Goal: Task Accomplishment & Management: Use online tool/utility

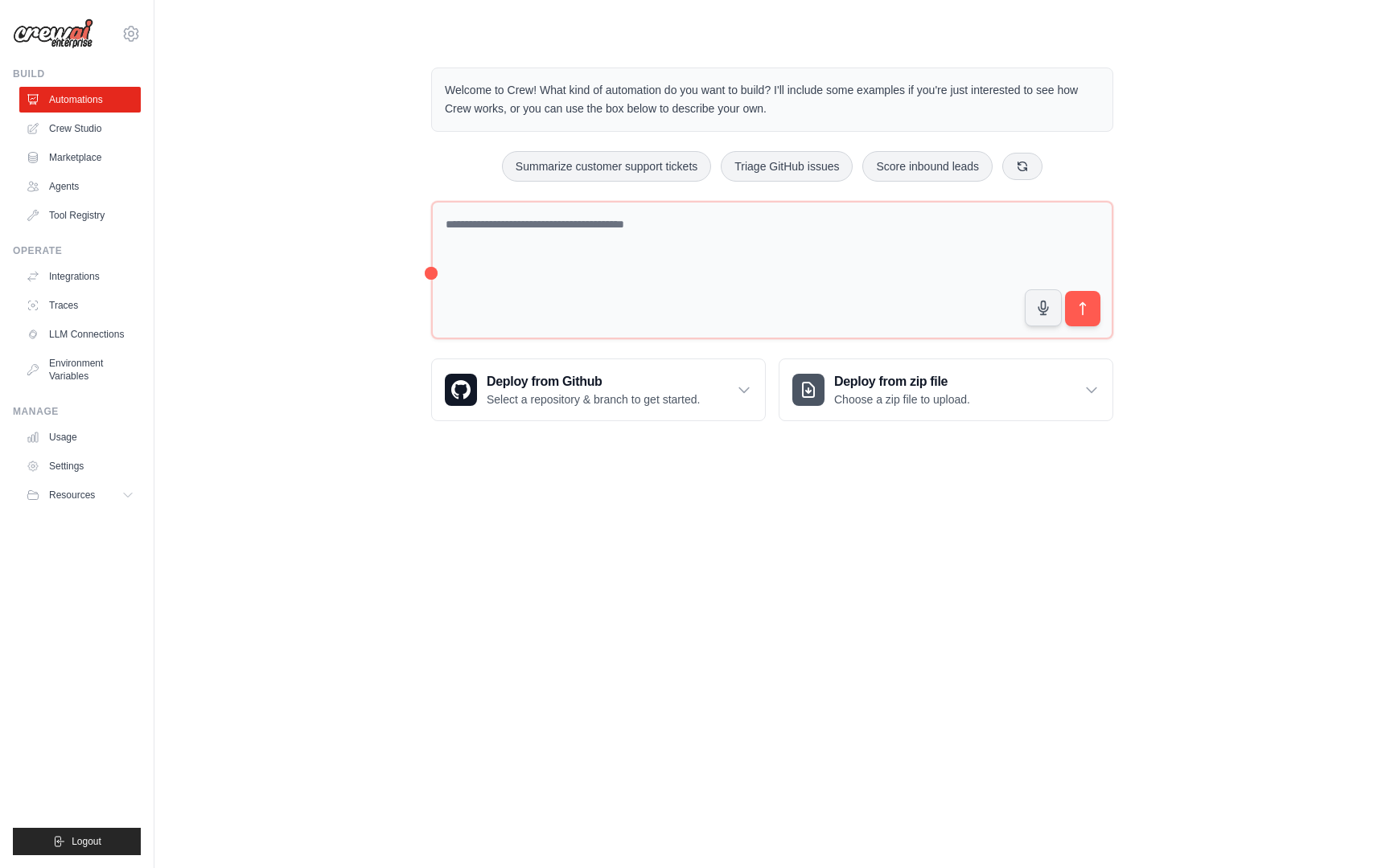
click at [53, 32] on img at bounding box center [52, 34] width 80 height 30
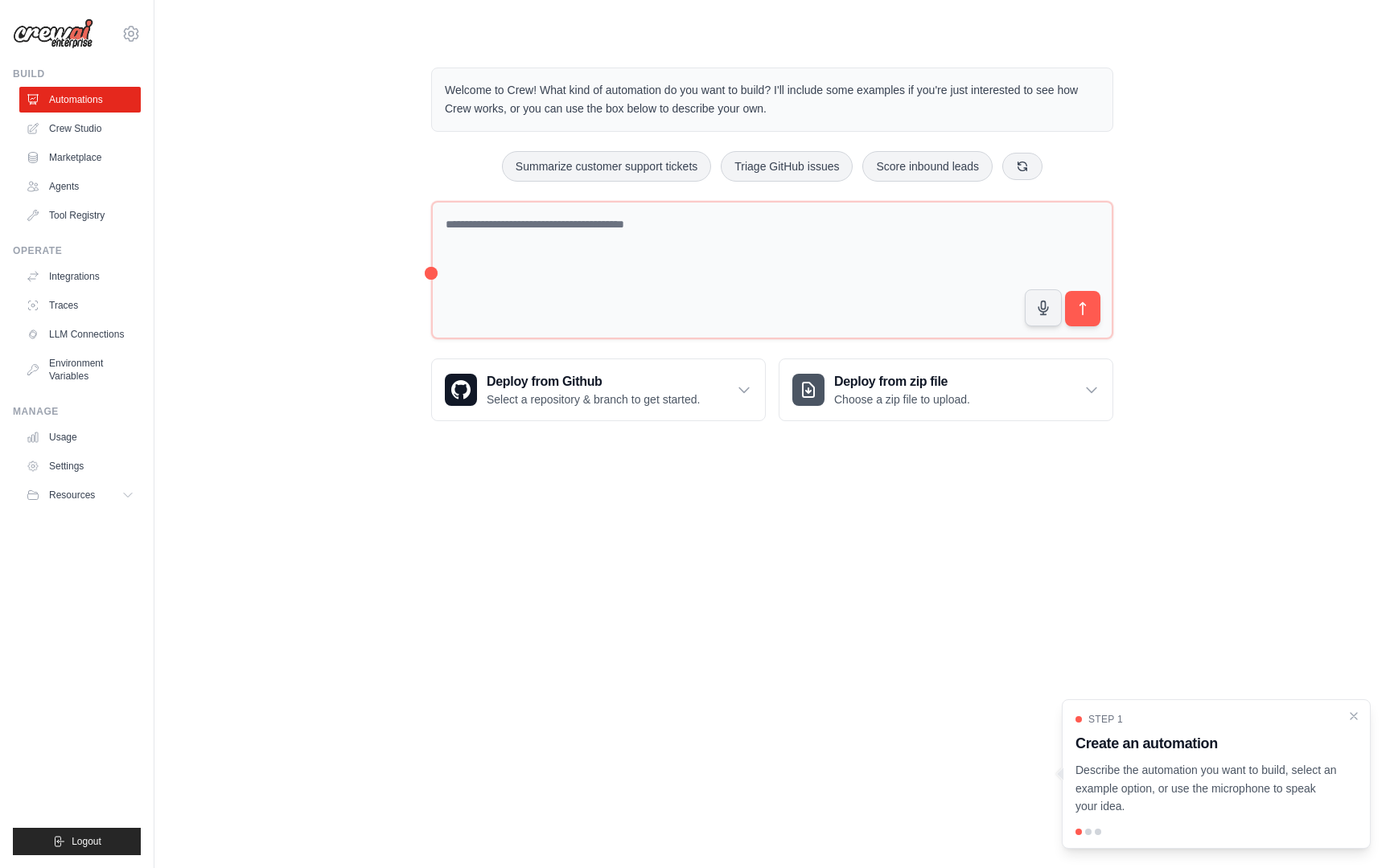
click at [1087, 832] on div at bounding box center [1088, 832] width 6 height 6
click at [1368, 710] on div "Step 1 Create an automation Describe the automation you want to build, select a…" at bounding box center [1215, 774] width 308 height 149
click at [1350, 717] on icon "Close walkthrough" at bounding box center [1354, 715] width 14 height 14
click at [100, 127] on link "Crew Studio" at bounding box center [82, 128] width 122 height 26
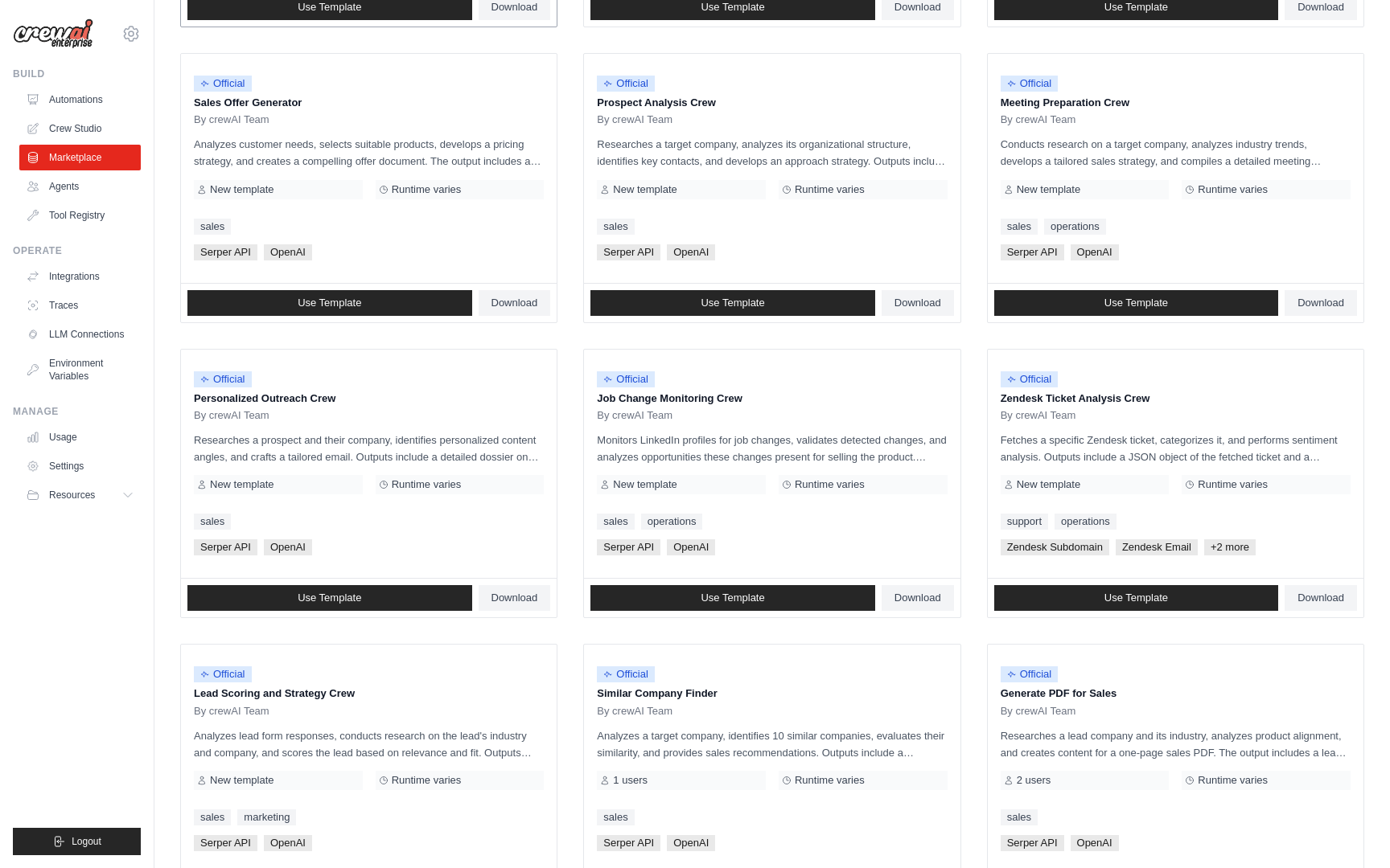
scroll to position [621, 0]
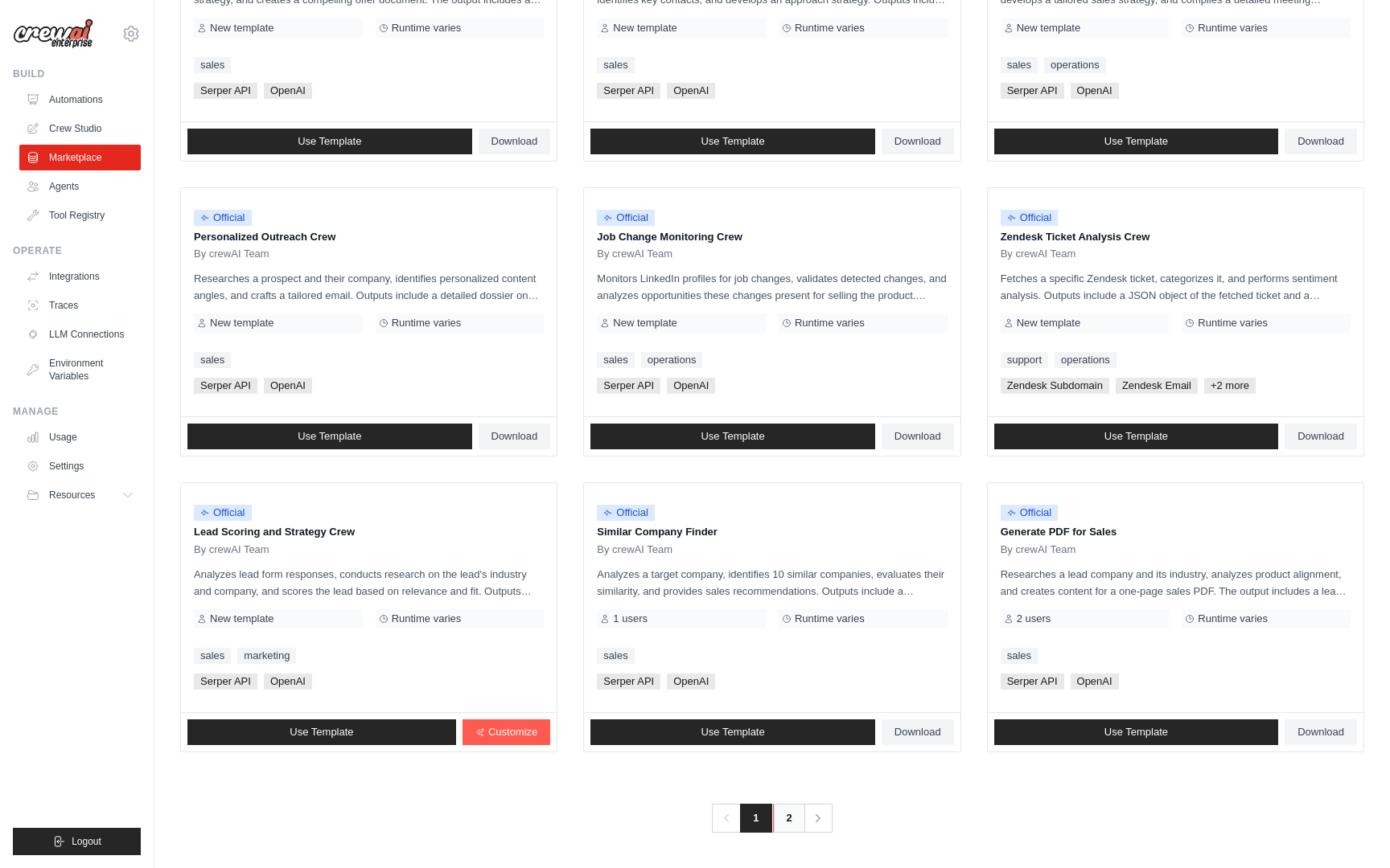
click at [790, 818] on link "2" at bounding box center [789, 818] width 32 height 29
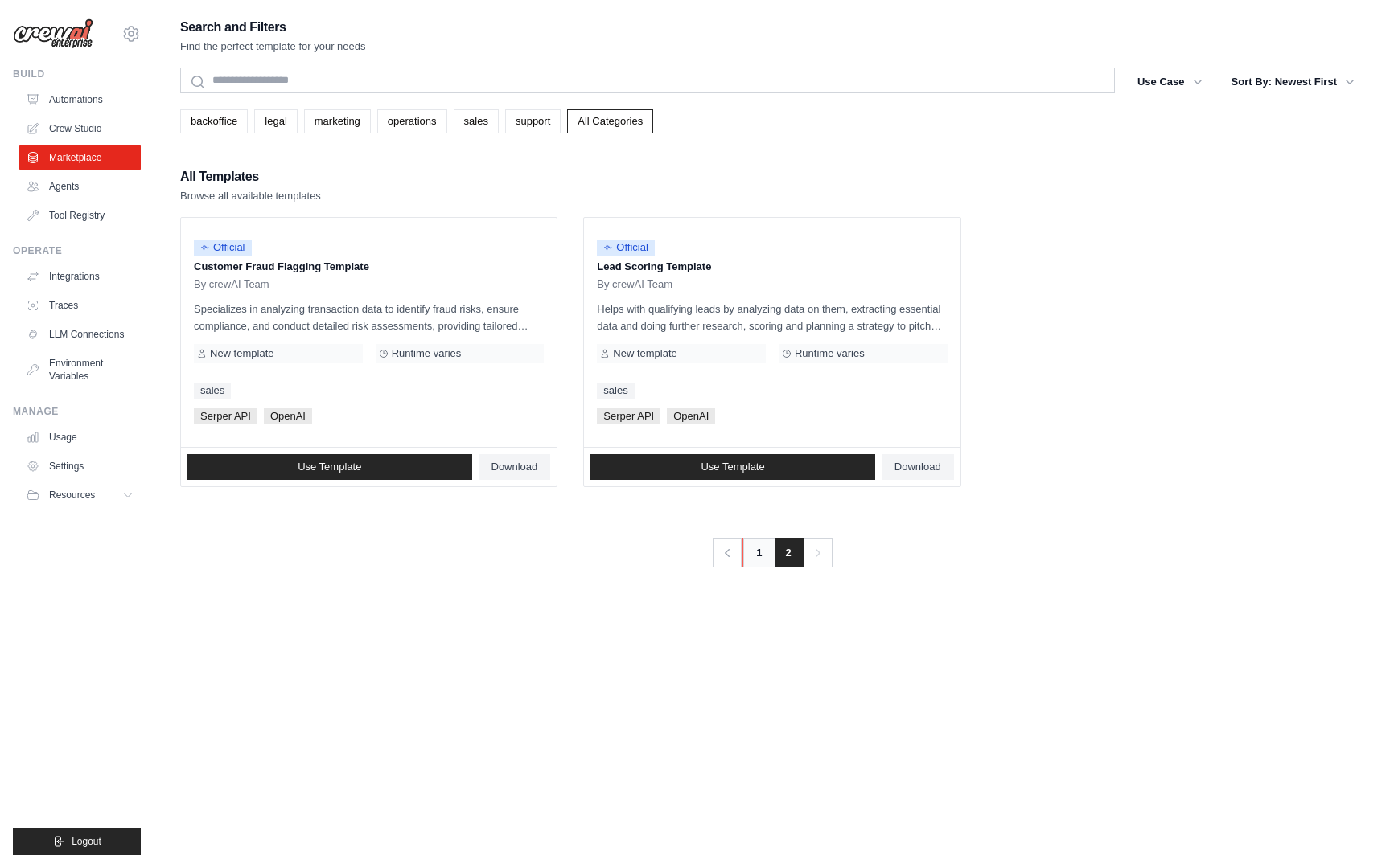
click at [762, 562] on link "1" at bounding box center [758, 553] width 32 height 29
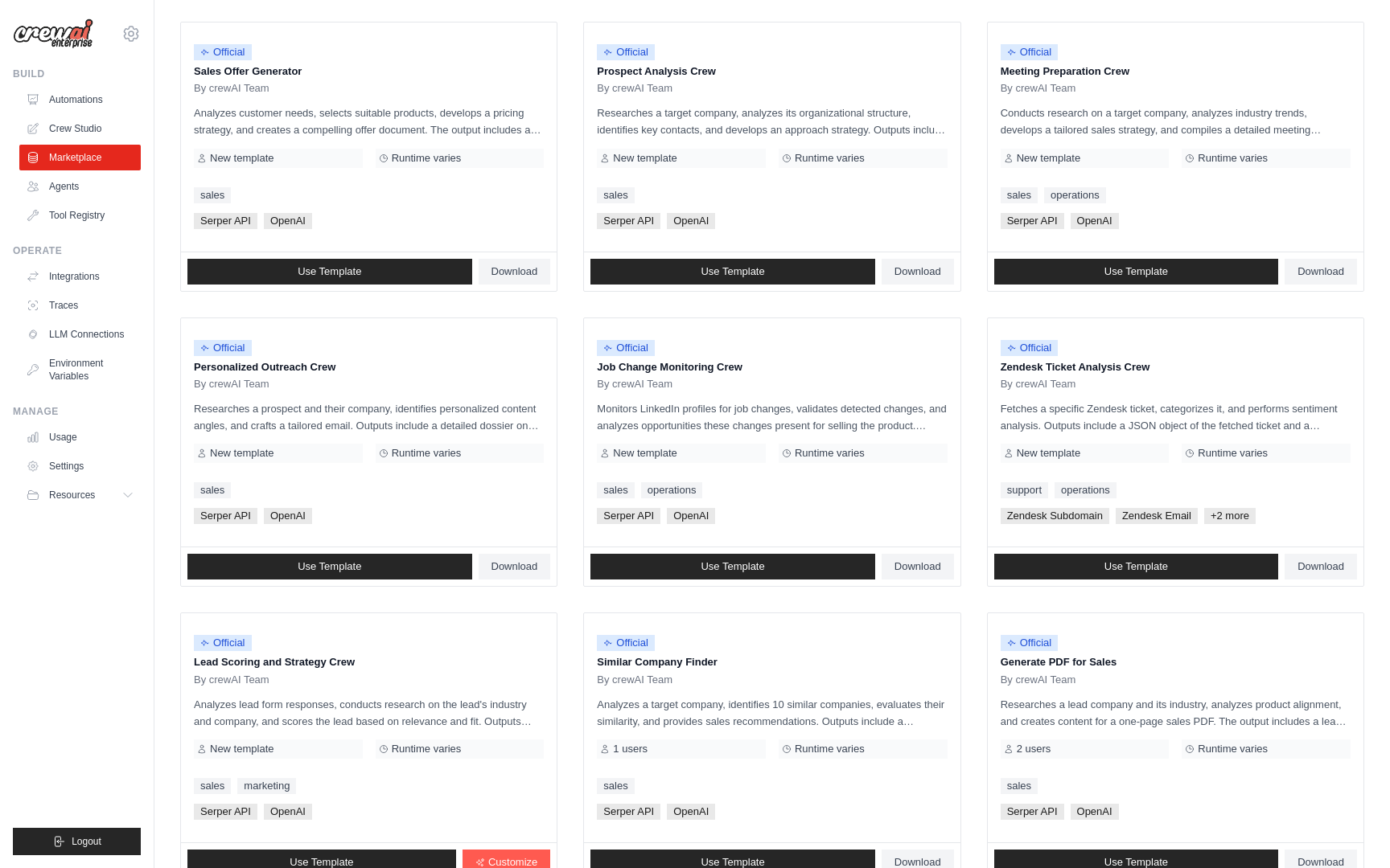
scroll to position [495, 0]
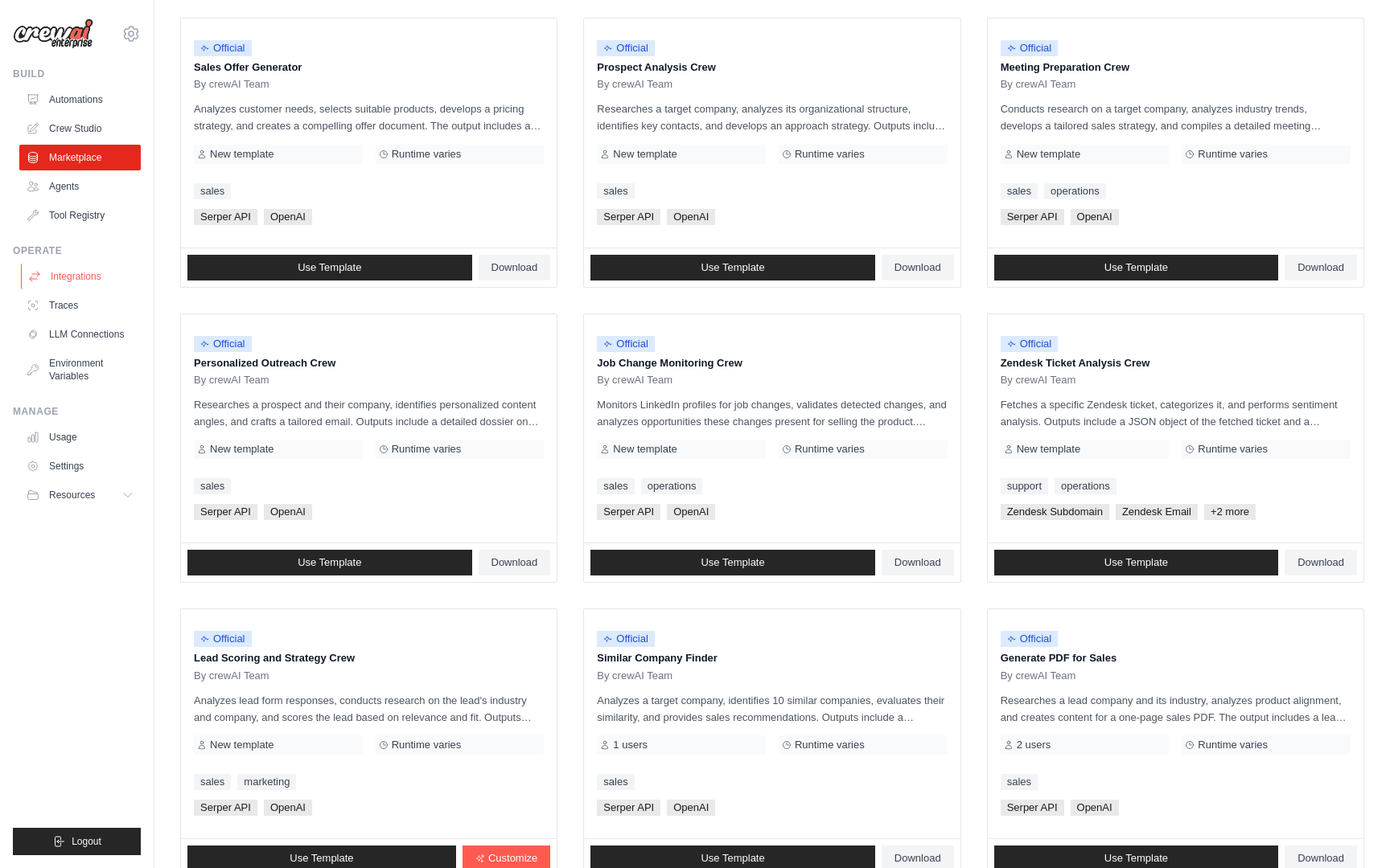
click at [84, 281] on link "Integrations" at bounding box center [82, 276] width 122 height 26
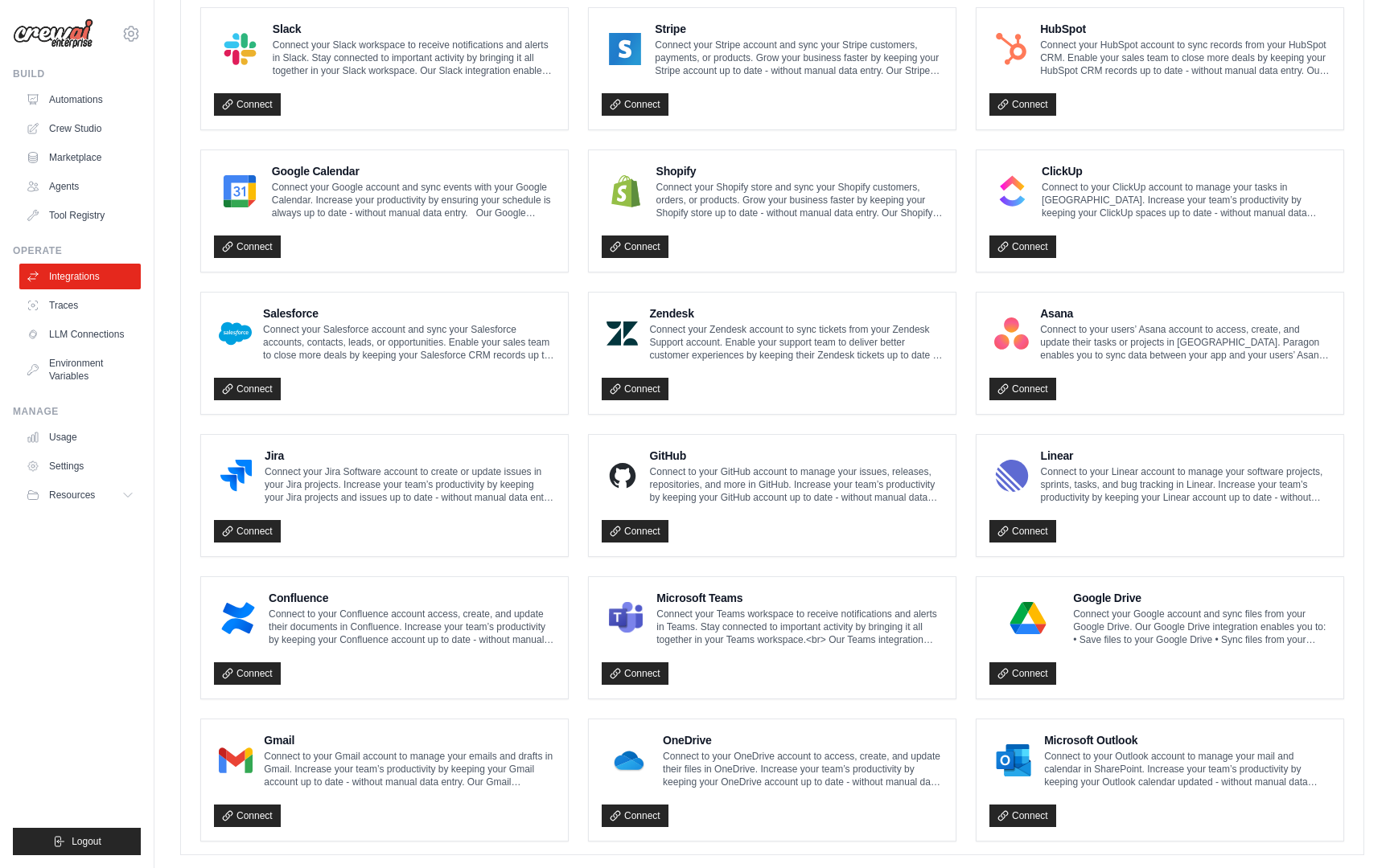
scroll to position [640, 0]
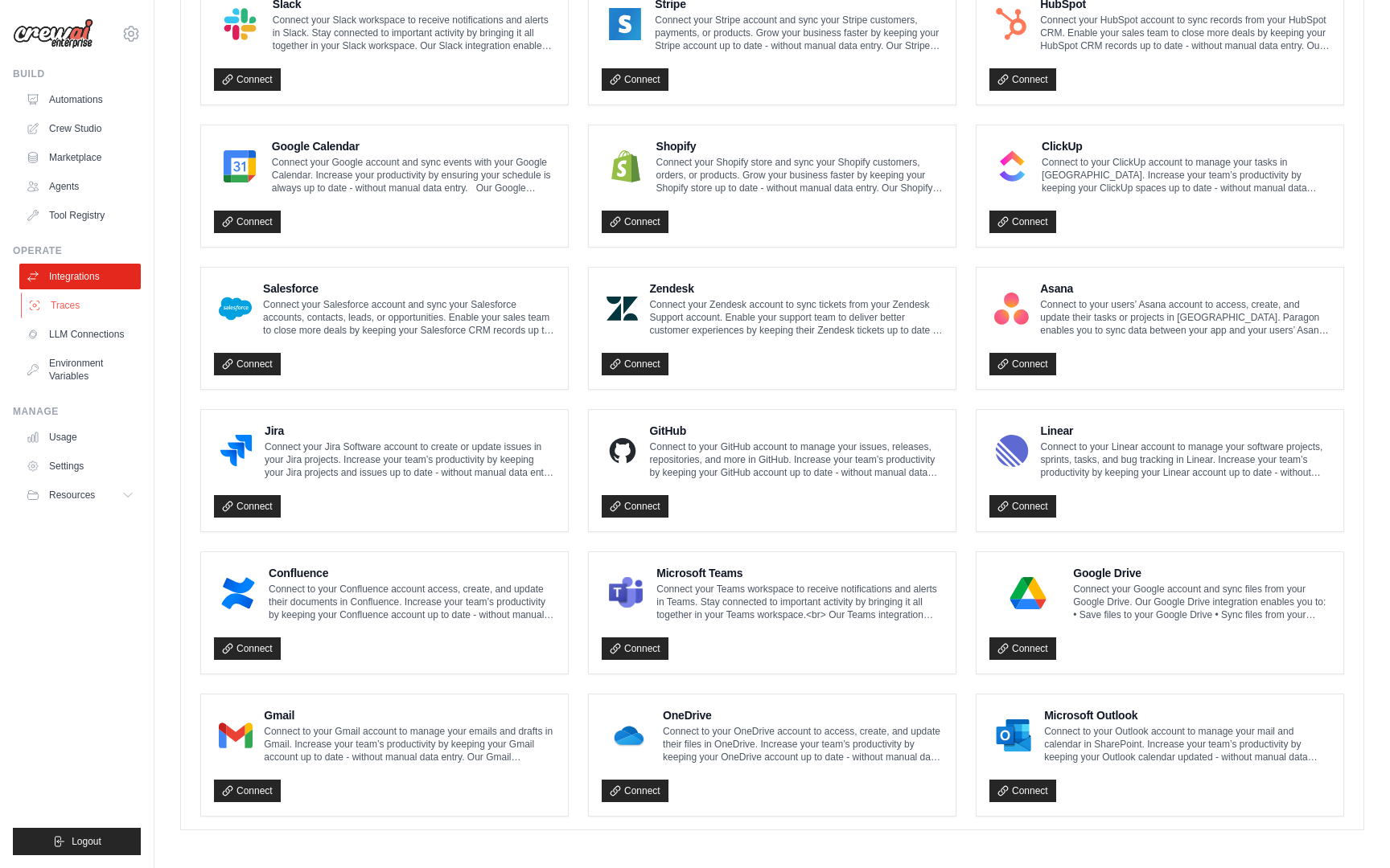
click at [49, 305] on link "Traces" at bounding box center [82, 305] width 122 height 26
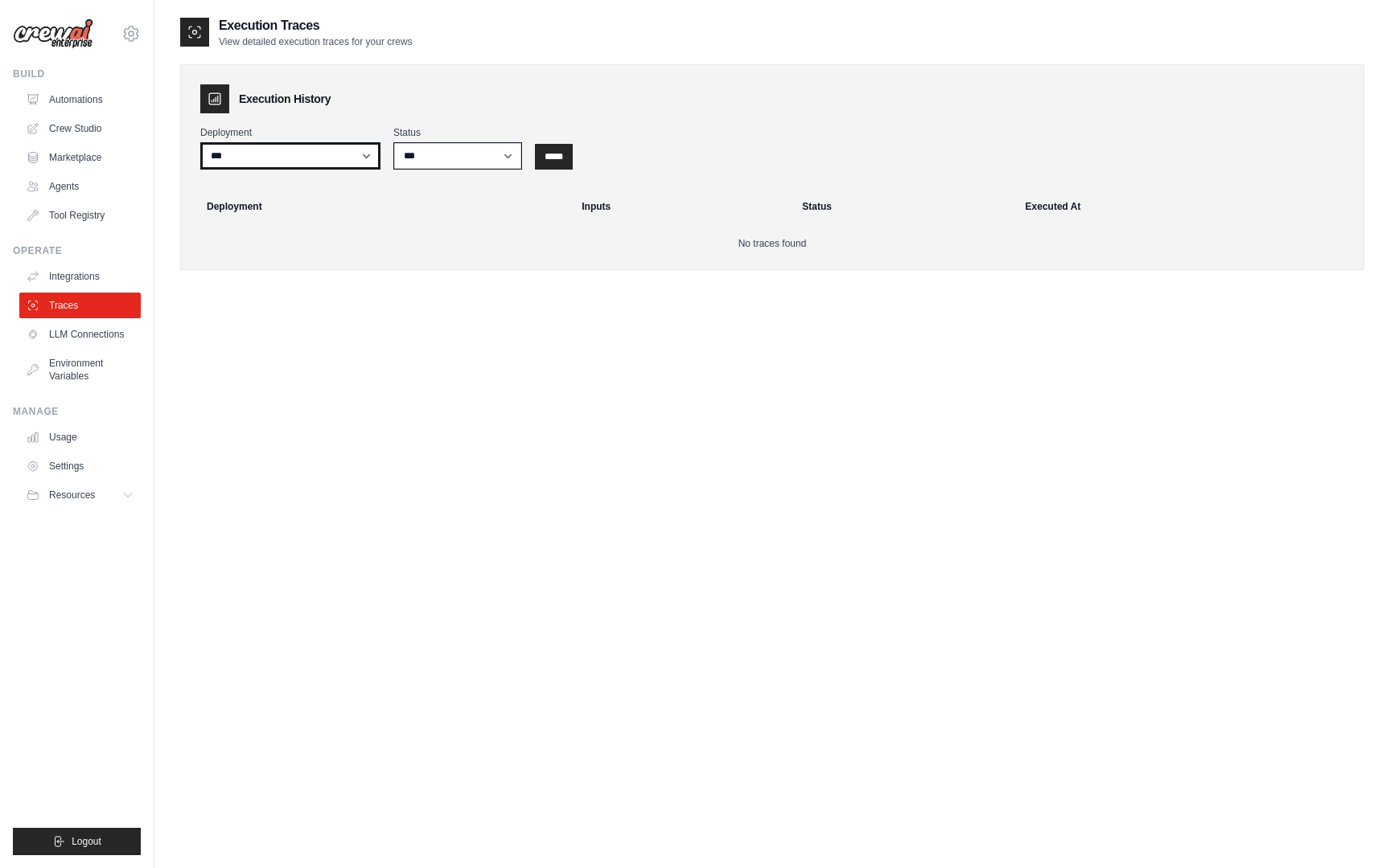
click at [326, 162] on select "***" at bounding box center [290, 155] width 180 height 28
click at [108, 96] on link "Automations" at bounding box center [82, 100] width 122 height 26
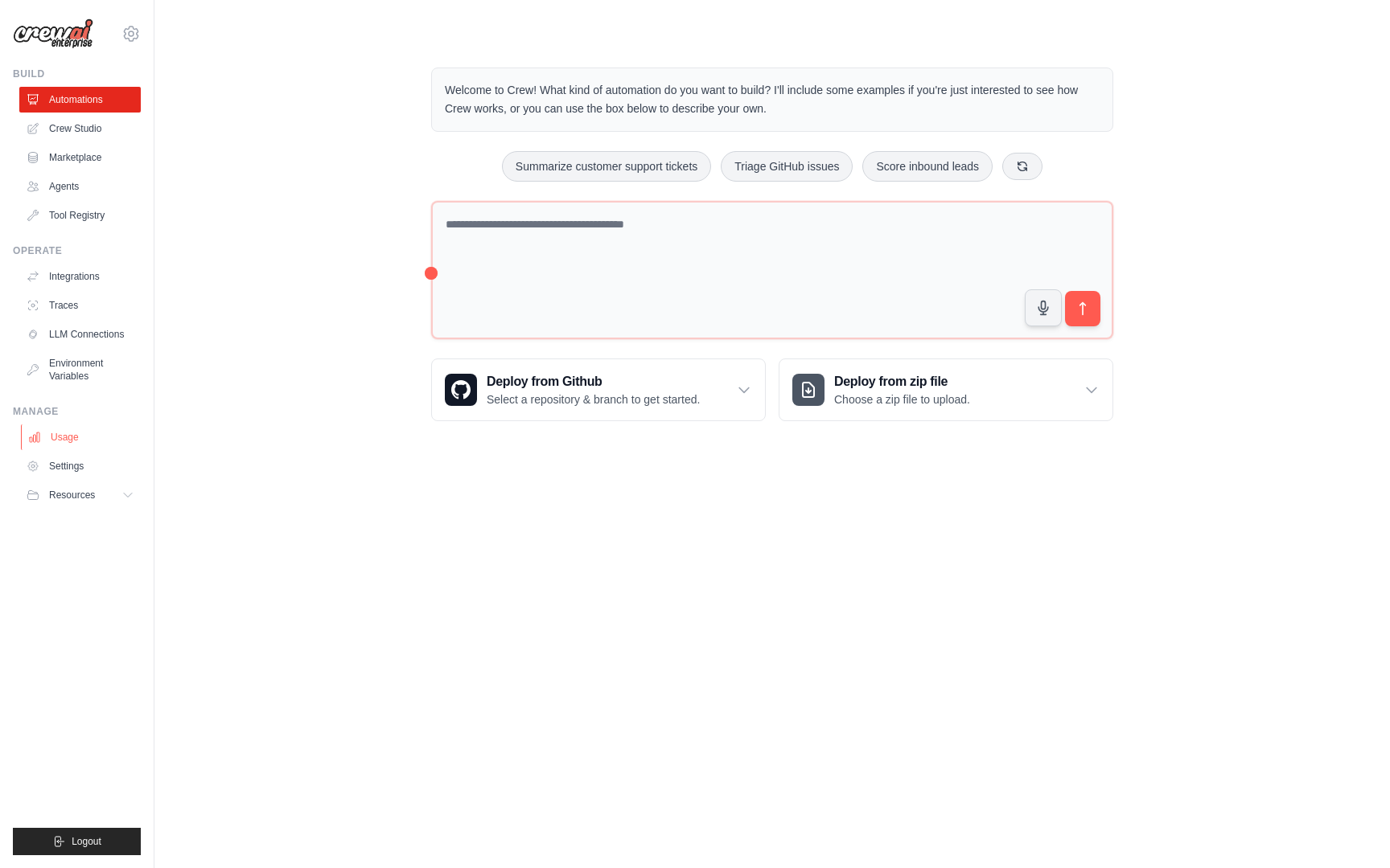
click at [82, 426] on link "Usage" at bounding box center [82, 437] width 122 height 26
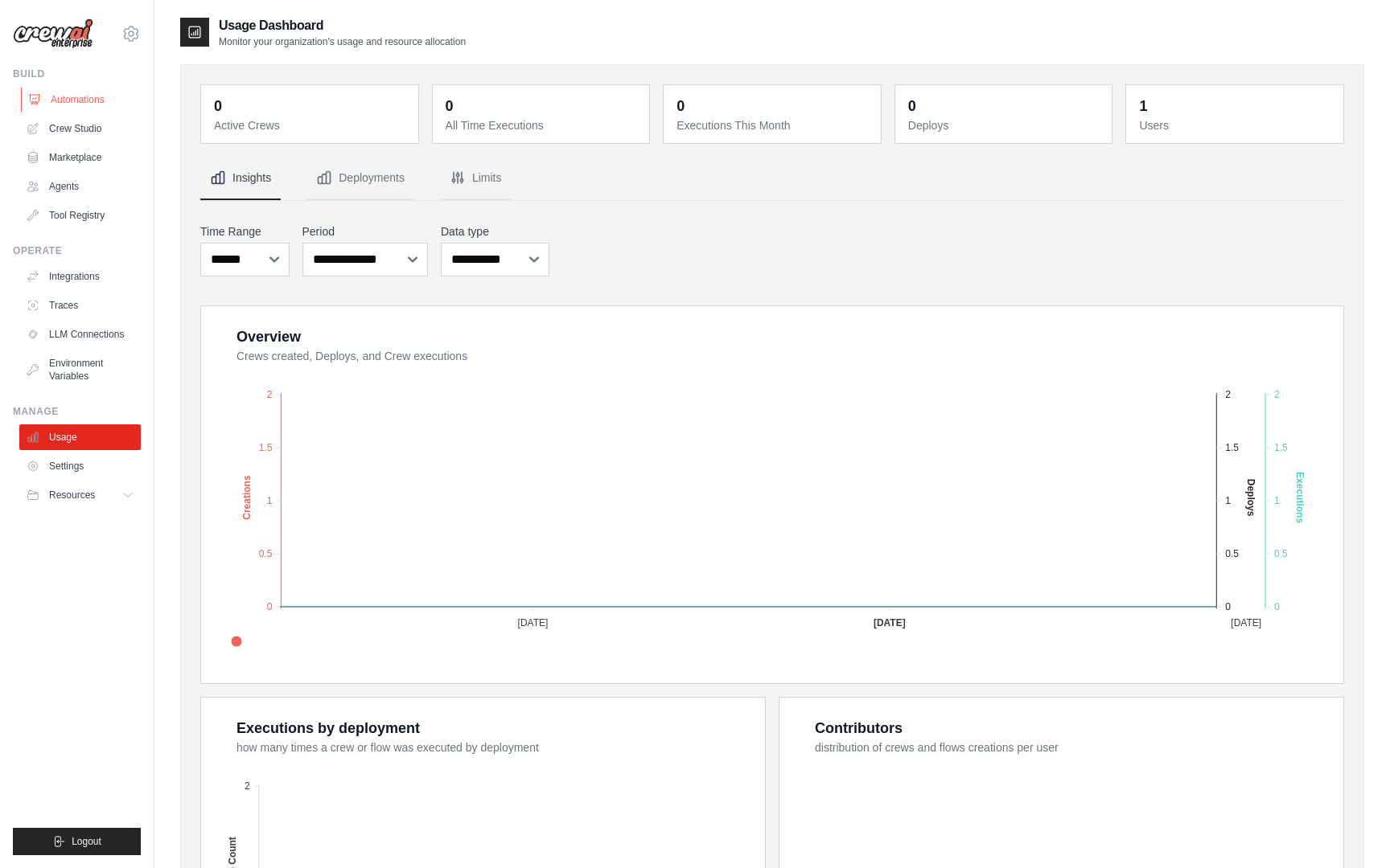
click at [91, 96] on link "Automations" at bounding box center [82, 100] width 122 height 26
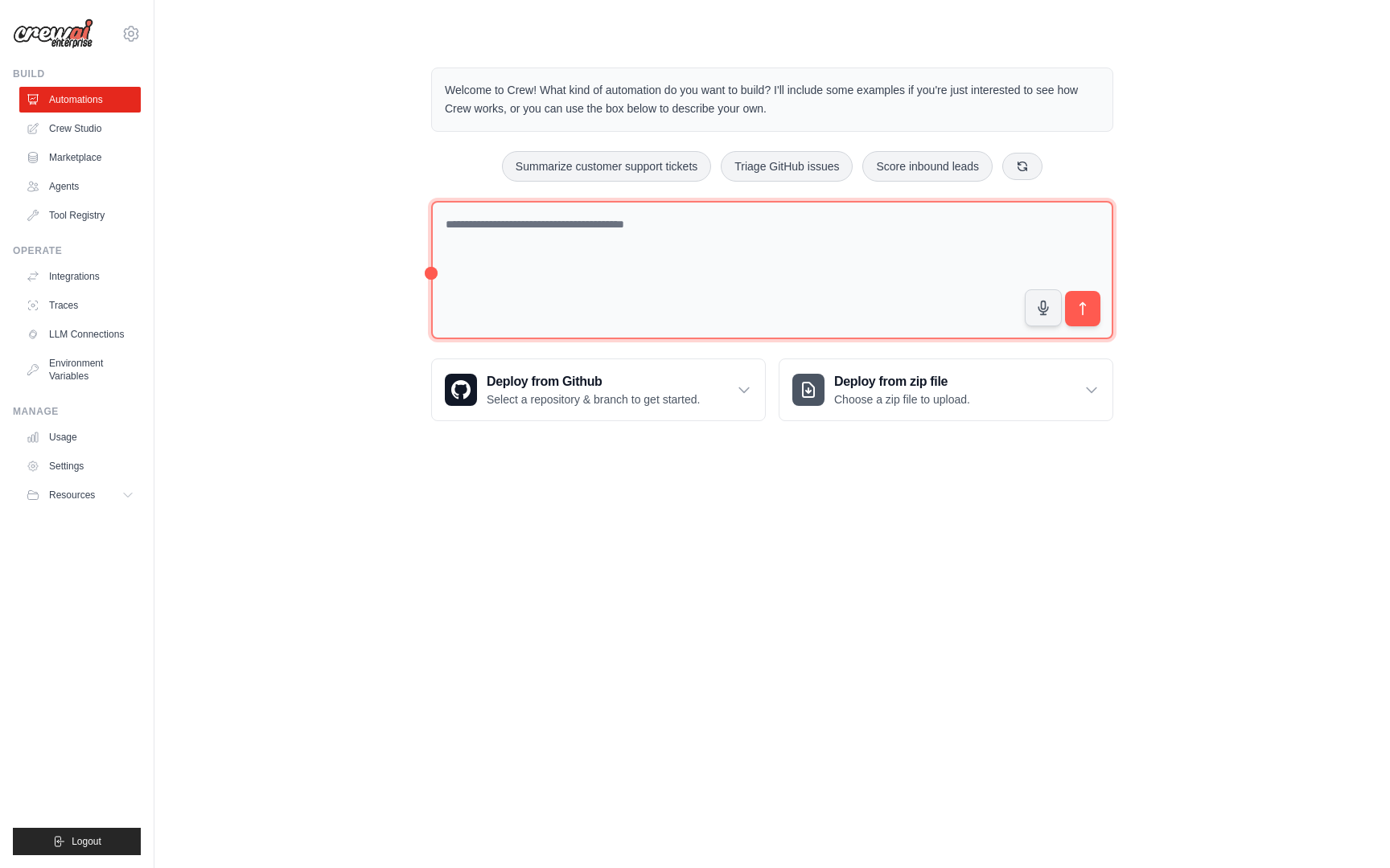
click at [602, 215] on textarea at bounding box center [771, 270] width 682 height 139
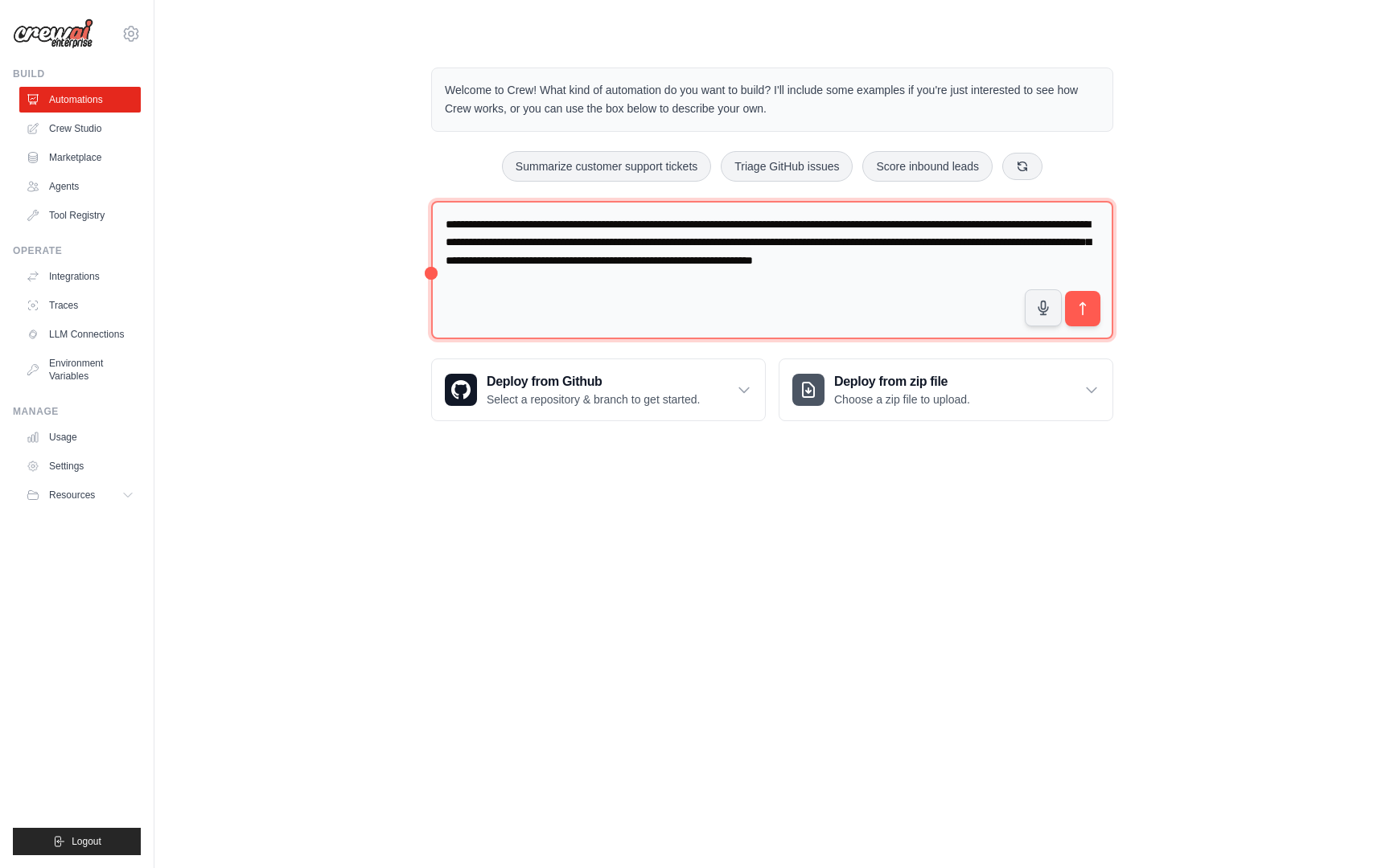
type textarea "**********"
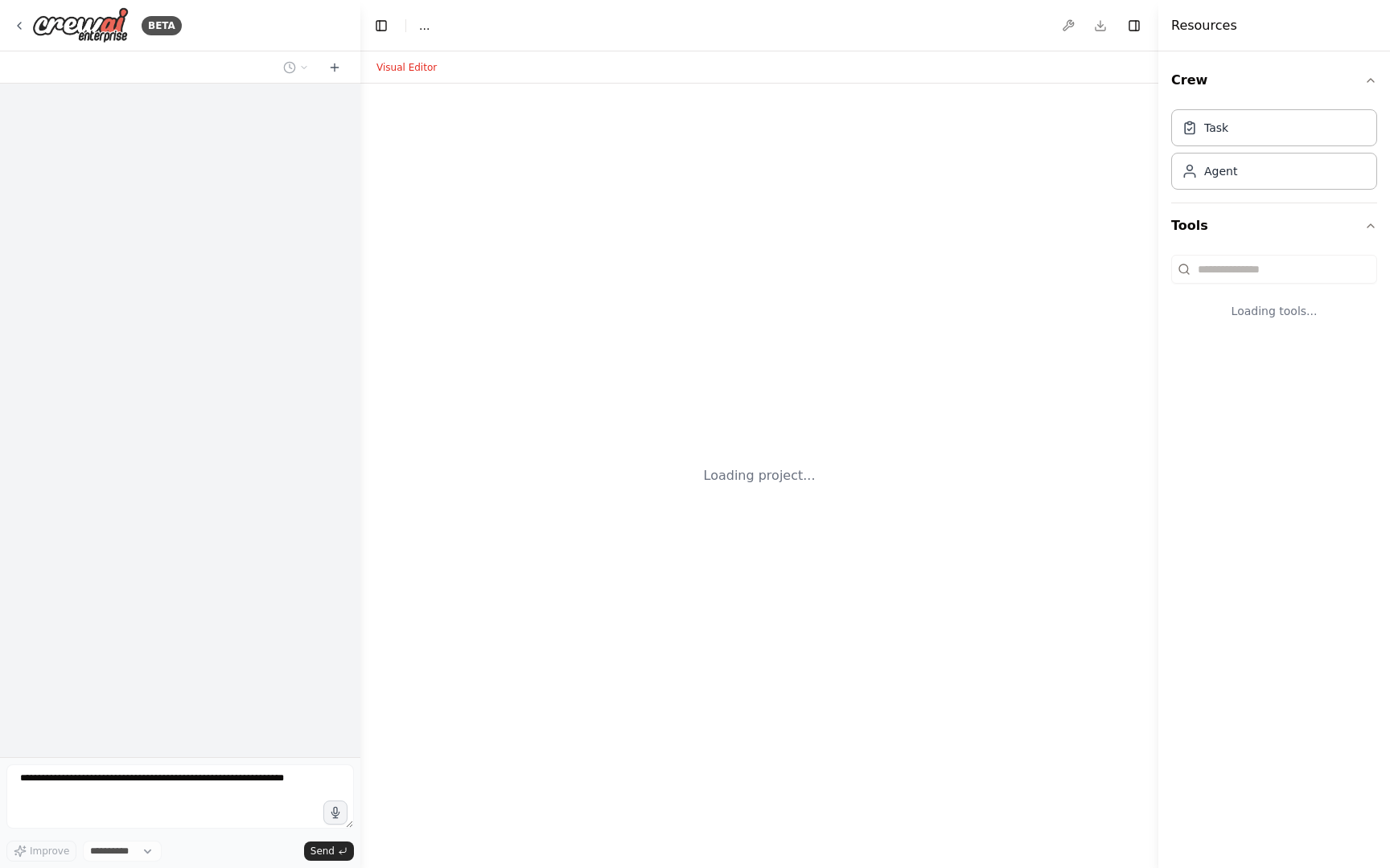
select select "****"
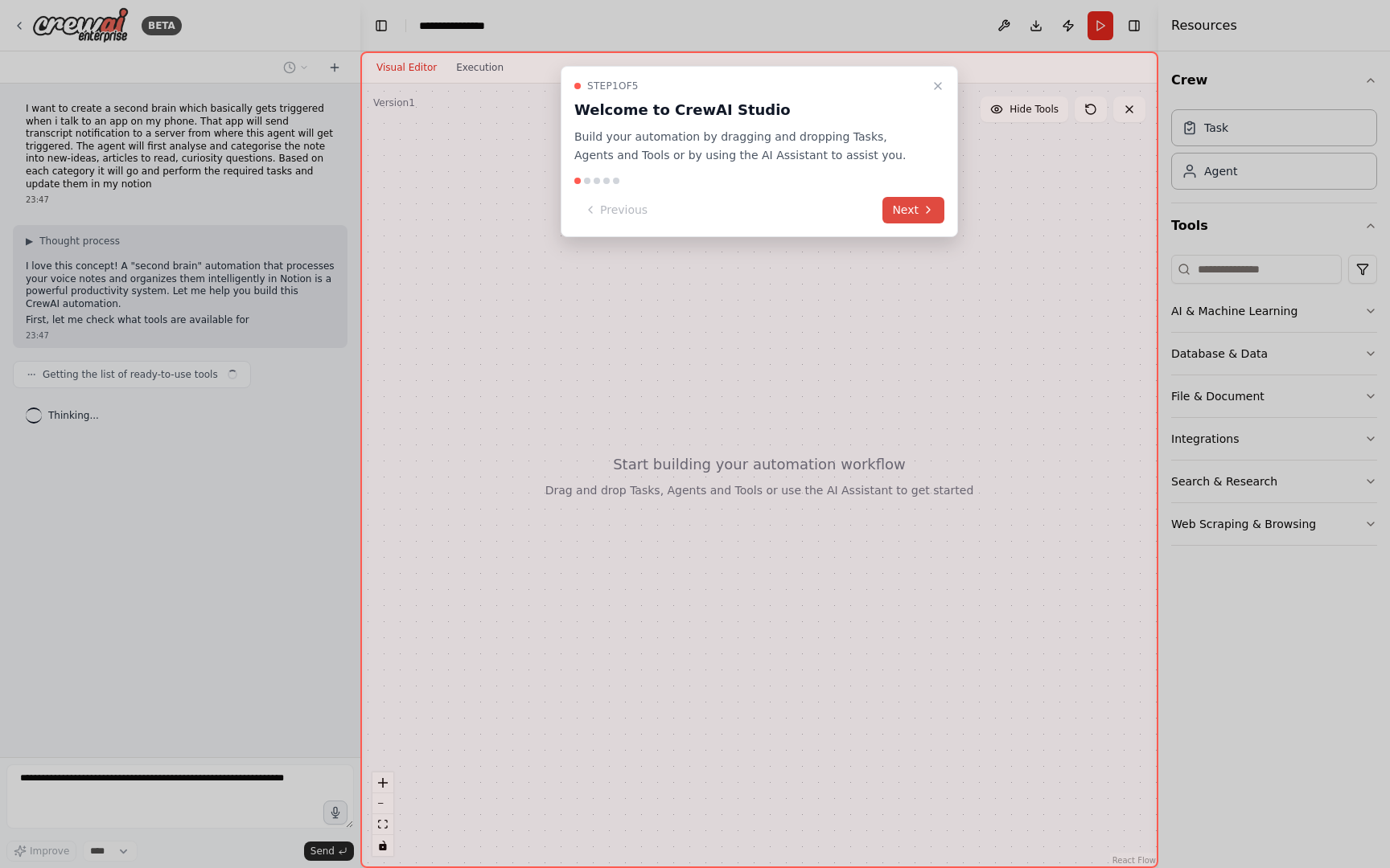
click at [908, 221] on button "Next" at bounding box center [914, 211] width 62 height 27
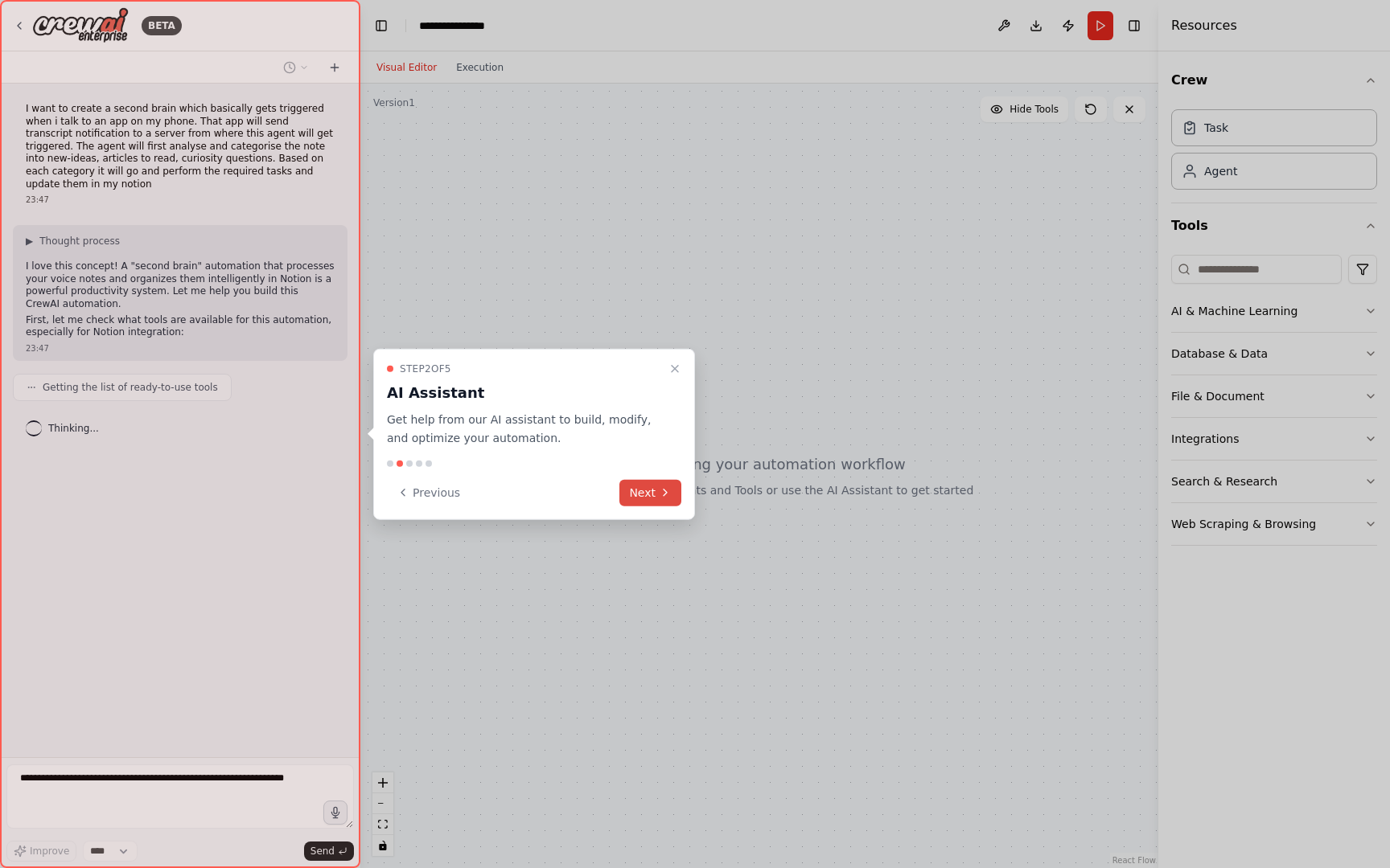
click at [638, 502] on button "Next" at bounding box center [651, 492] width 62 height 27
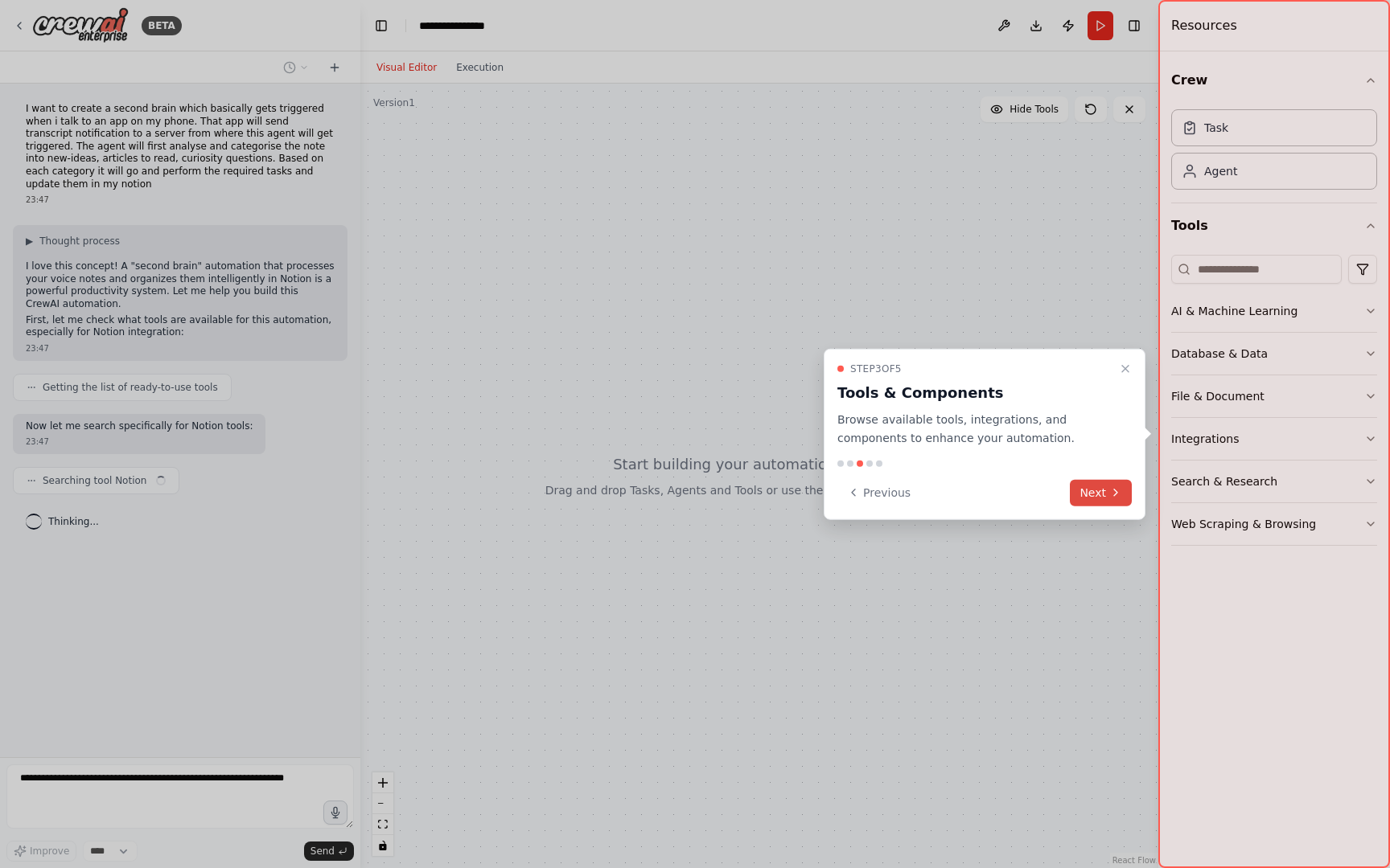
click at [1082, 488] on button "Next" at bounding box center [1100, 492] width 62 height 27
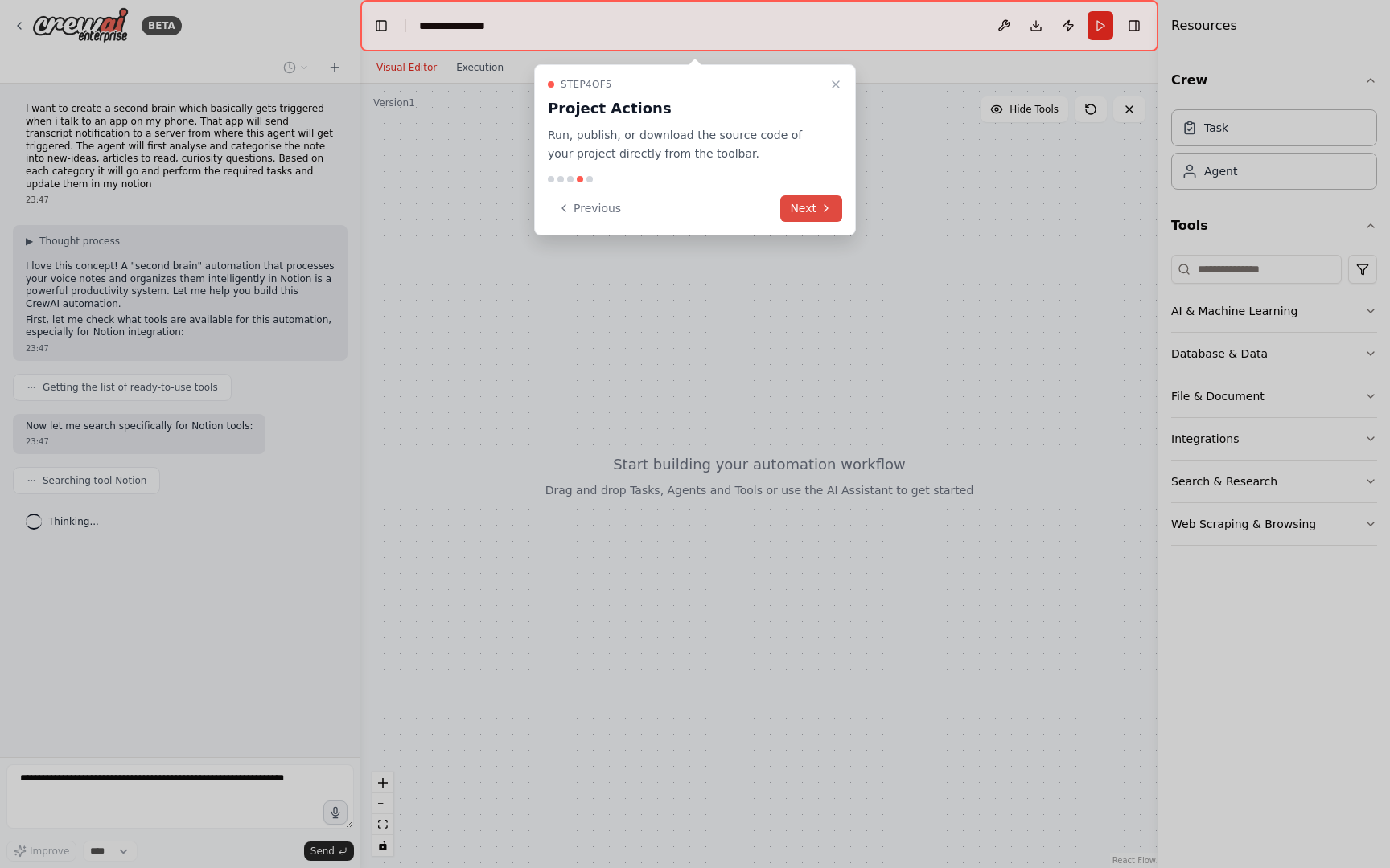
click at [796, 211] on button "Next" at bounding box center [811, 209] width 62 height 27
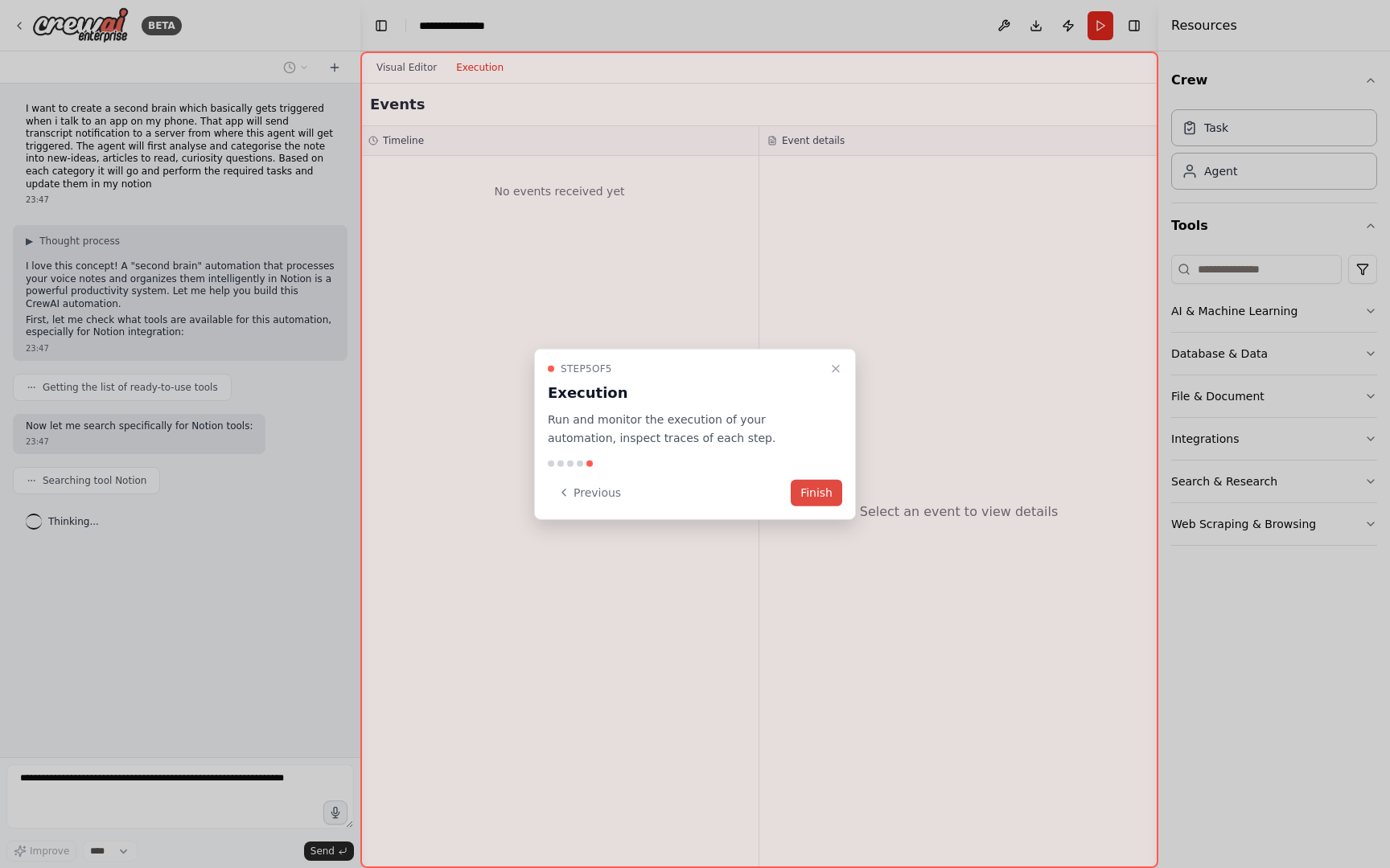
click at [824, 503] on button "Finish" at bounding box center [816, 492] width 52 height 27
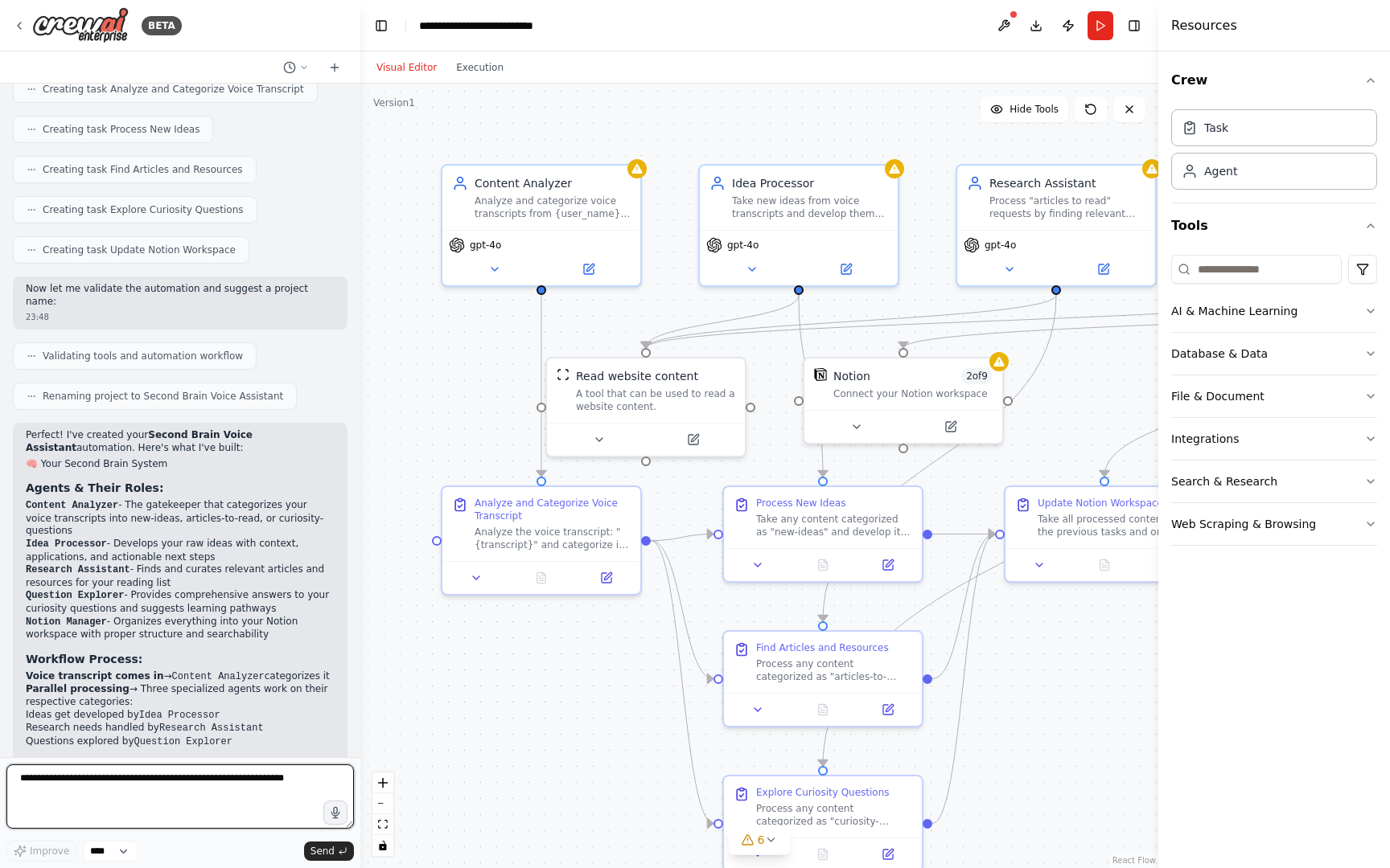
scroll to position [1042, 0]
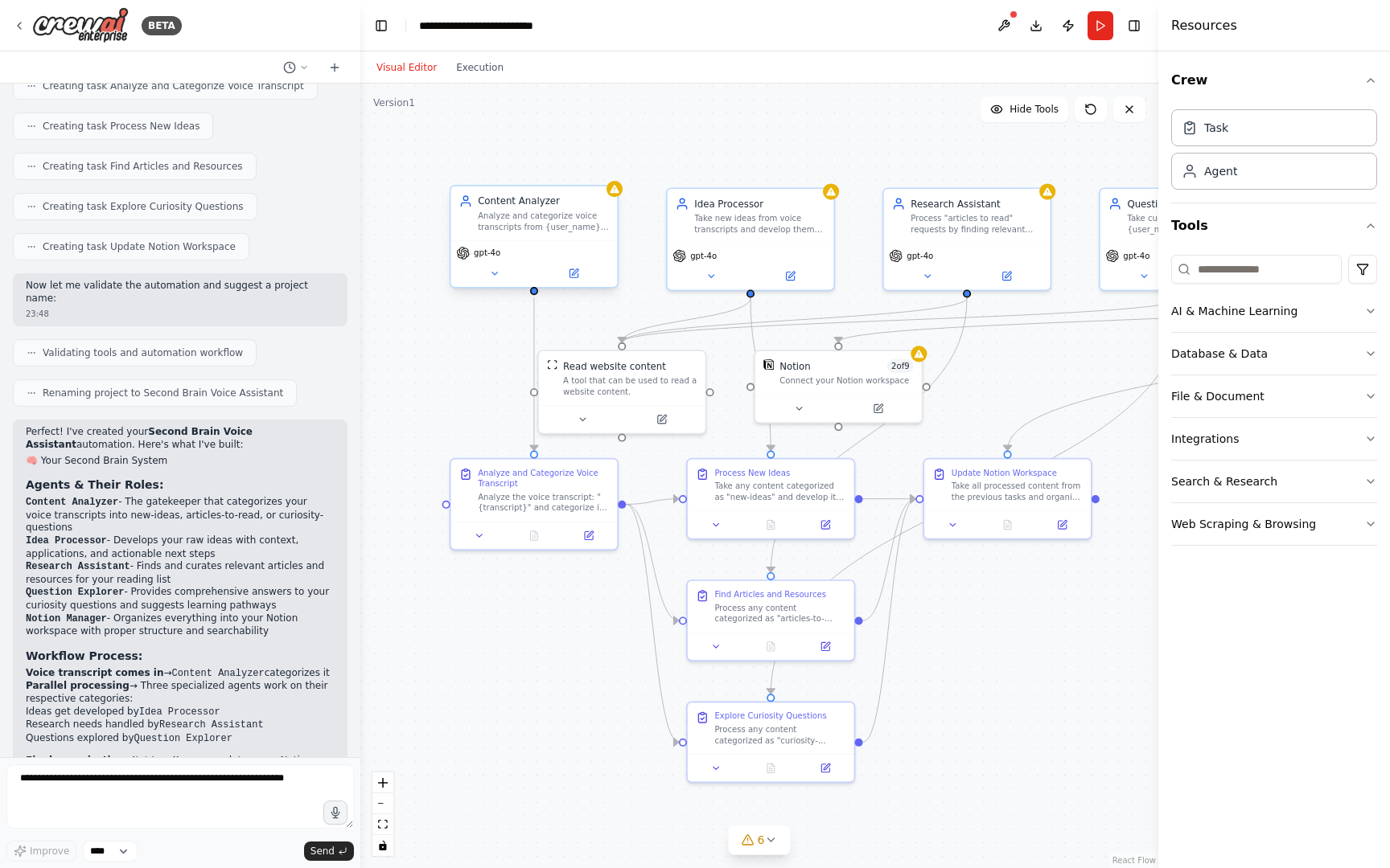
click at [499, 253] on span "gpt-4o" at bounding box center [487, 253] width 27 height 11
click at [487, 251] on span "gpt-4o" at bounding box center [487, 253] width 27 height 11
click at [494, 275] on icon at bounding box center [494, 274] width 11 height 11
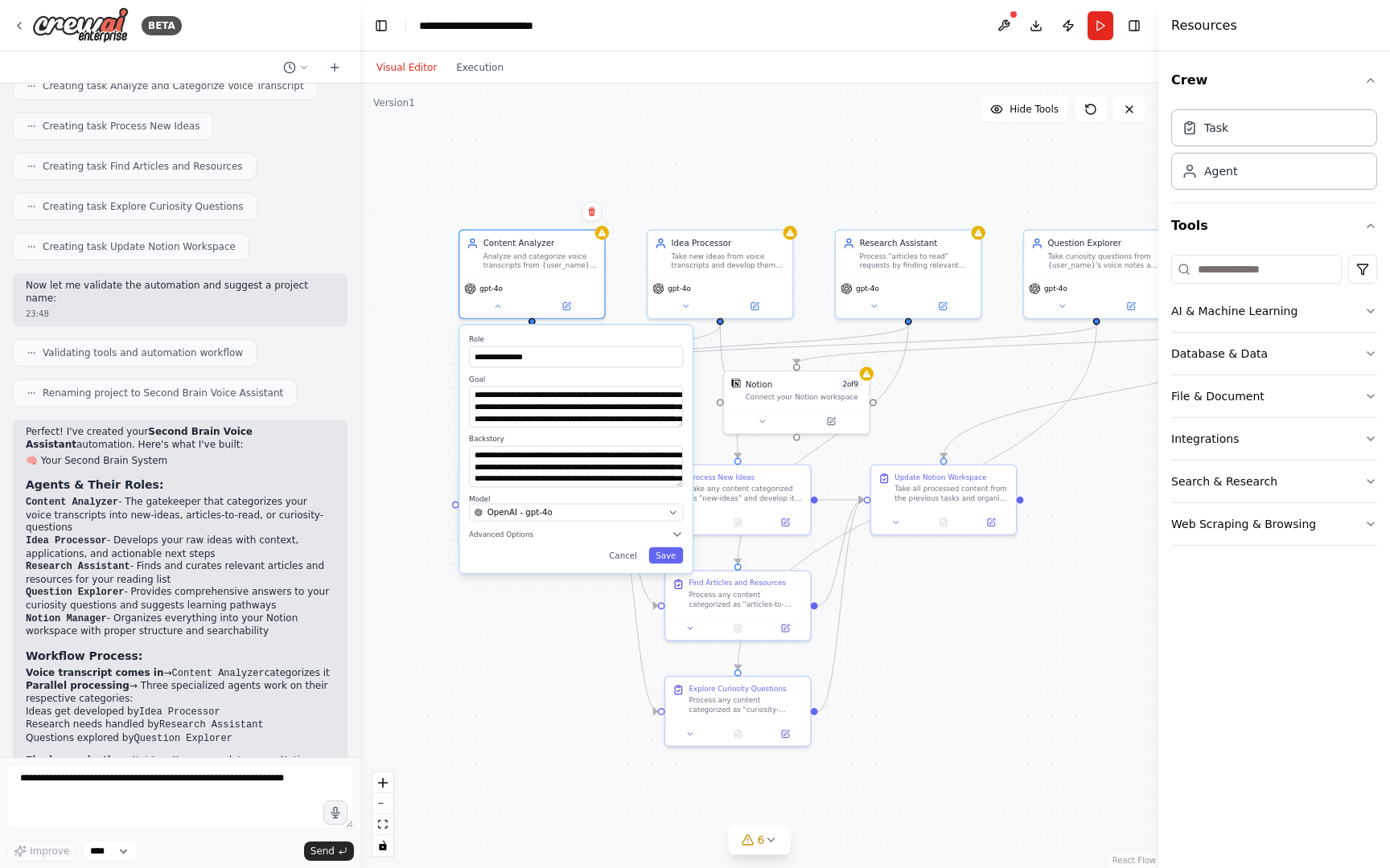
click at [523, 522] on div "**********" at bounding box center [575, 449] width 232 height 248
click at [549, 504] on button "OpenAI - gpt-4o" at bounding box center [576, 513] width 214 height 18
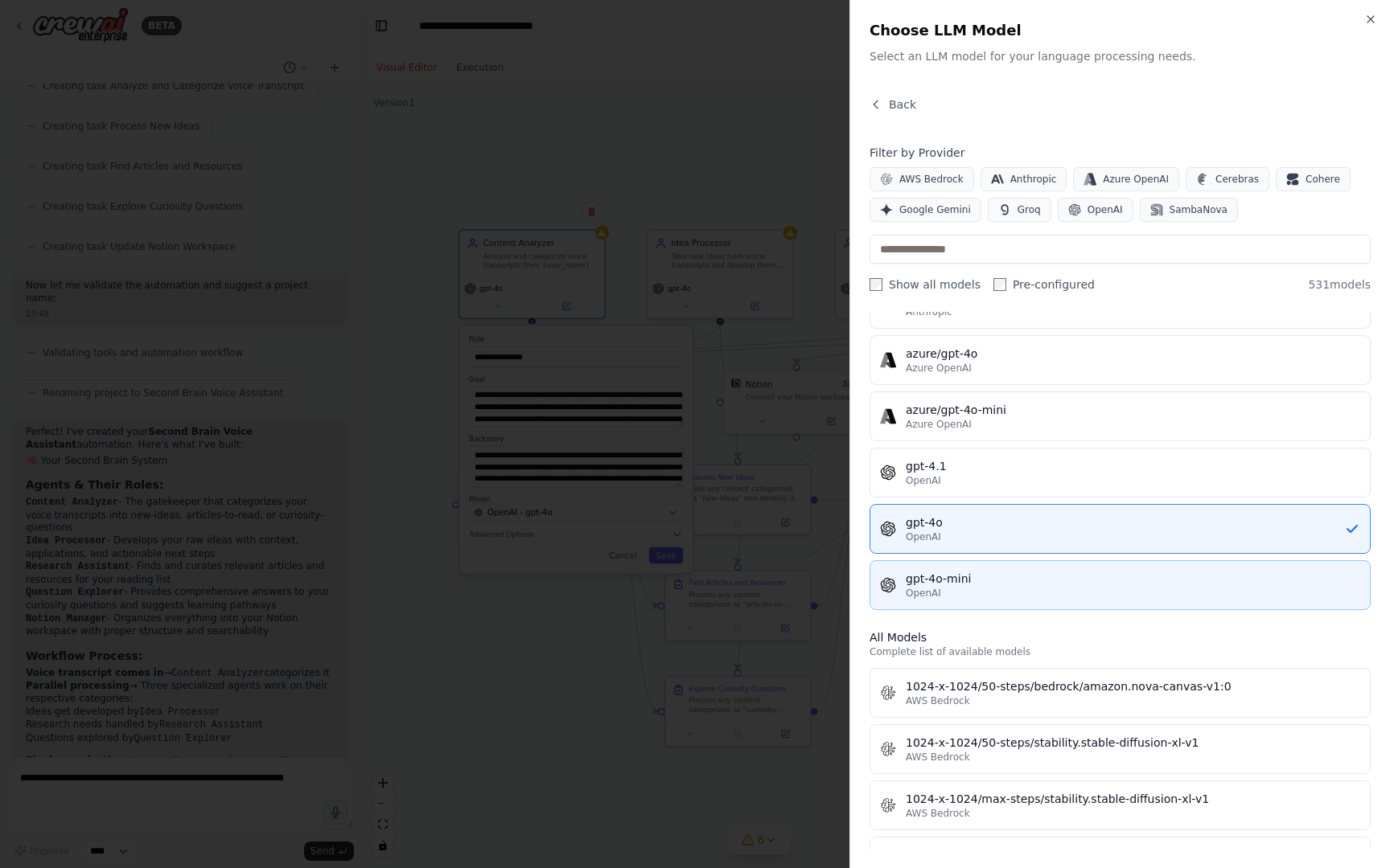
scroll to position [0, 0]
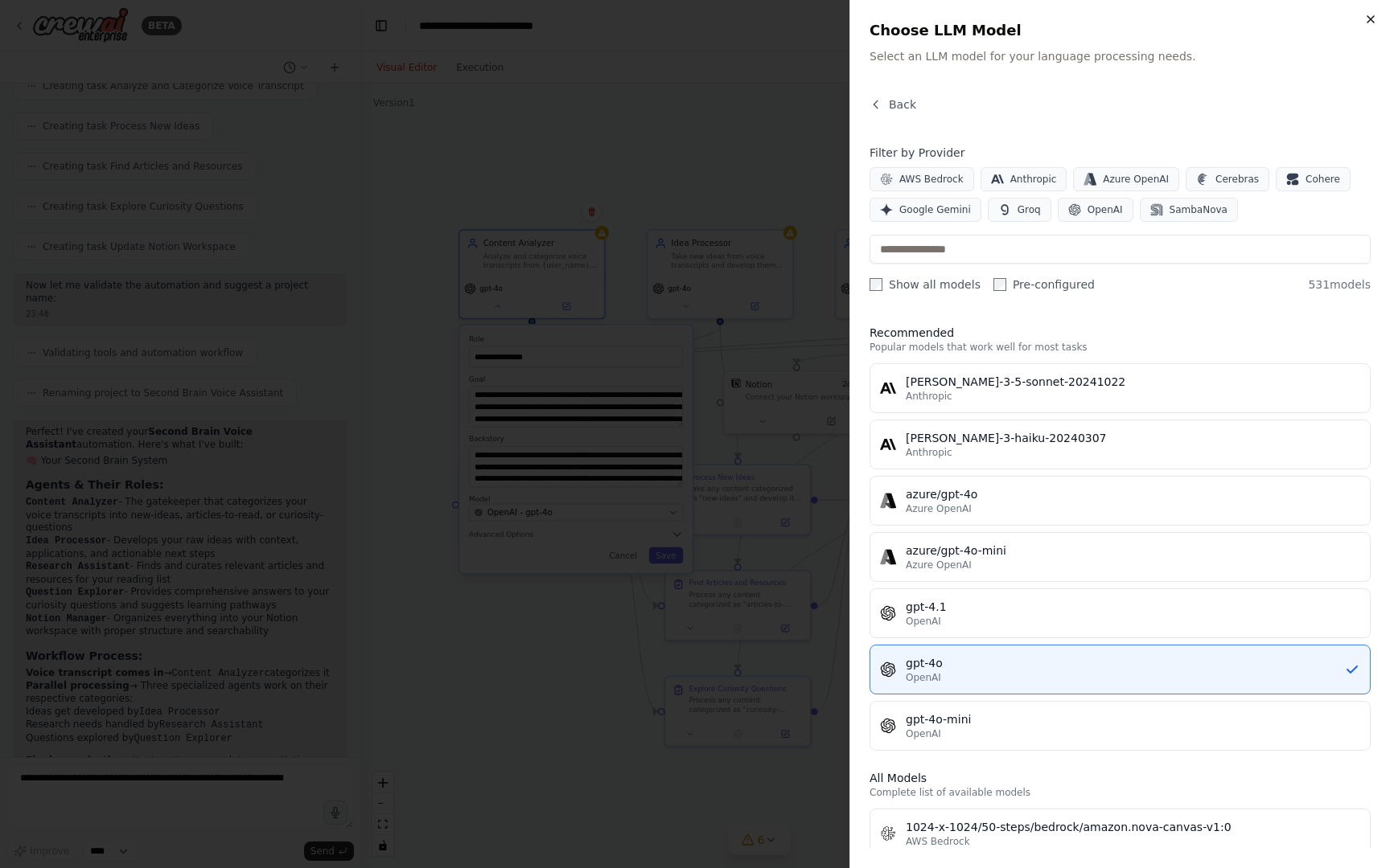
click at [1372, 20] on icon "button" at bounding box center [1370, 19] width 6 height 6
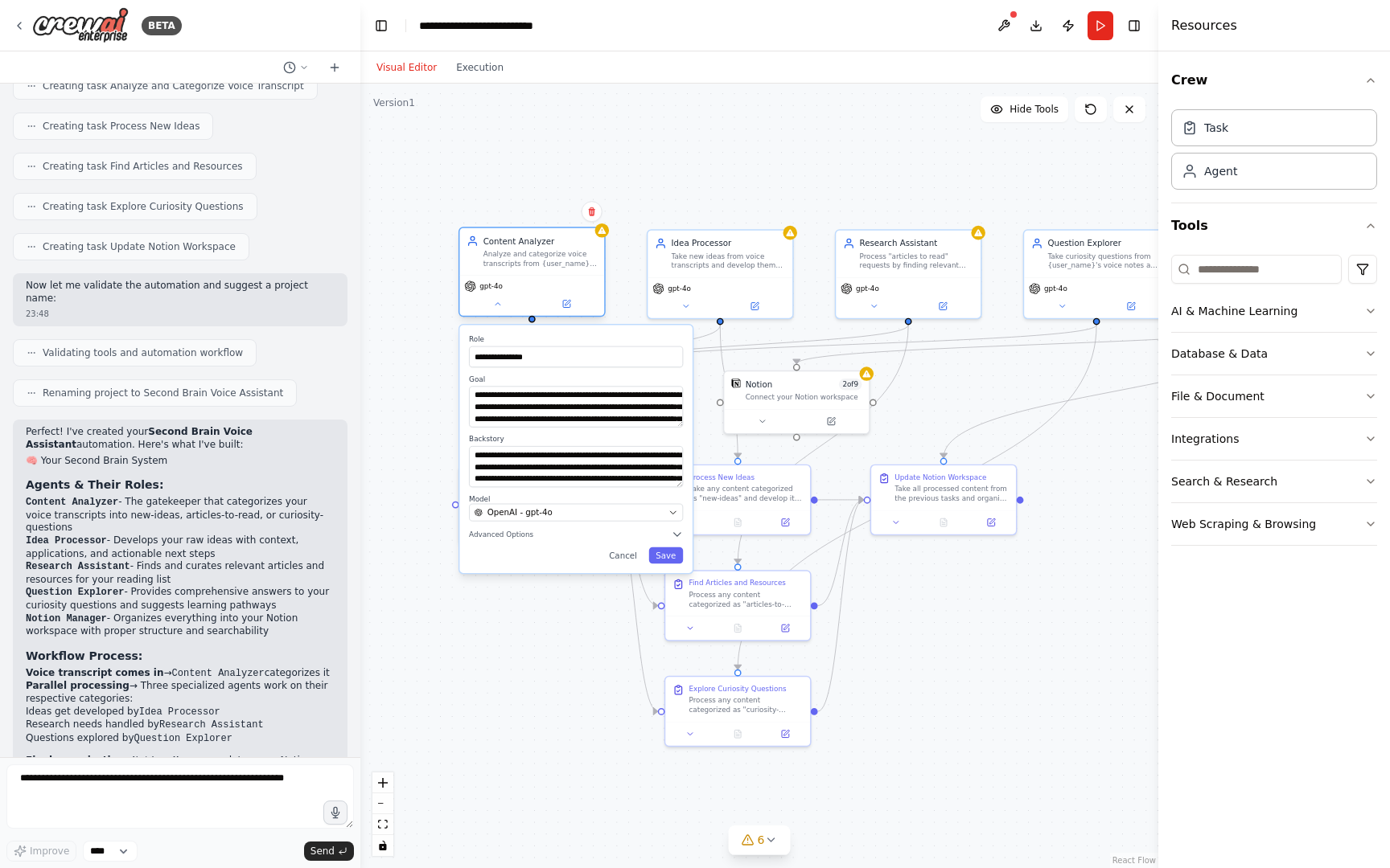
click at [548, 277] on div "gpt-4o" at bounding box center [531, 294] width 145 height 40
click at [1103, 23] on button "Run" at bounding box center [1099, 26] width 26 height 29
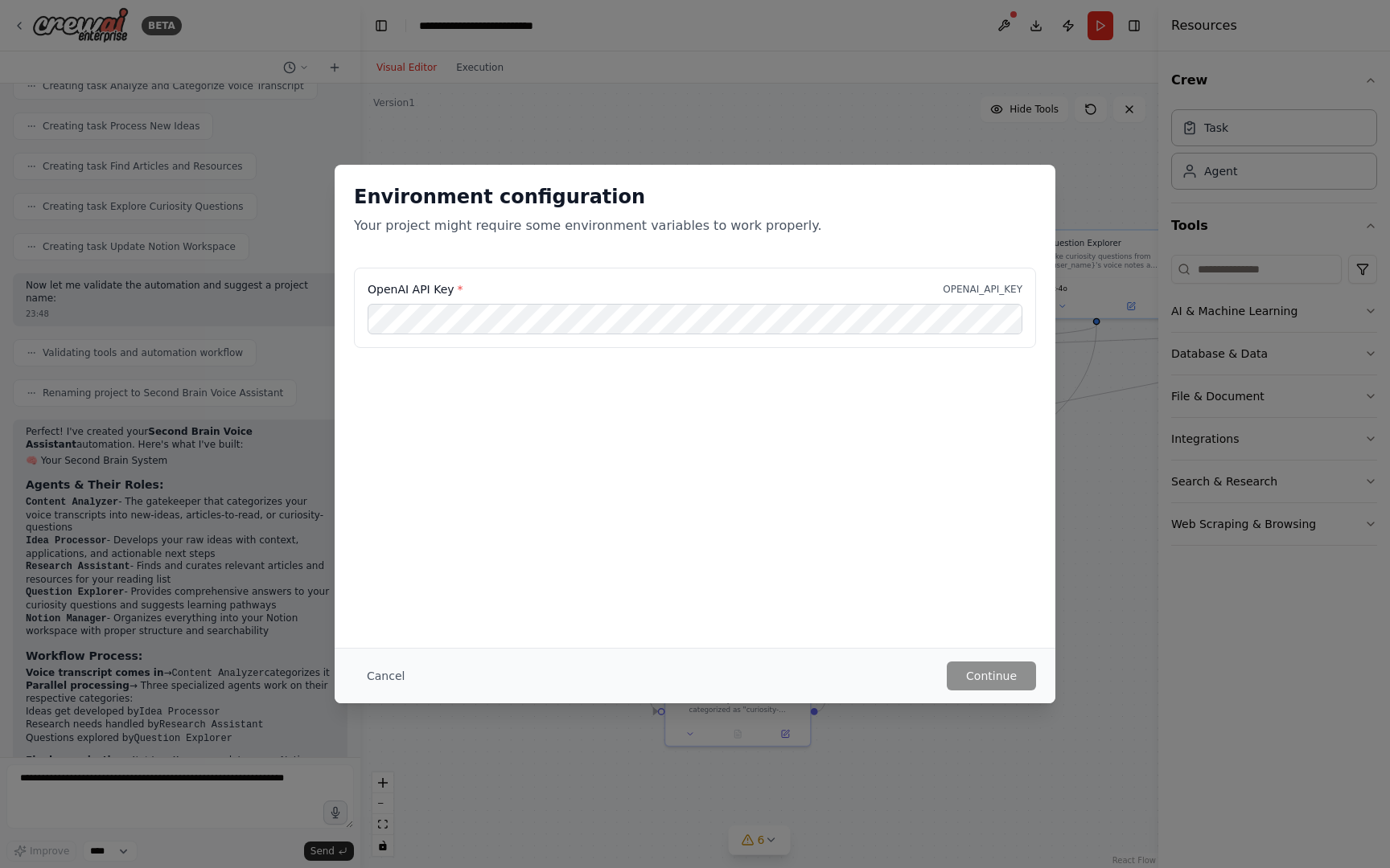
click at [1078, 195] on div "Environment configuration Your project might require some environment variables…" at bounding box center [695, 434] width 1390 height 868
click at [368, 674] on button "Cancel" at bounding box center [385, 676] width 63 height 29
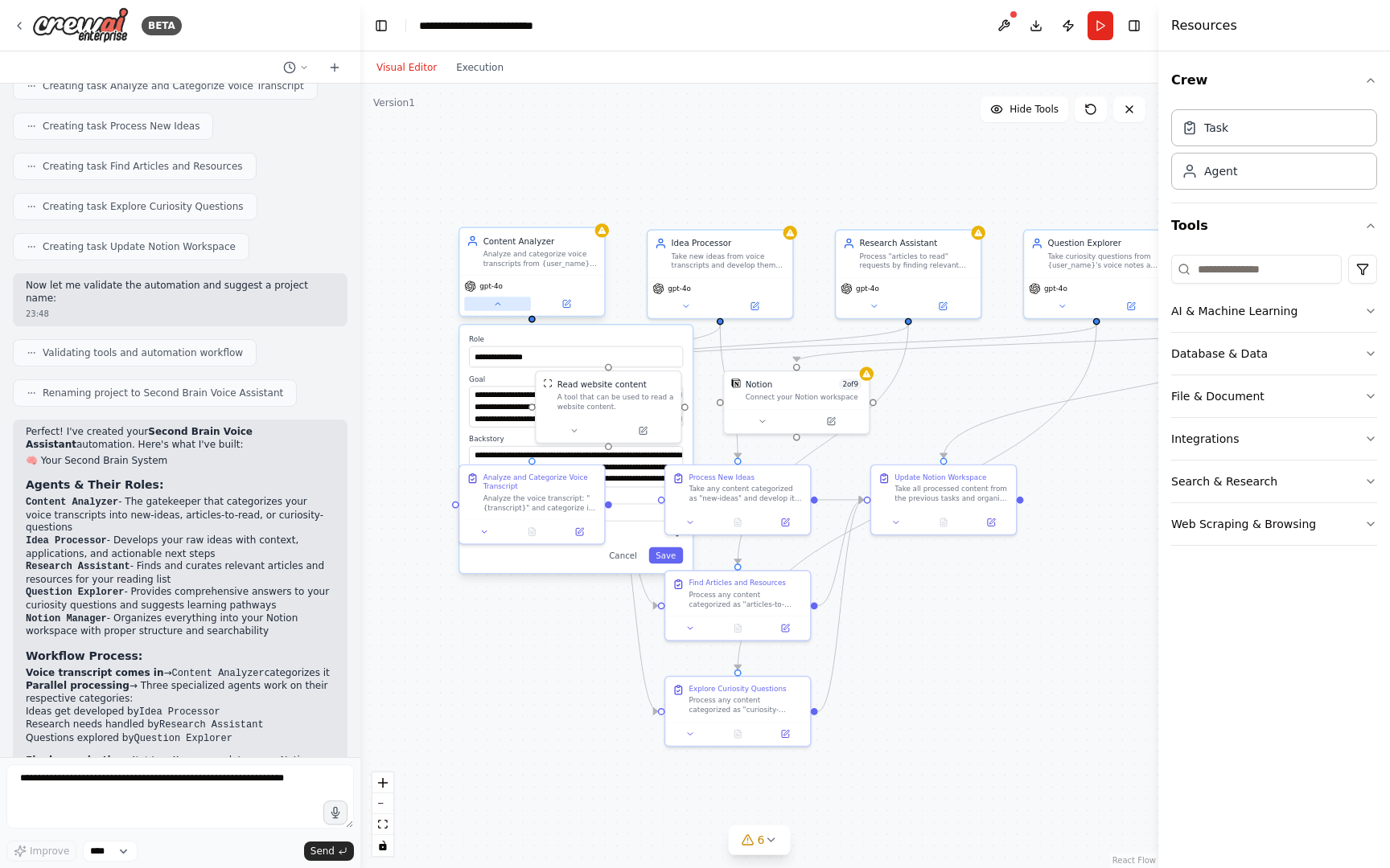
click at [498, 307] on icon at bounding box center [498, 304] width 10 height 10
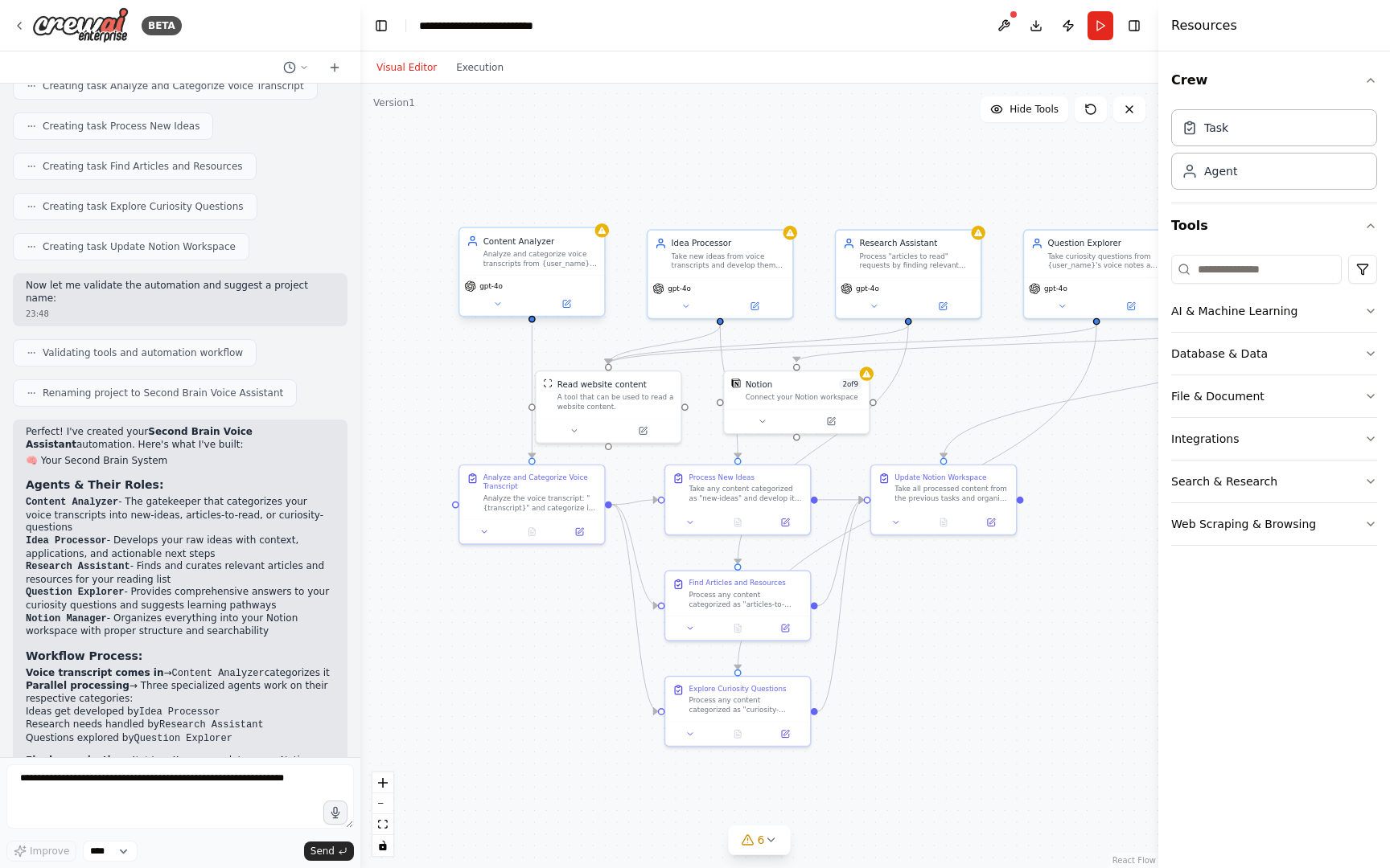
click at [517, 312] on div "gpt-4o" at bounding box center [531, 294] width 145 height 40
click at [504, 309] on button at bounding box center [497, 304] width 67 height 14
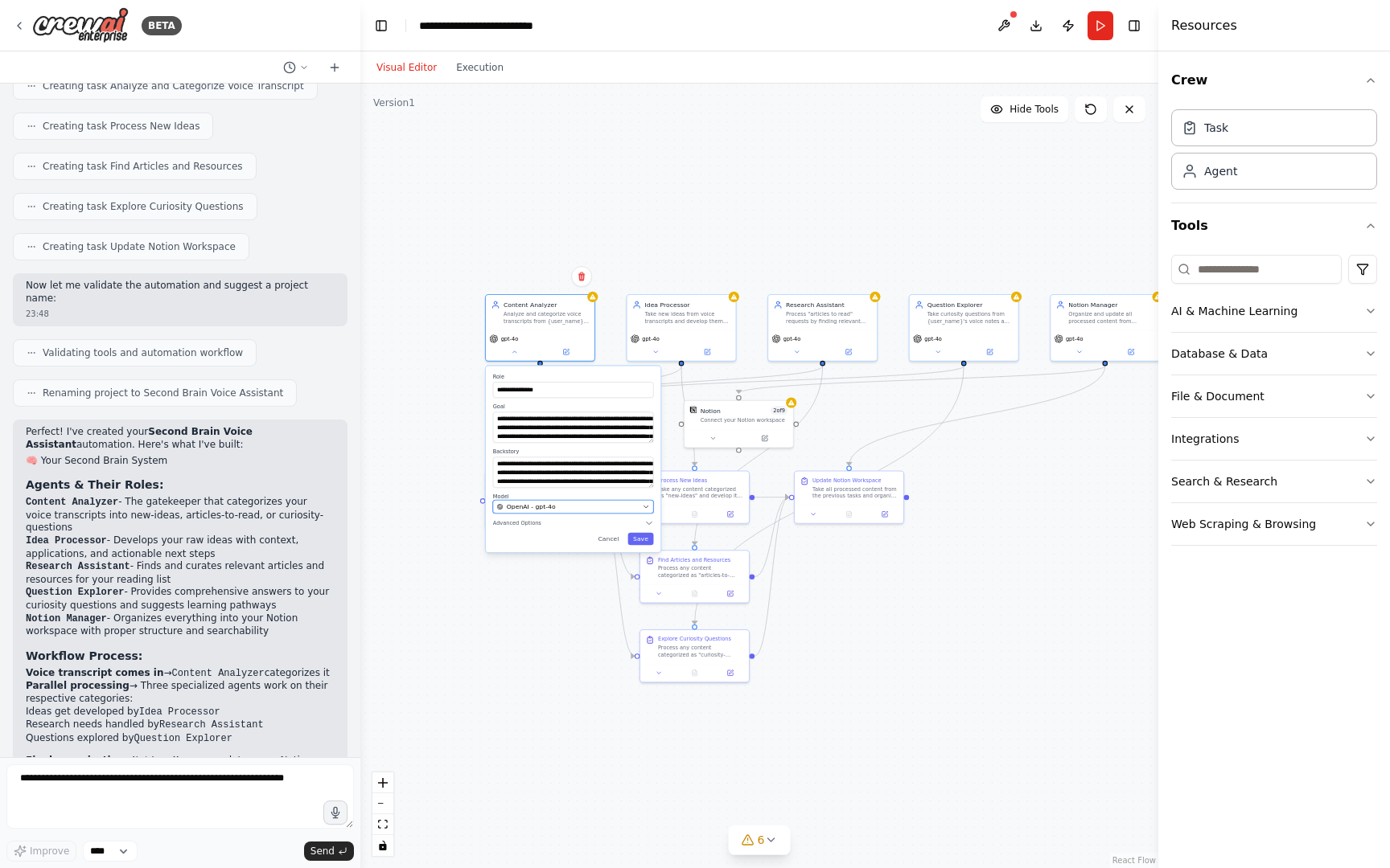
click at [592, 503] on div "OpenAI - gpt-4o" at bounding box center [568, 507] width 142 height 9
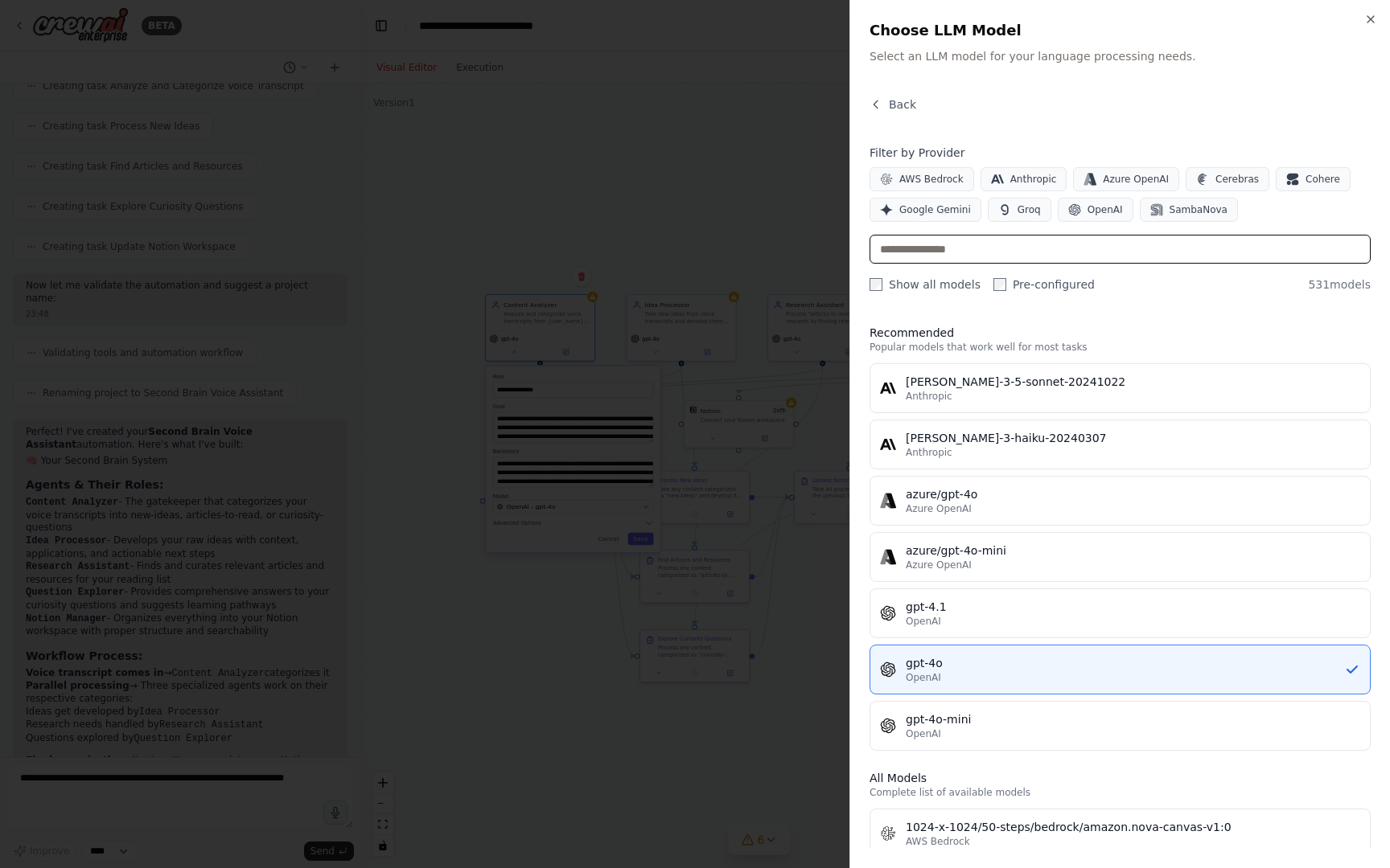
click at [1042, 240] on input "text" at bounding box center [1120, 249] width 501 height 29
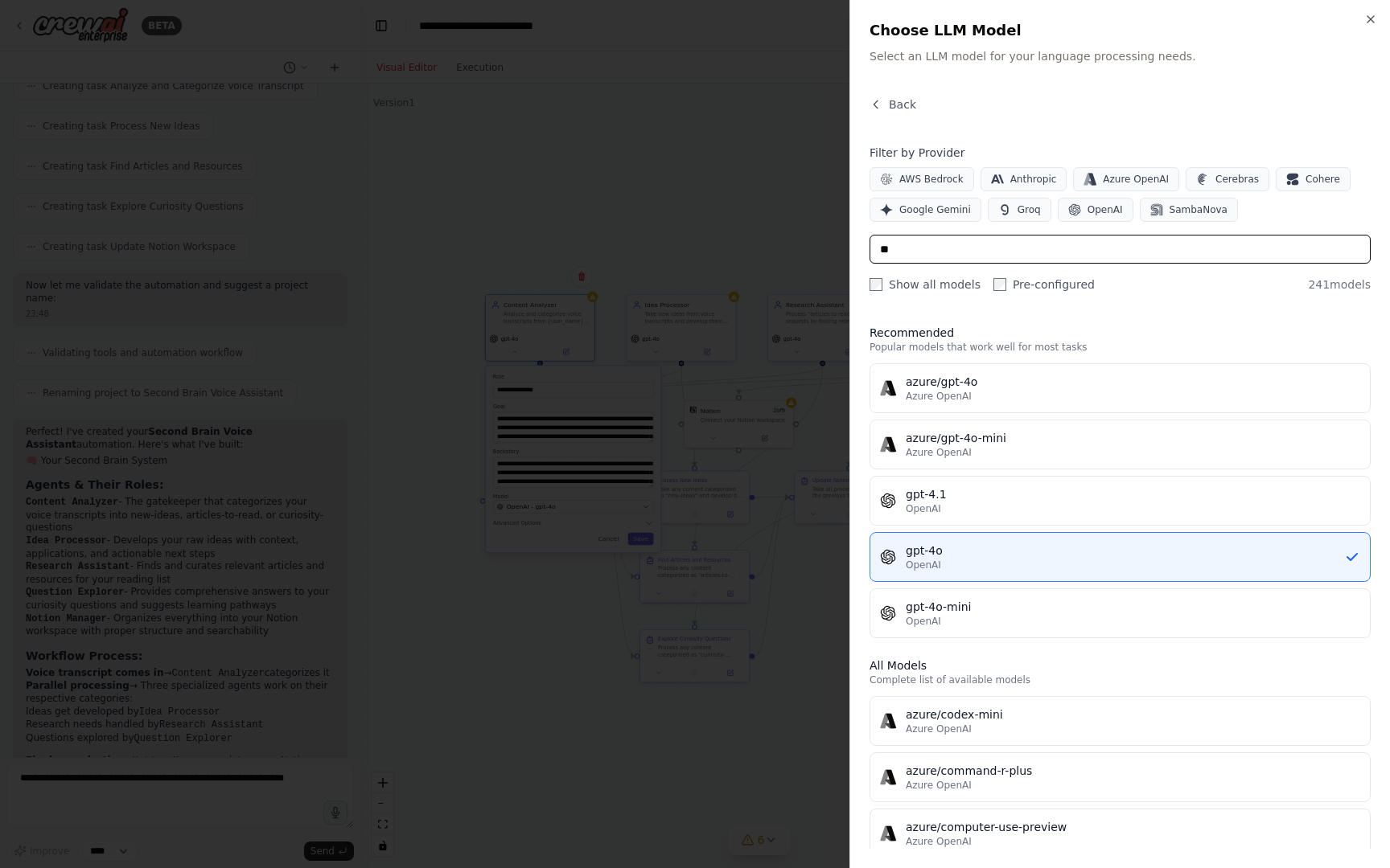
type input "*"
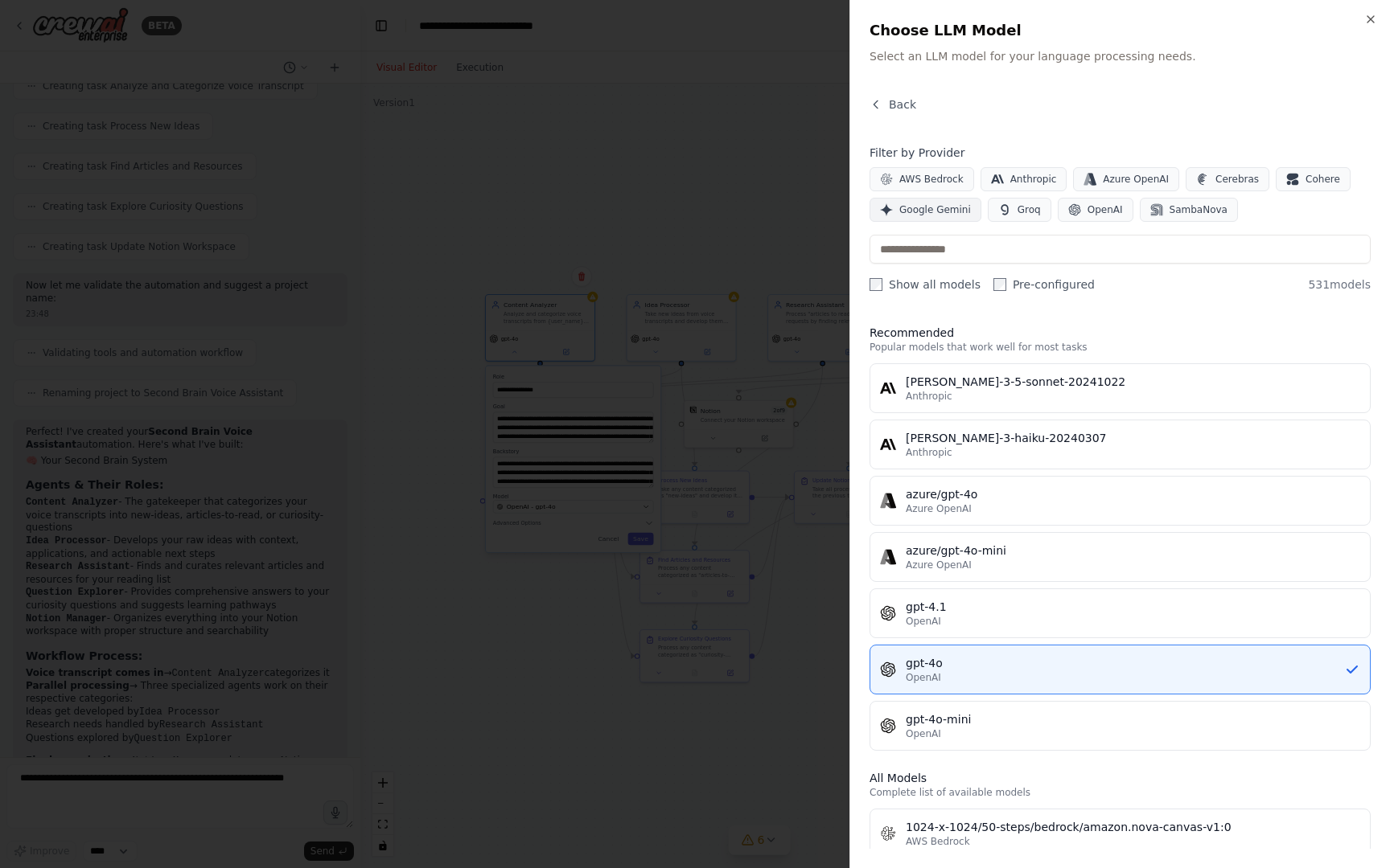
click at [947, 212] on span "Google Gemini" at bounding box center [935, 210] width 72 height 12
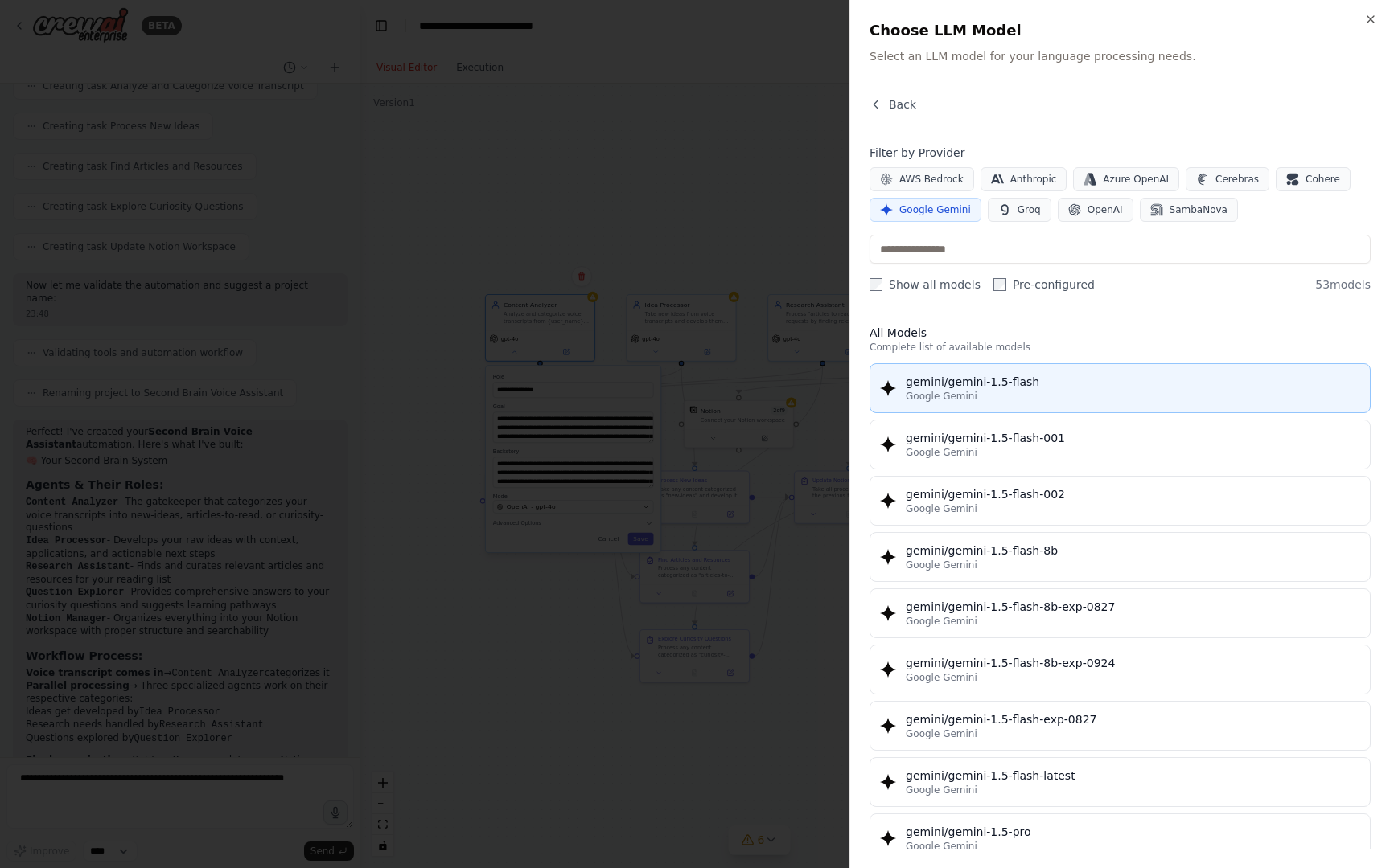
click at [996, 382] on div "gemini/gemini-1.5-flash" at bounding box center [1132, 382] width 454 height 16
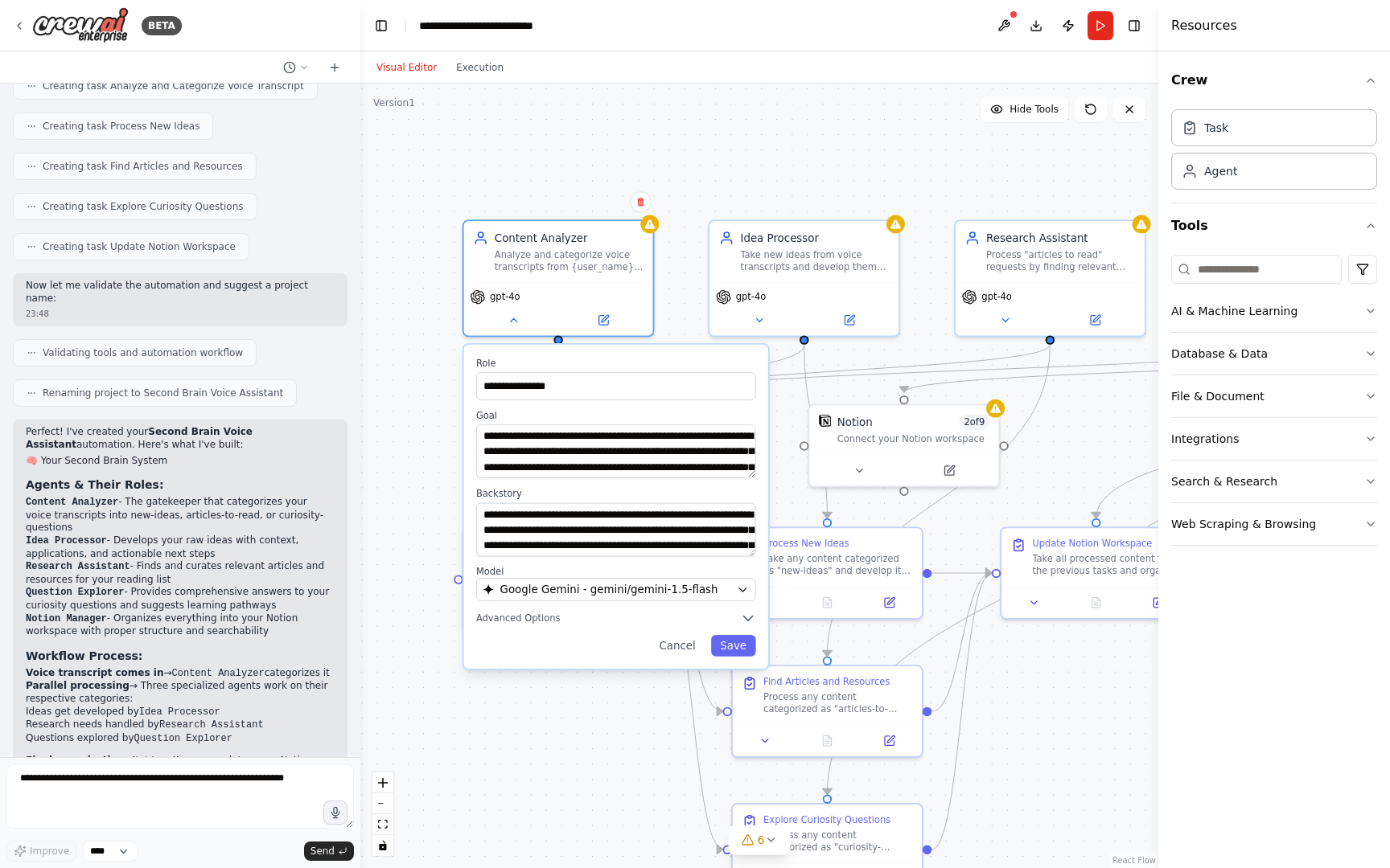
drag, startPoint x: 605, startPoint y: 407, endPoint x: 938, endPoint y: 202, distance: 391.0
click at [938, 202] on div "**********" at bounding box center [759, 475] width 798 height 784
click at [1094, 29] on button "Run" at bounding box center [1099, 26] width 26 height 29
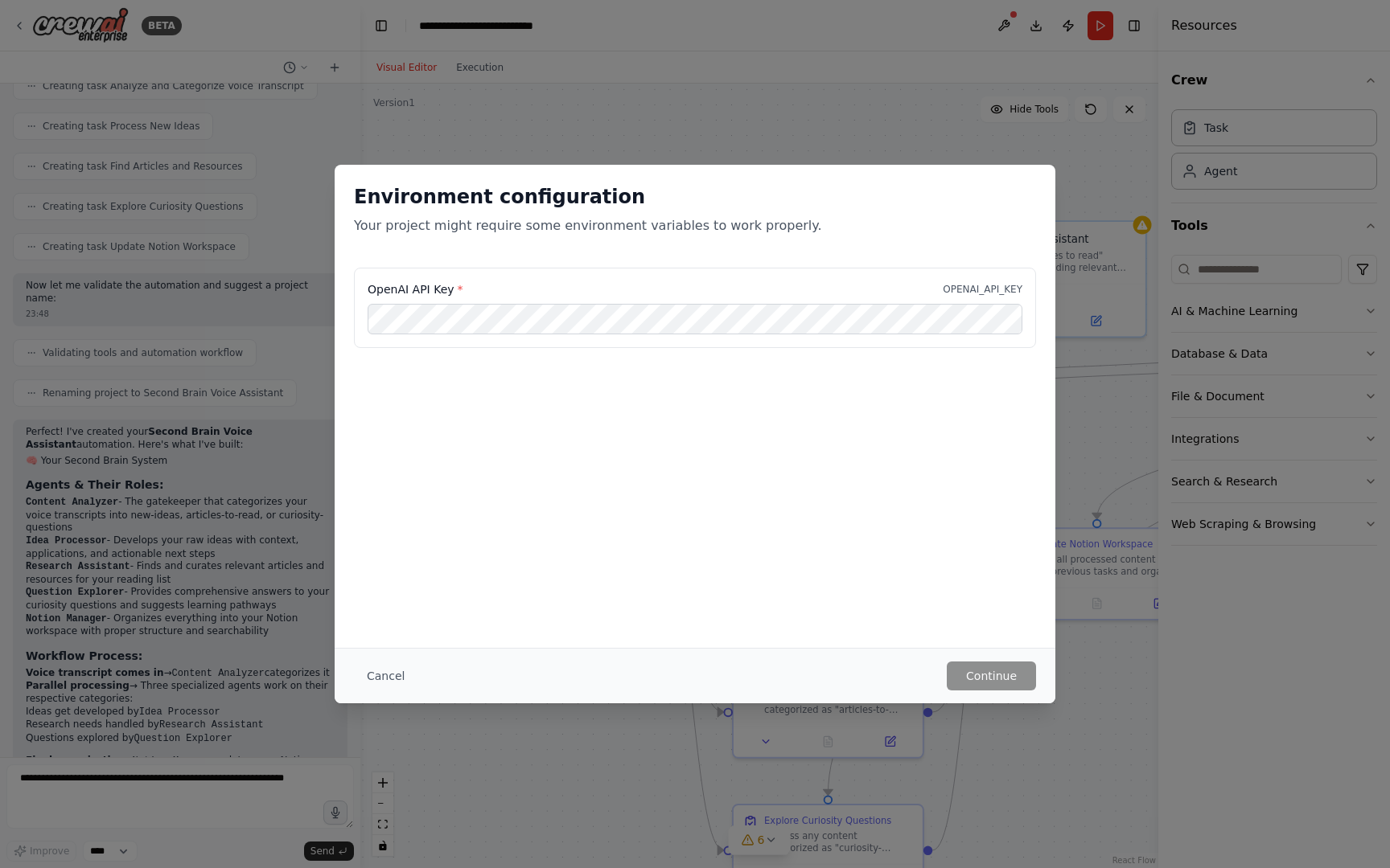
click at [1060, 122] on div "Environment configuration Your project might require some environment variables…" at bounding box center [695, 434] width 1390 height 868
click at [389, 673] on button "Cancel" at bounding box center [385, 676] width 63 height 29
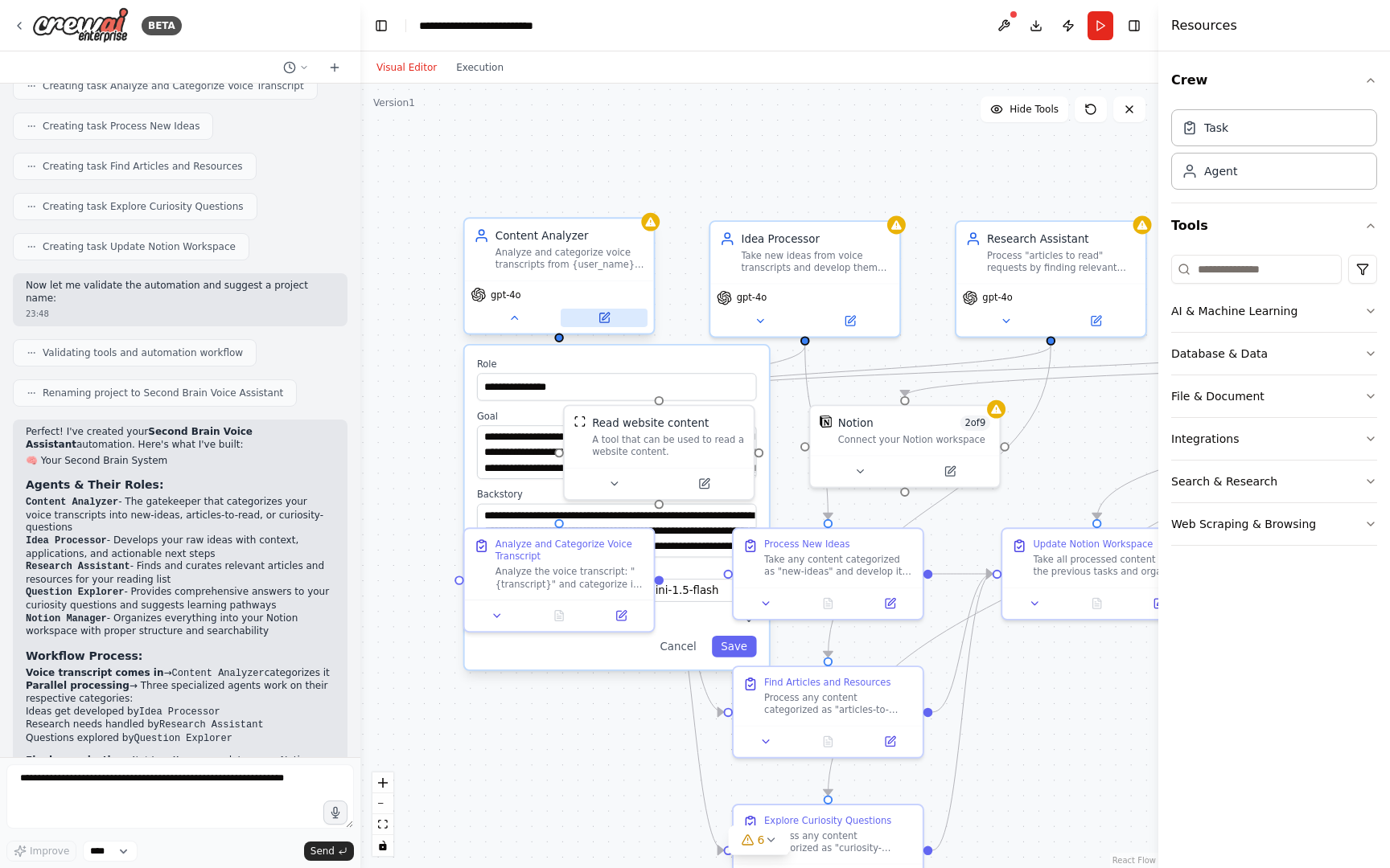
click at [616, 315] on button at bounding box center [604, 317] width 87 height 19
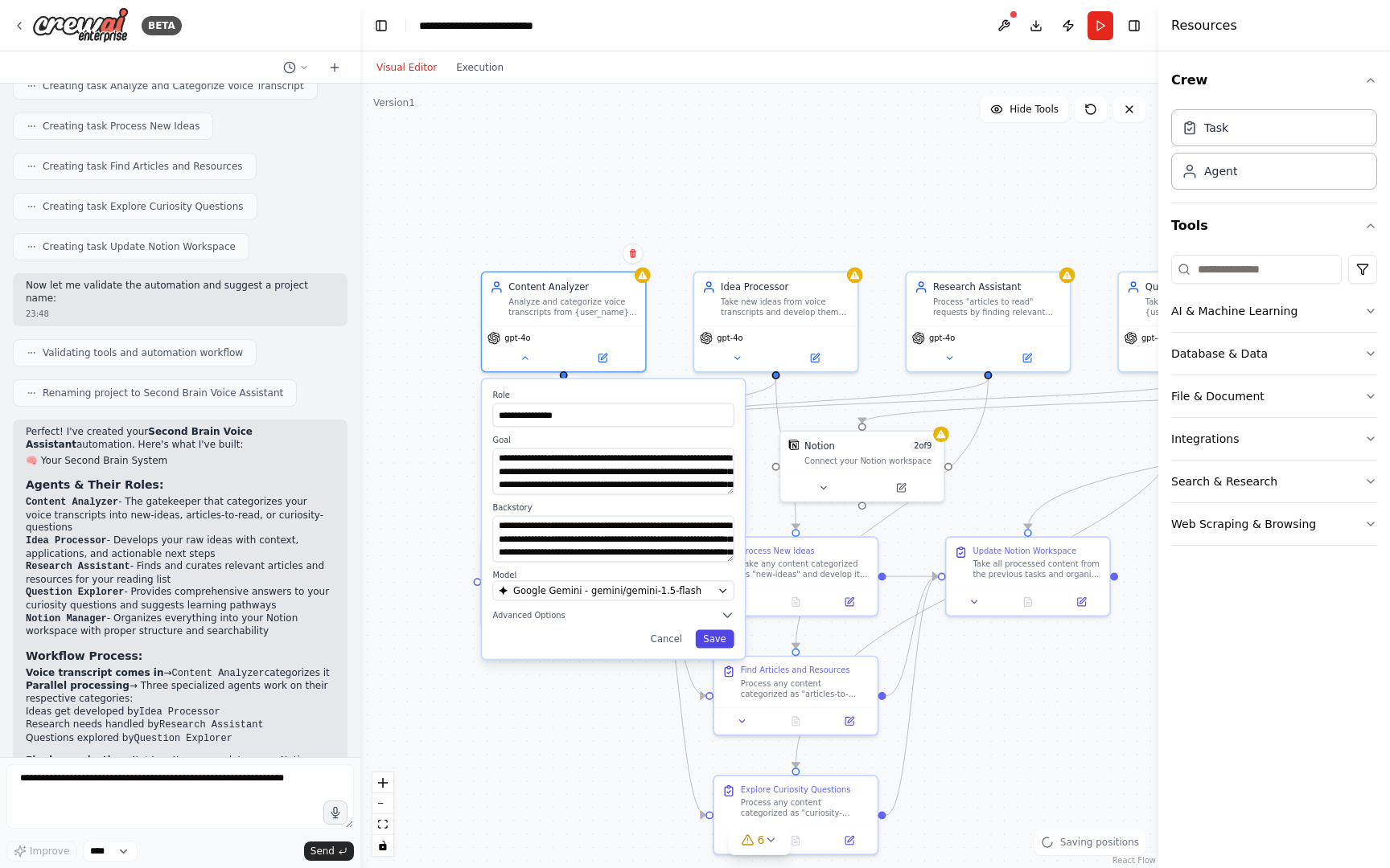
click at [704, 643] on button "Save" at bounding box center [714, 639] width 38 height 19
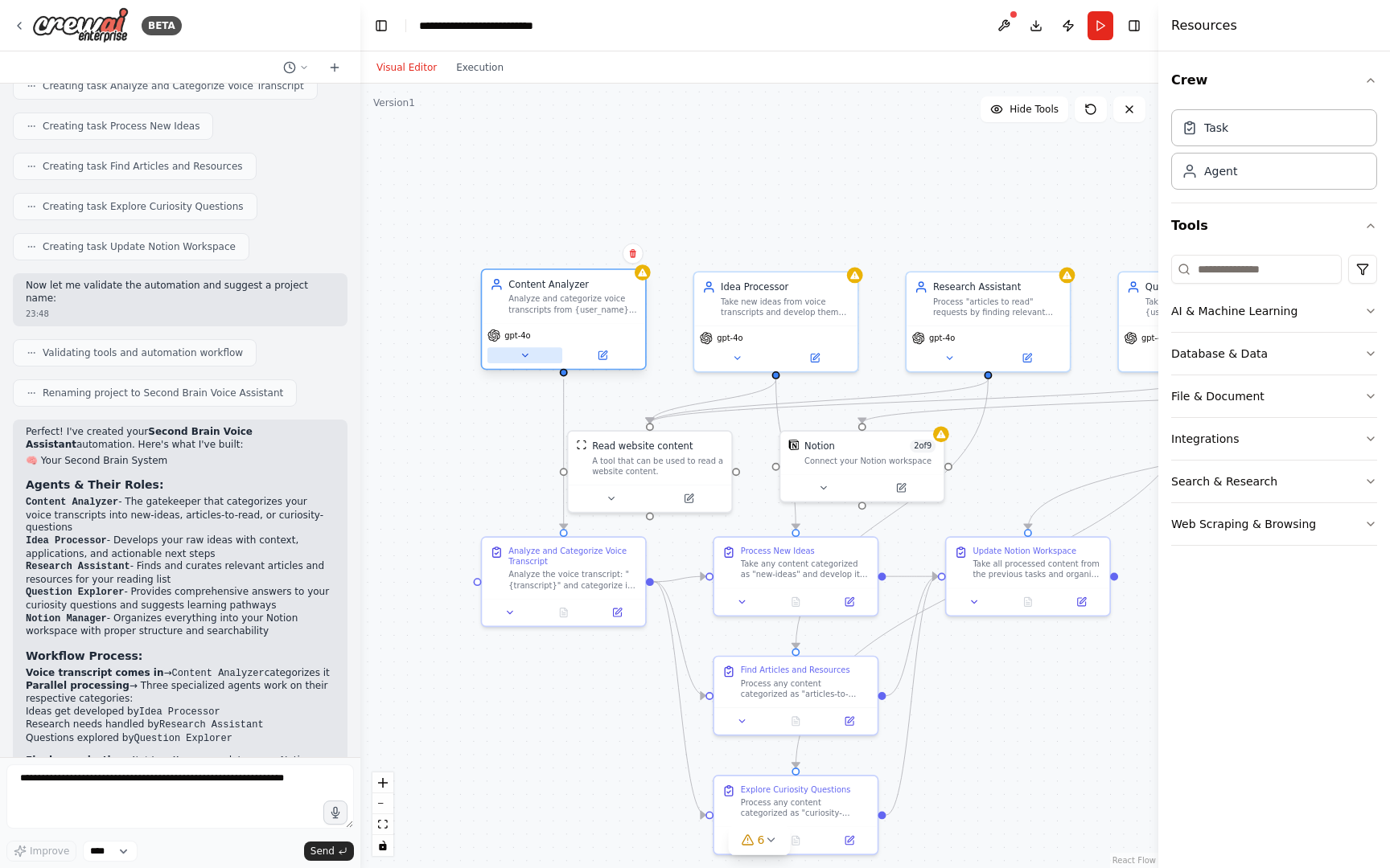
click at [522, 354] on icon at bounding box center [524, 355] width 5 height 3
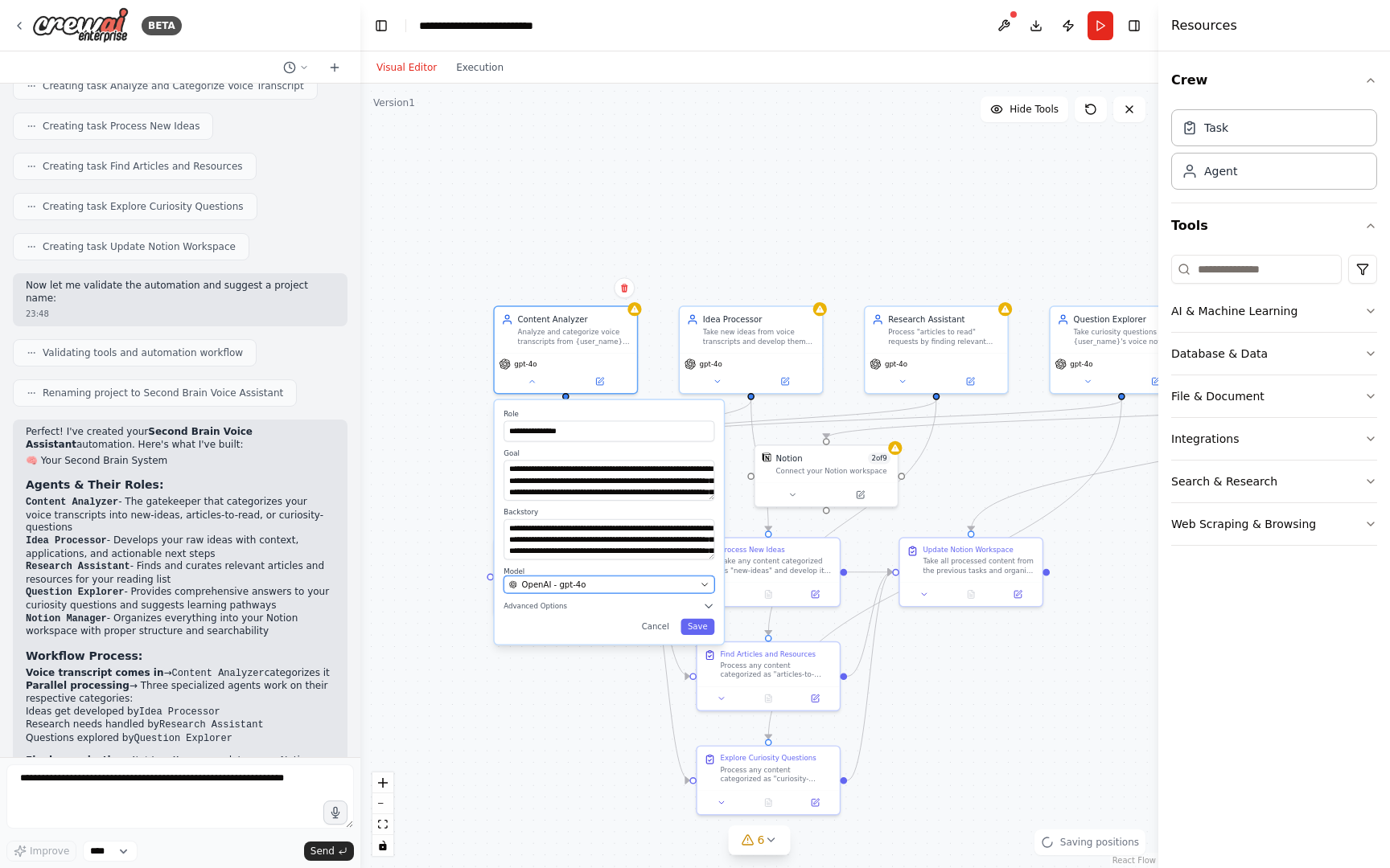
click at [600, 584] on div "OpenAI - gpt-4o" at bounding box center [603, 584] width 187 height 12
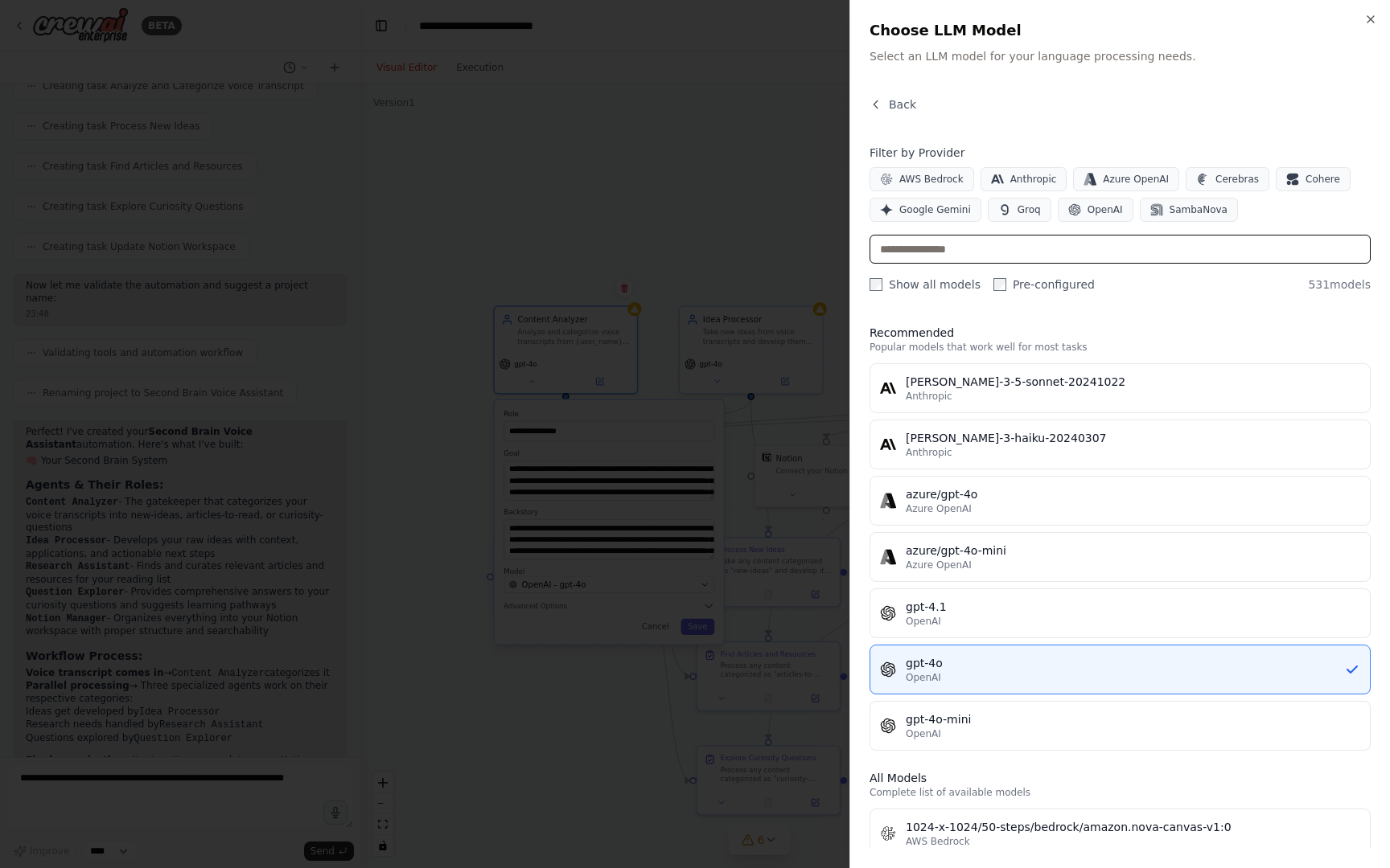
click at [982, 250] on input "text" at bounding box center [1120, 249] width 501 height 29
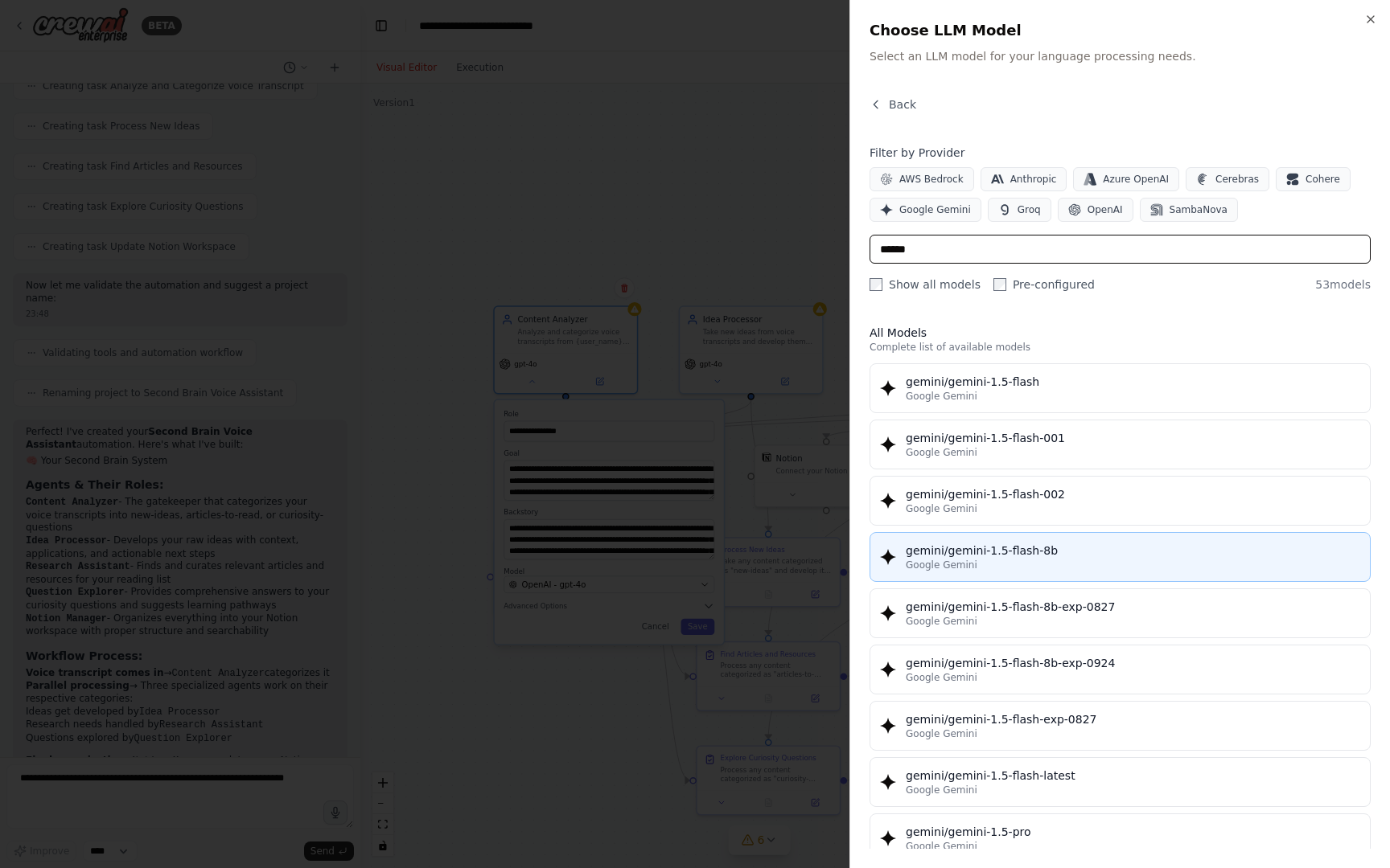
type input "******"
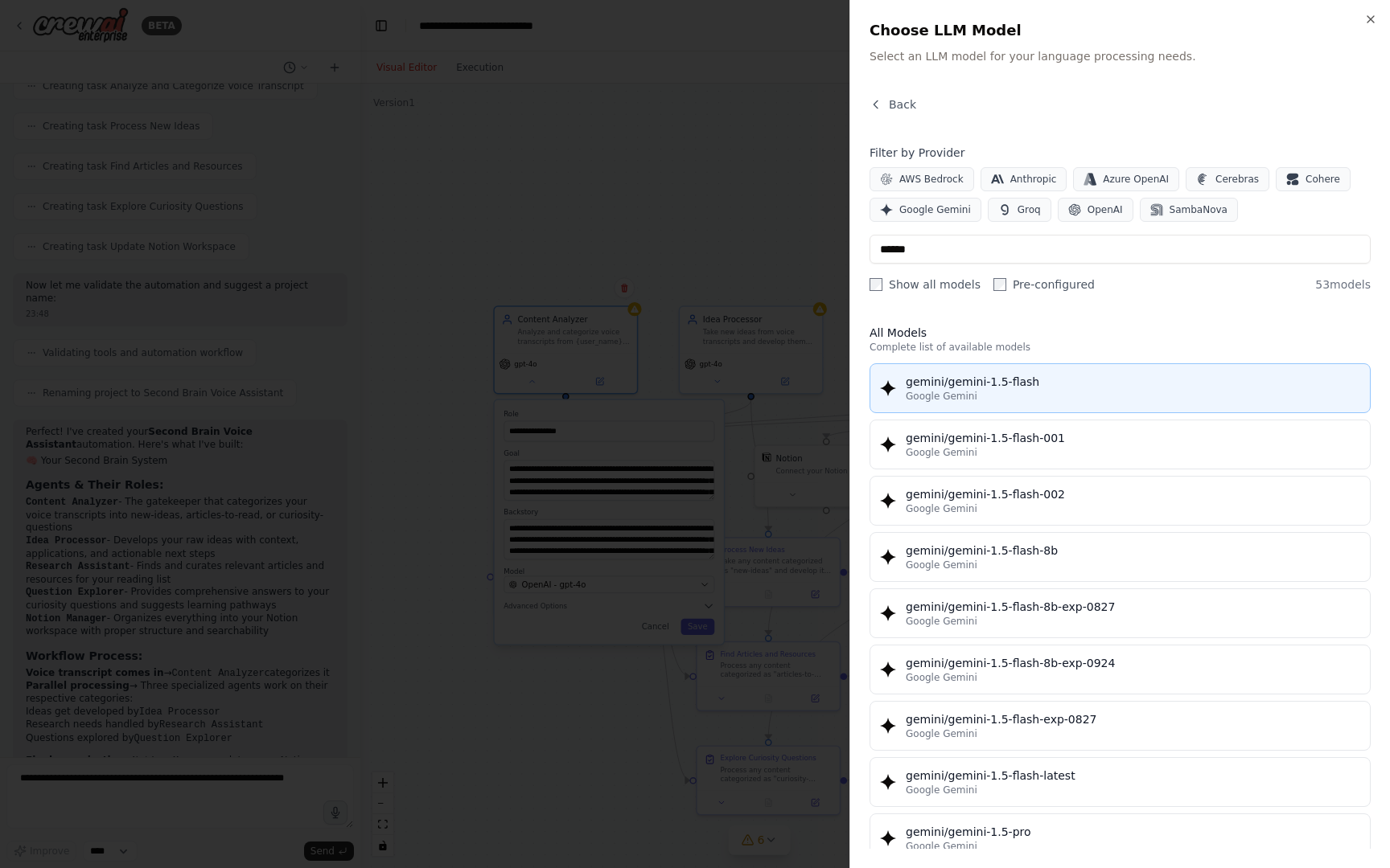
drag, startPoint x: 1005, startPoint y: 553, endPoint x: 1035, endPoint y: 386, distance: 169.7
click at [1035, 387] on div "gemini/gemini-1.5-flash" at bounding box center [1132, 382] width 454 height 16
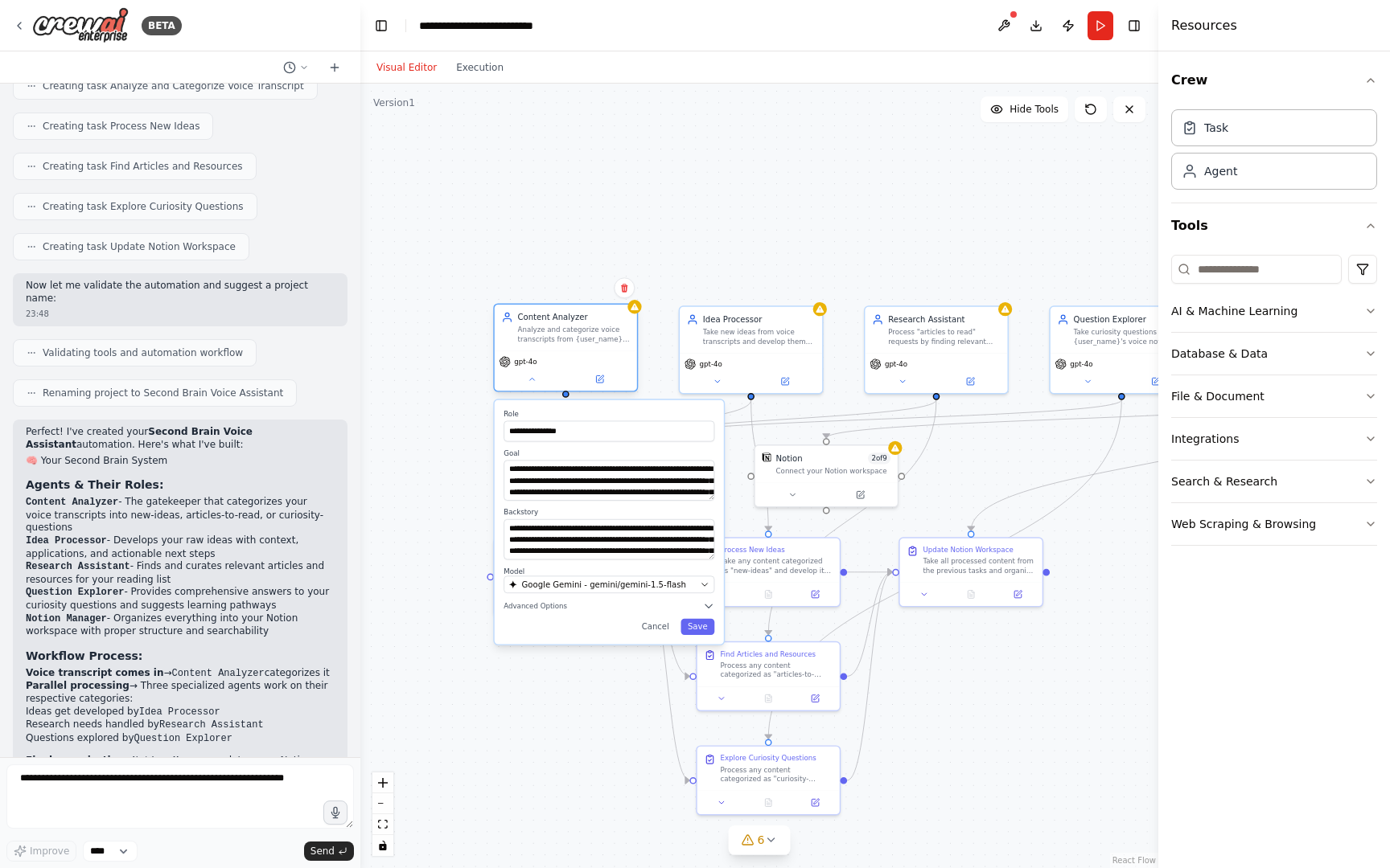
click at [513, 362] on div "gpt-4o" at bounding box center [517, 362] width 38 height 12
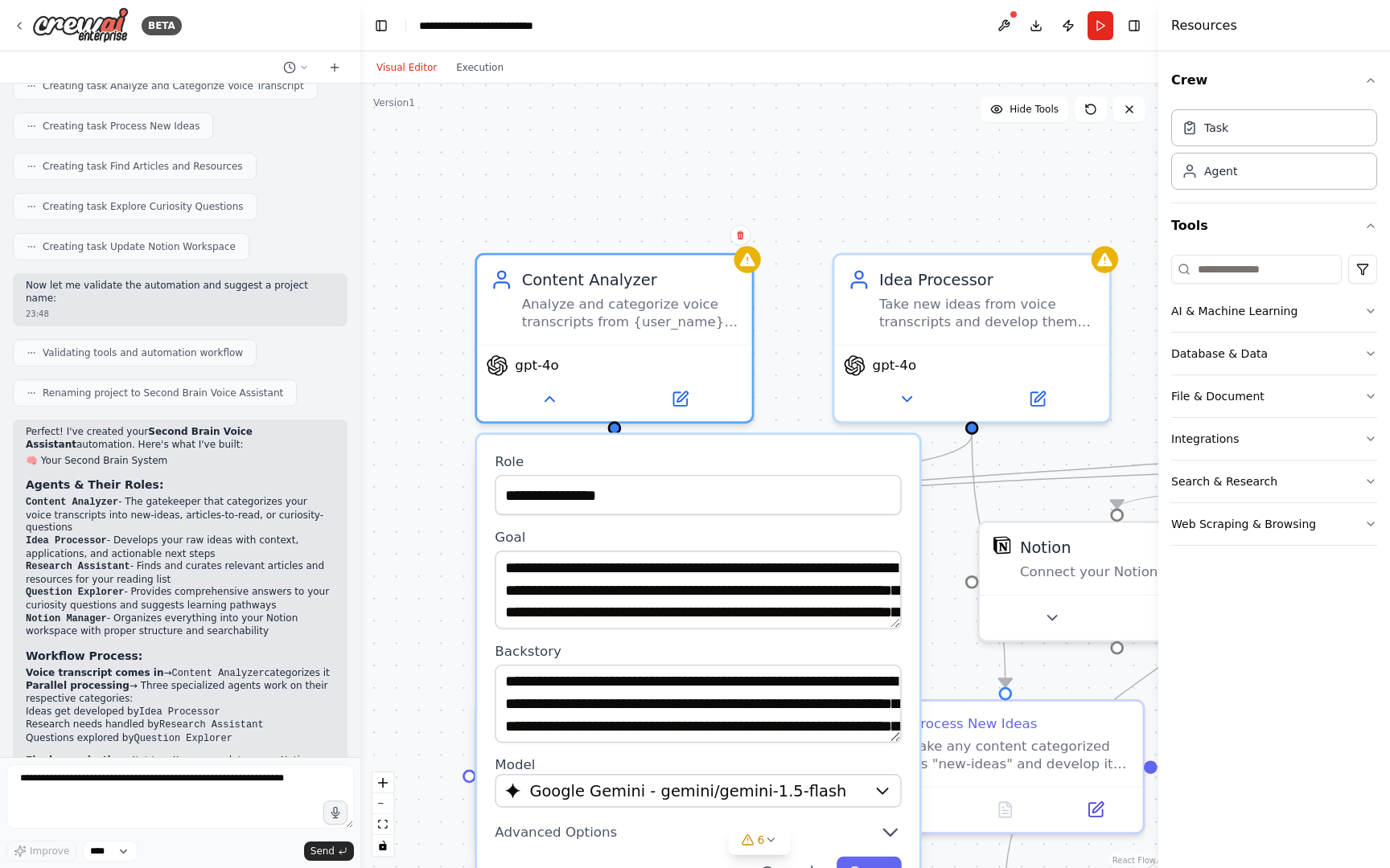
click at [930, 128] on div "**********" at bounding box center [759, 475] width 798 height 784
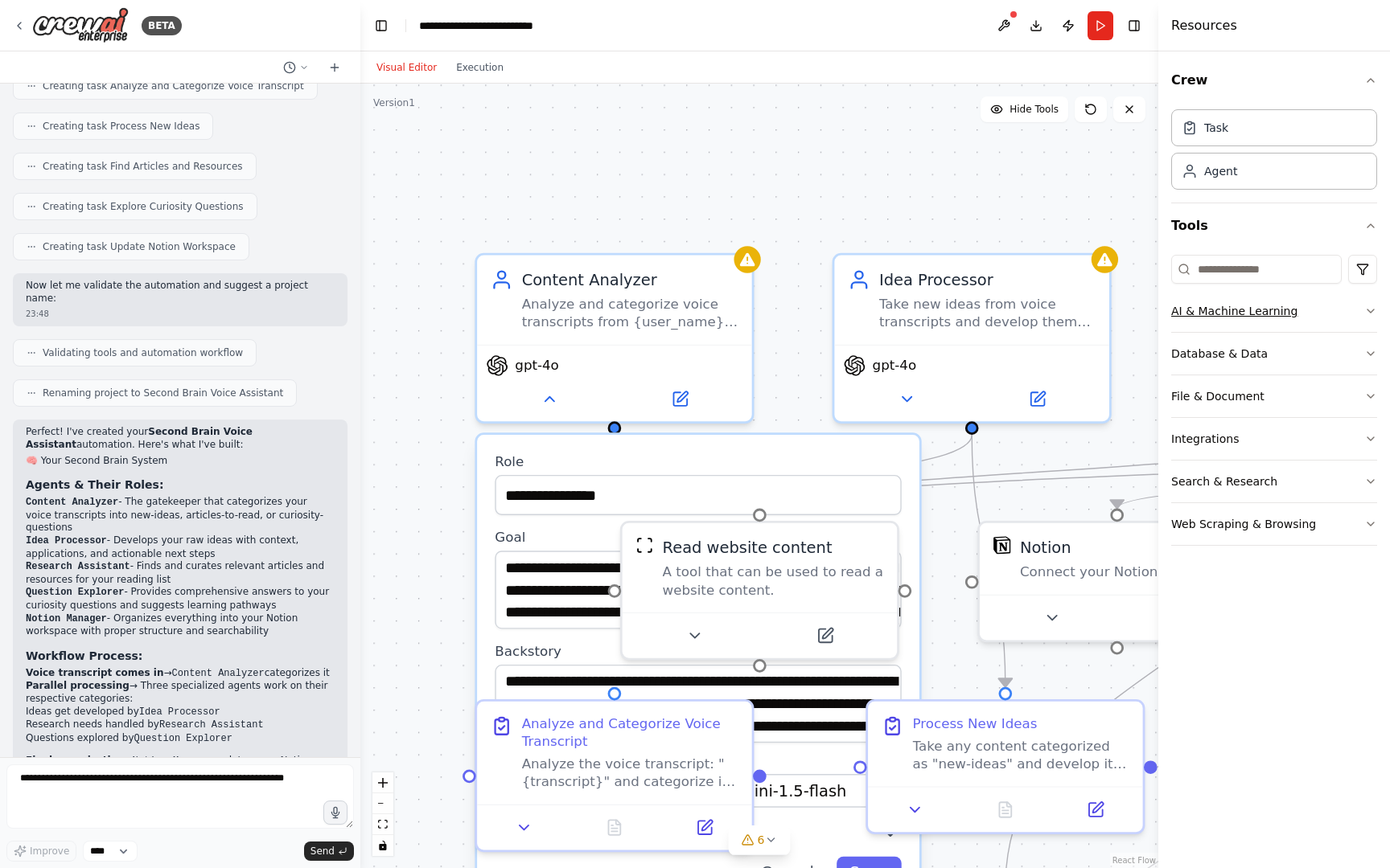
click at [1281, 308] on button "AI & Machine Learning" at bounding box center [1274, 311] width 206 height 42
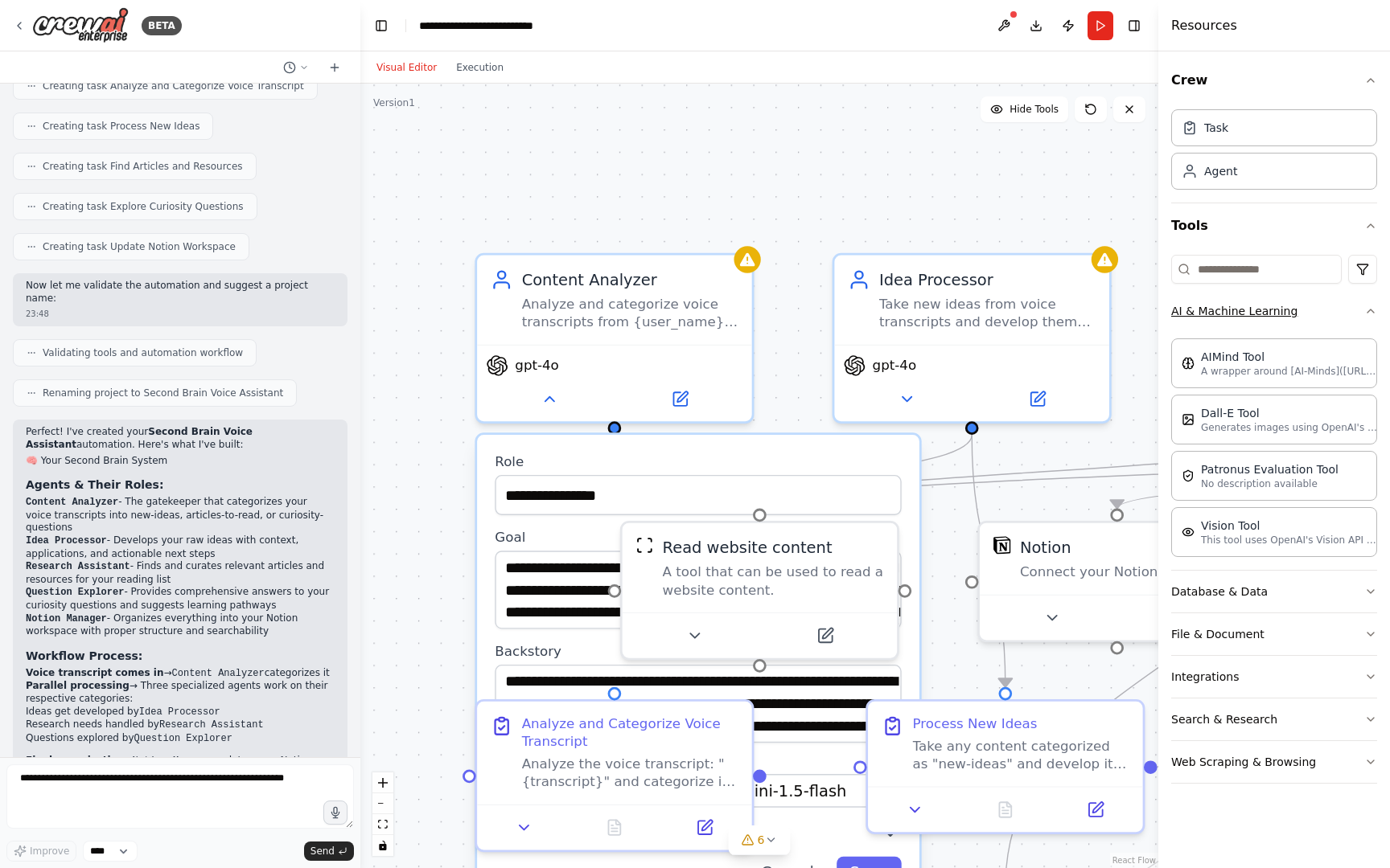
click at [1281, 308] on button "AI & Machine Learning" at bounding box center [1274, 311] width 206 height 42
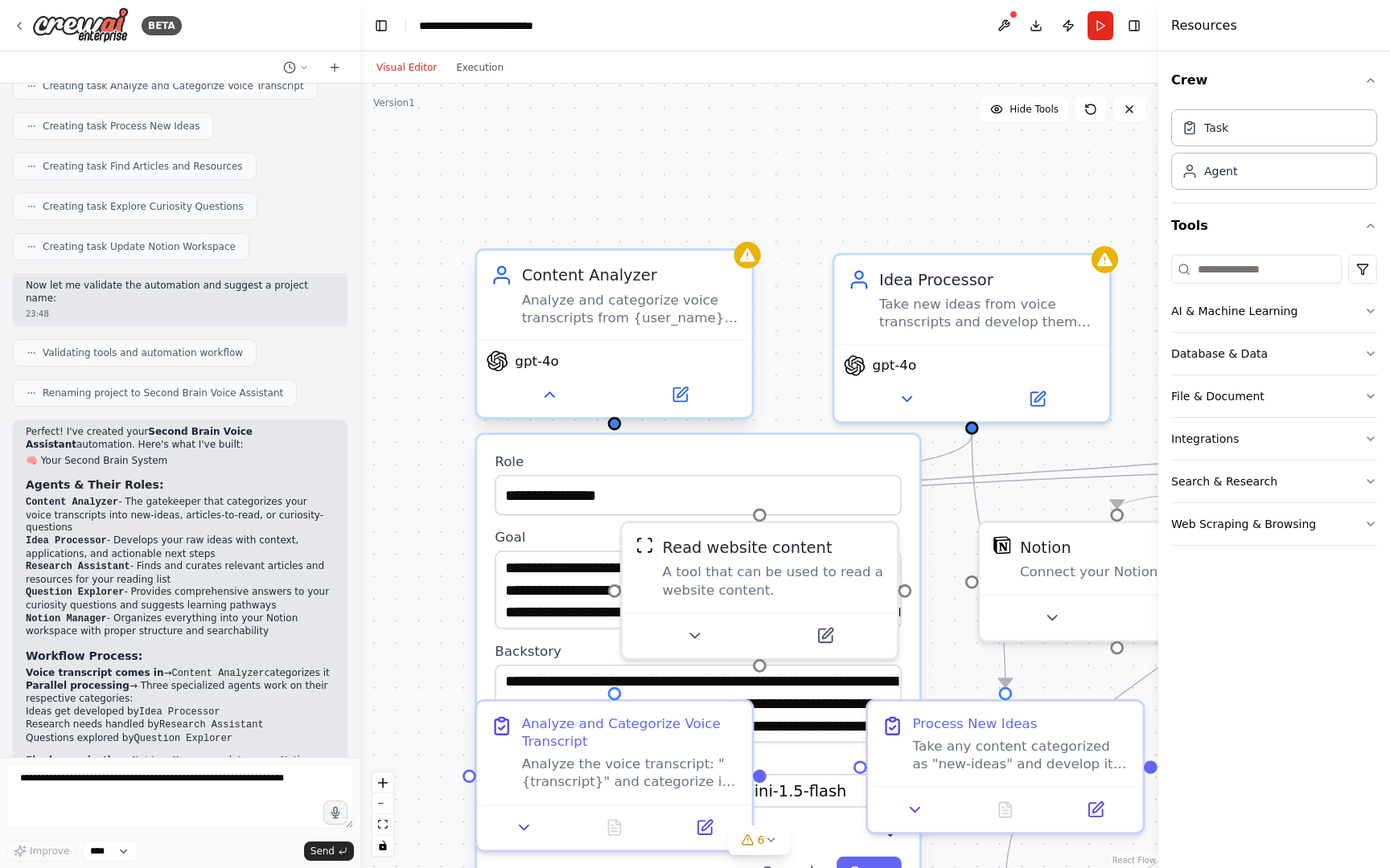
click at [531, 368] on span "gpt-4o" at bounding box center [536, 361] width 44 height 18
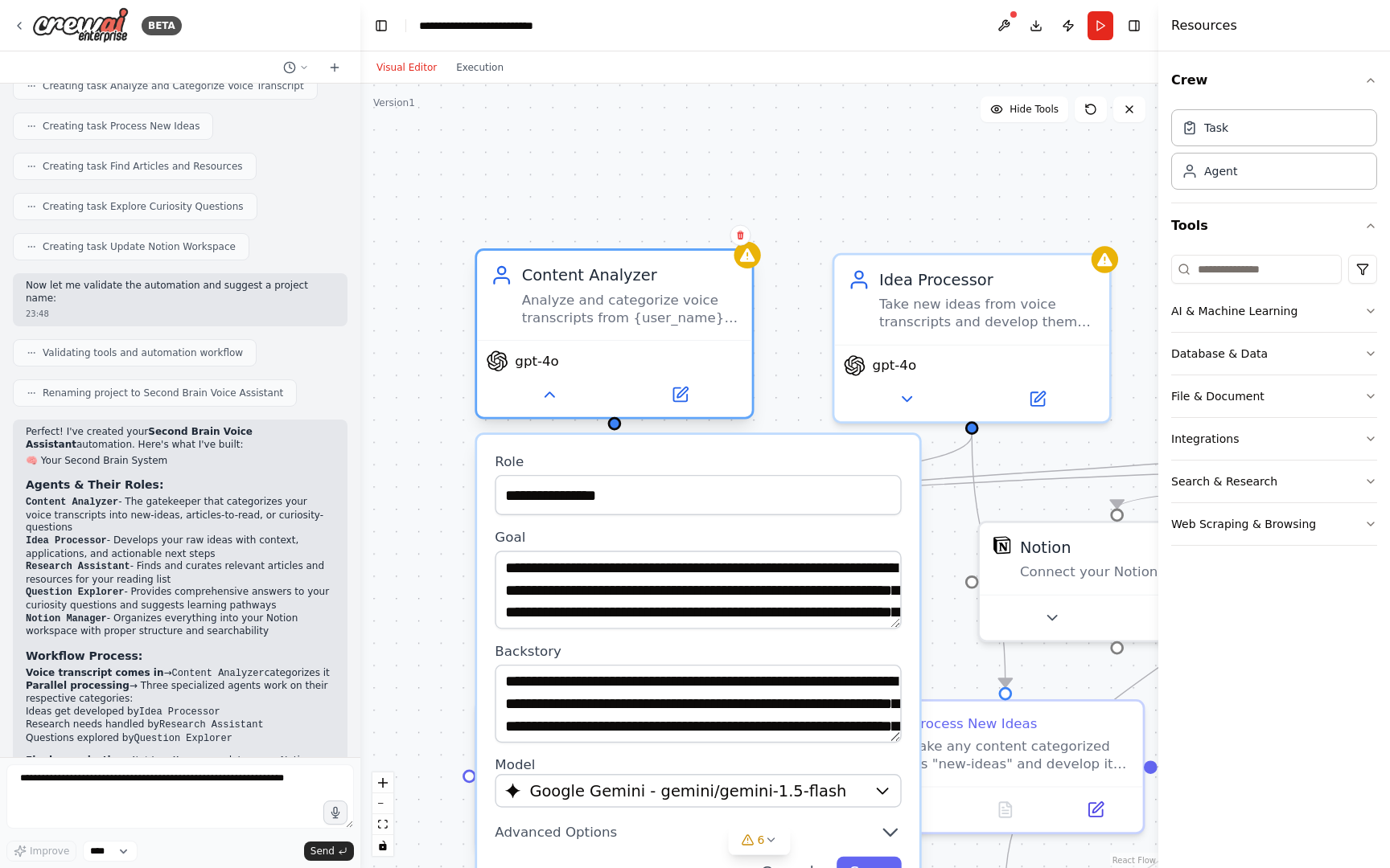
click at [531, 368] on span "gpt-4o" at bounding box center [536, 361] width 44 height 18
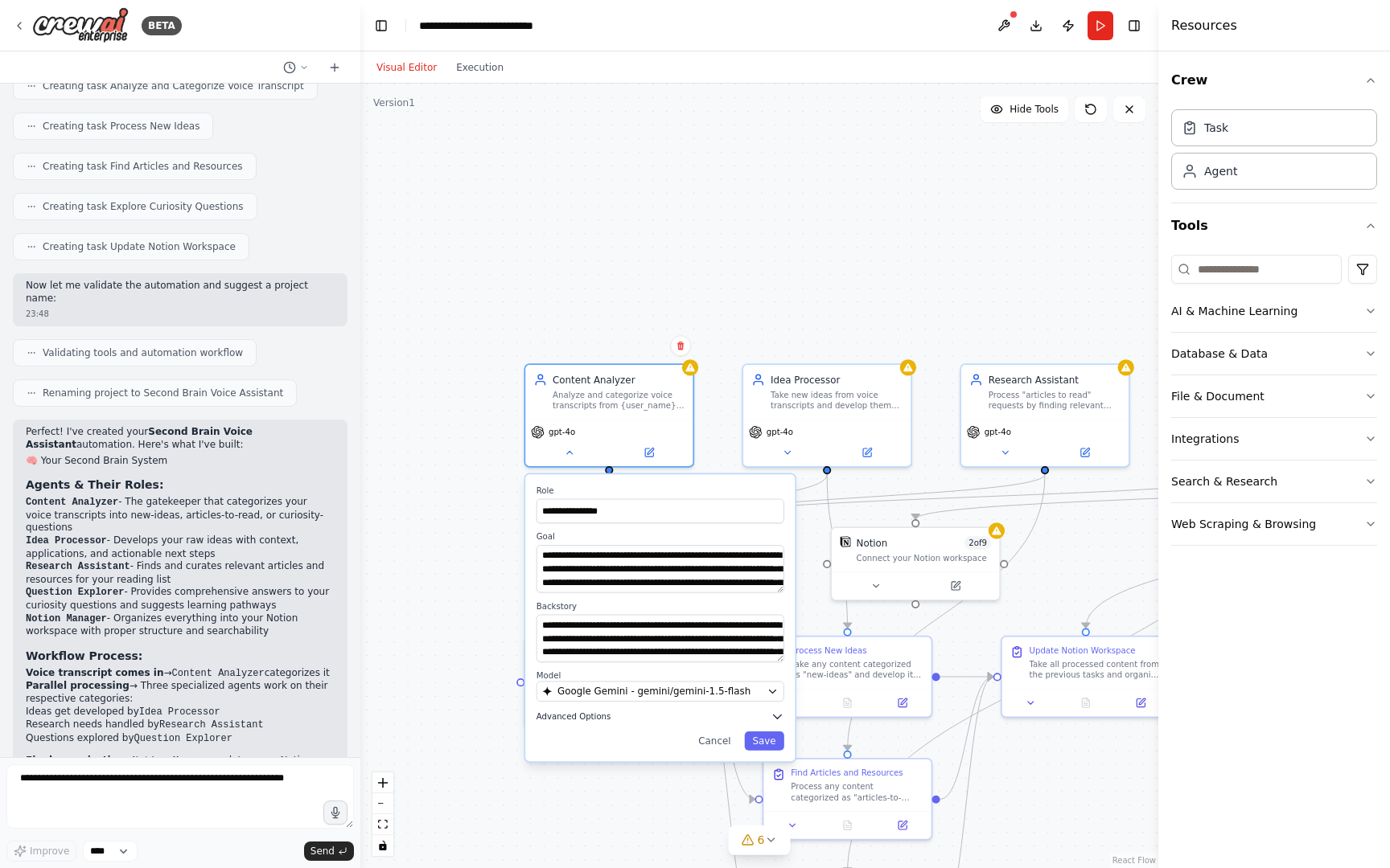
click at [783, 721] on icon "button" at bounding box center [777, 716] width 13 height 13
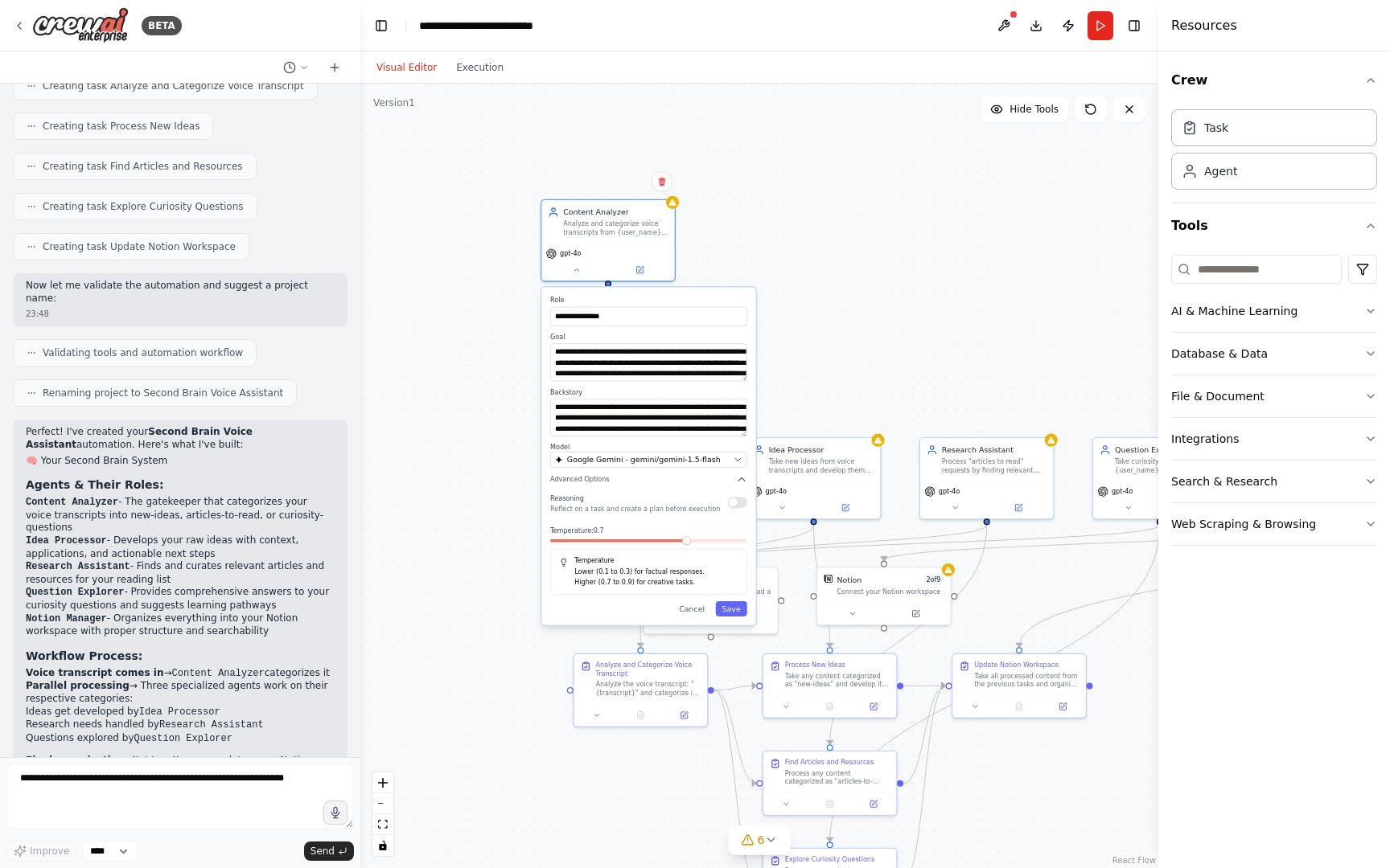
drag, startPoint x: 723, startPoint y: 803, endPoint x: 684, endPoint y: 563, distance: 243.1
click at [684, 563] on div "Temperature Lower (0.1 to 0.3) for factual responses. Higher (0.7 to 0.9) for c…" at bounding box center [649, 572] width 197 height 46
click at [736, 611] on button "Save" at bounding box center [731, 609] width 31 height 15
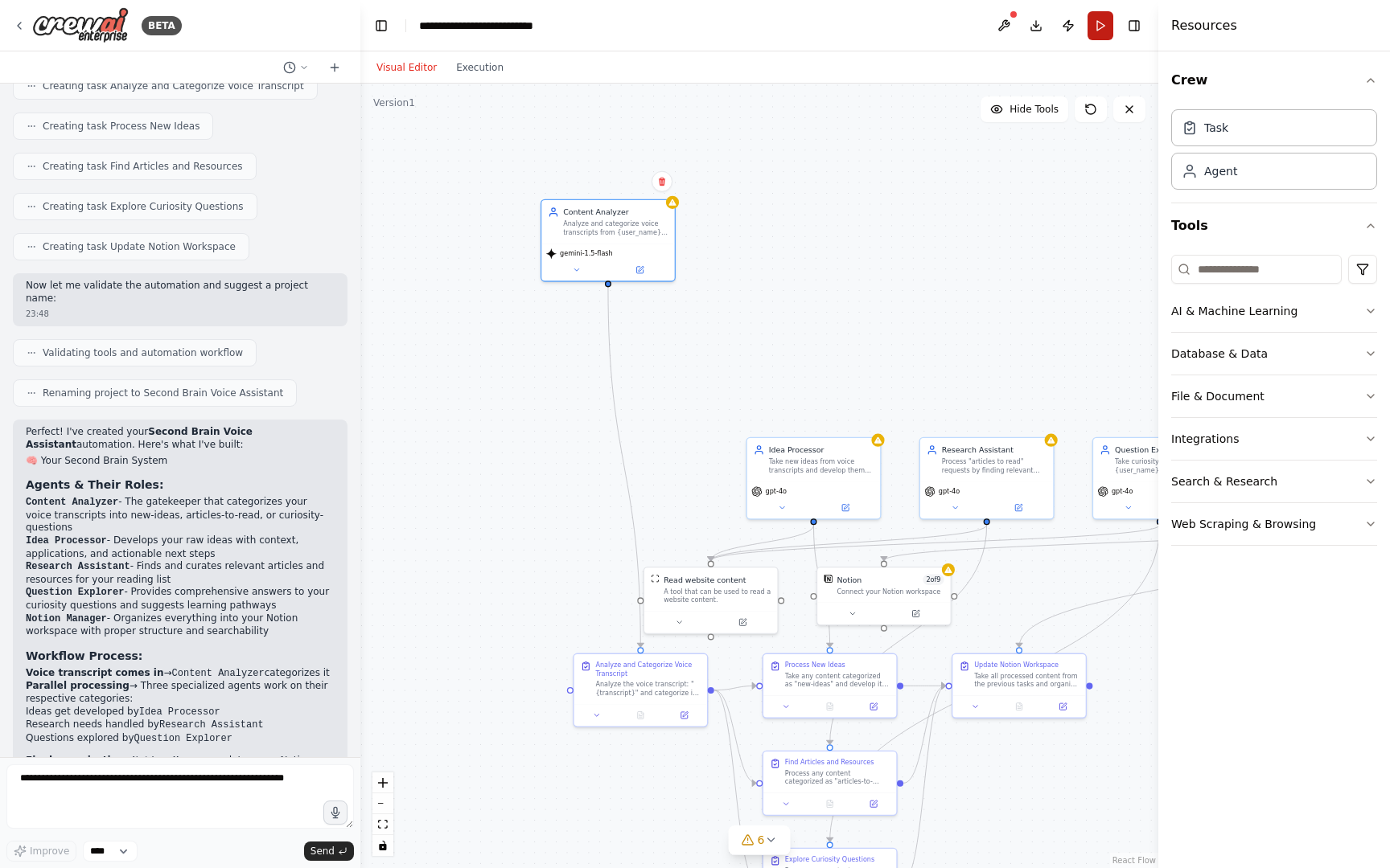
click at [1108, 23] on button "Run" at bounding box center [1099, 26] width 26 height 29
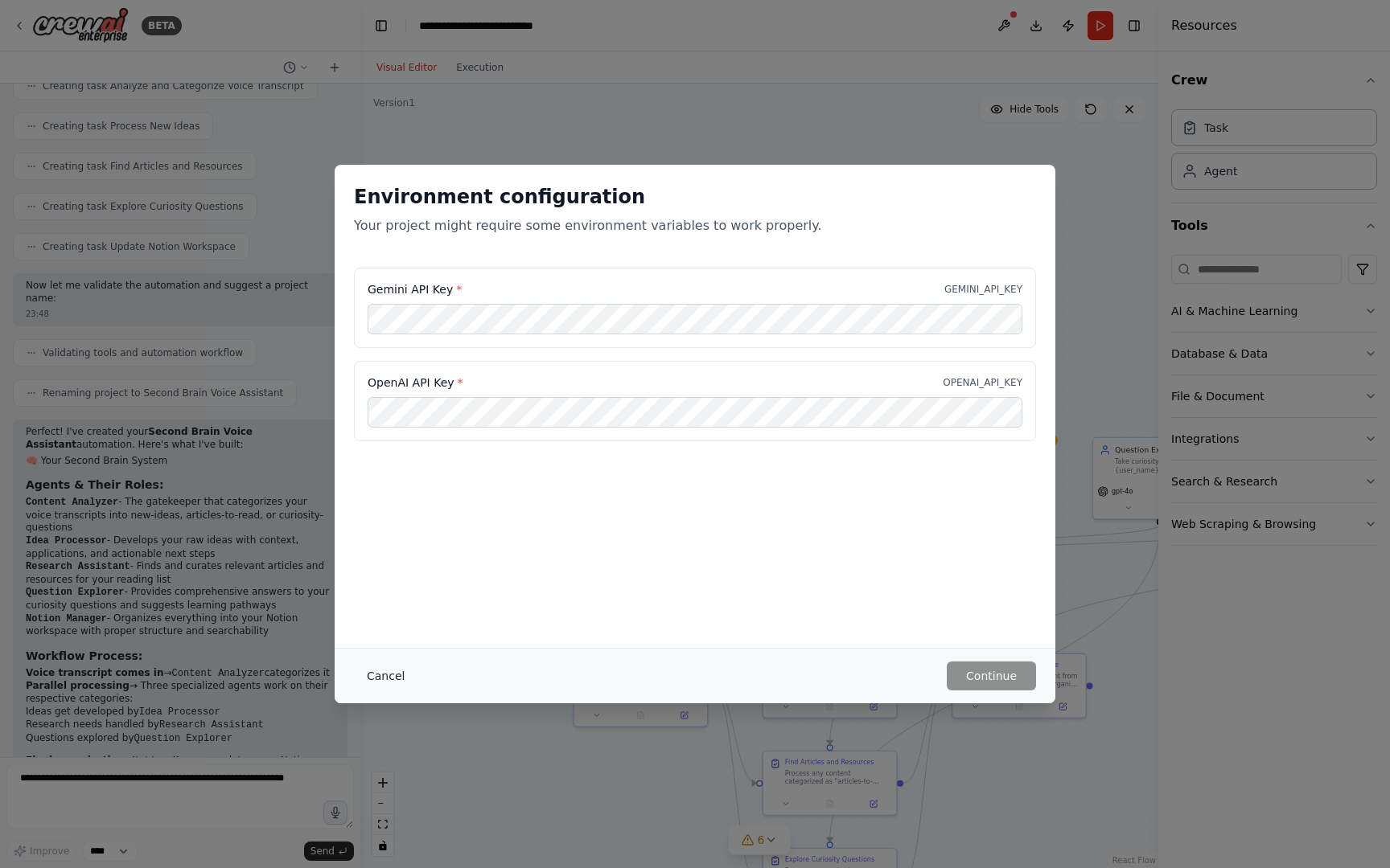
click at [382, 679] on button "Cancel" at bounding box center [385, 676] width 63 height 29
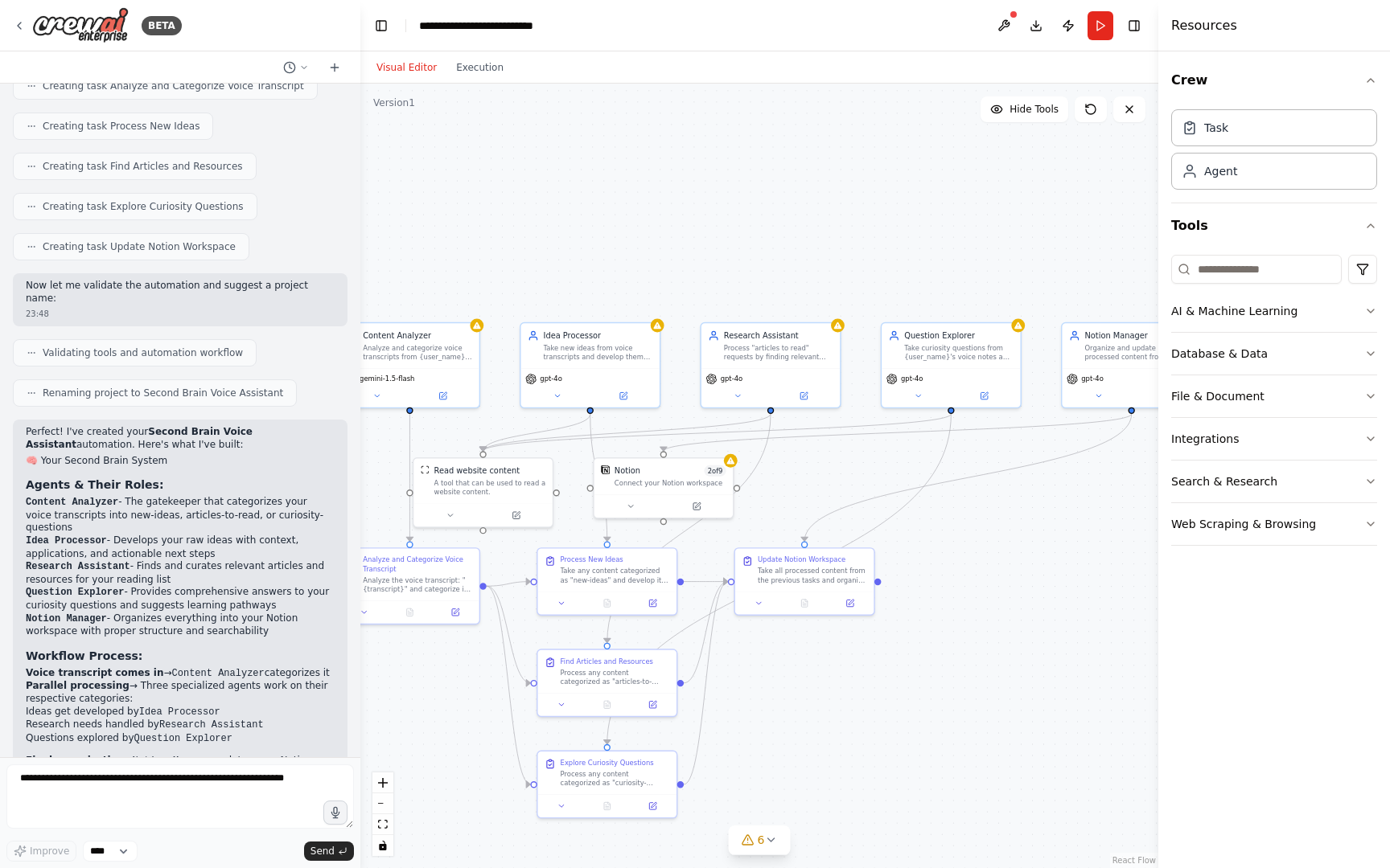
drag, startPoint x: 979, startPoint y: 283, endPoint x: 759, endPoint y: 173, distance: 246.0
click at [759, 173] on div ".deletable-edge-delete-btn { width: 20px; height: 20px; border: 0px solid #ffff…" at bounding box center [759, 475] width 798 height 784
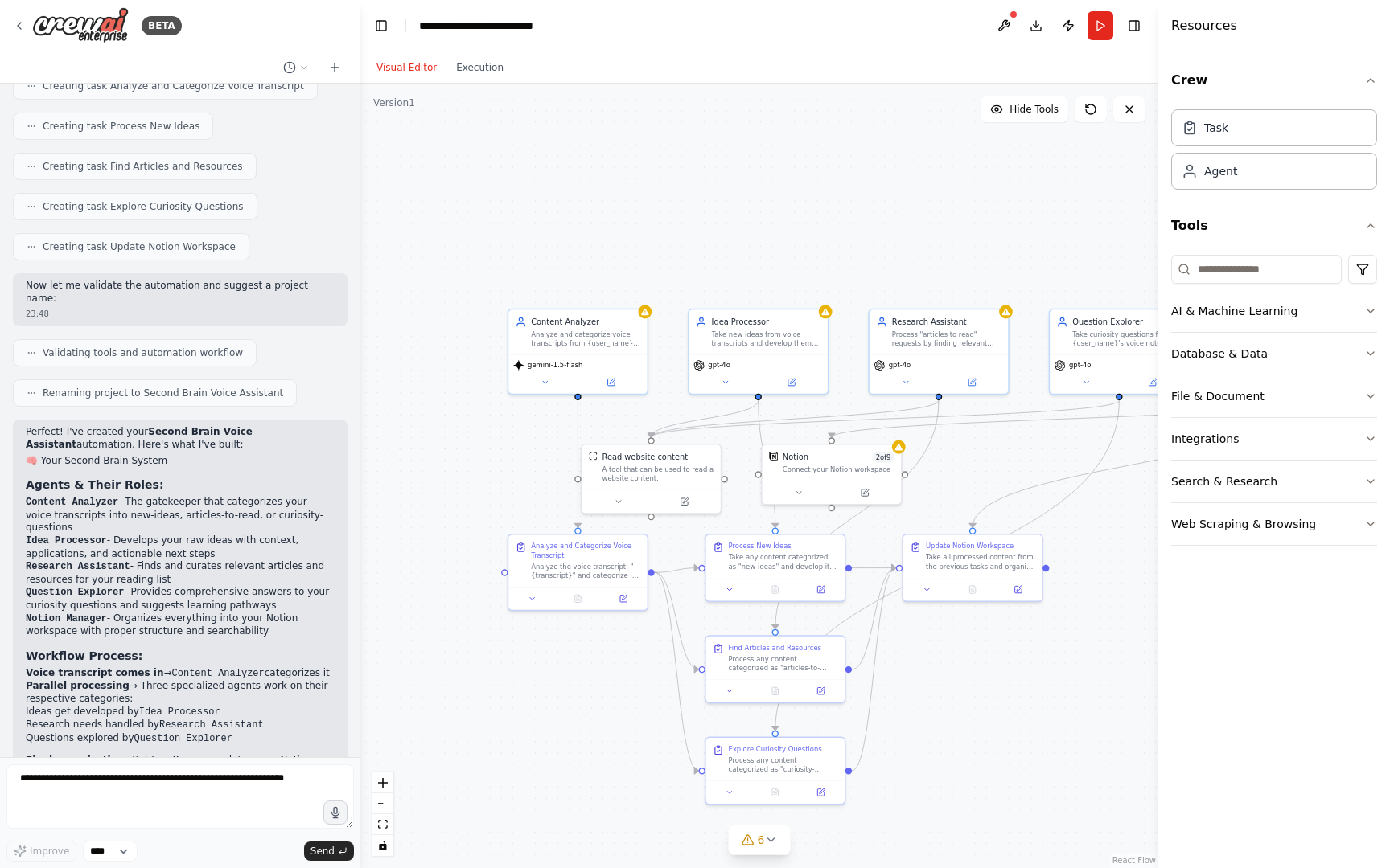
drag, startPoint x: 759, startPoint y: 173, endPoint x: 927, endPoint y: 159, distance: 168.6
click at [927, 159] on div ".deletable-edge-delete-btn { width: 20px; height: 20px; border: 0px solid #ffff…" at bounding box center [759, 475] width 798 height 784
click at [716, 369] on div "gpt-4o" at bounding box center [758, 370] width 139 height 38
click at [723, 385] on icon at bounding box center [725, 380] width 9 height 9
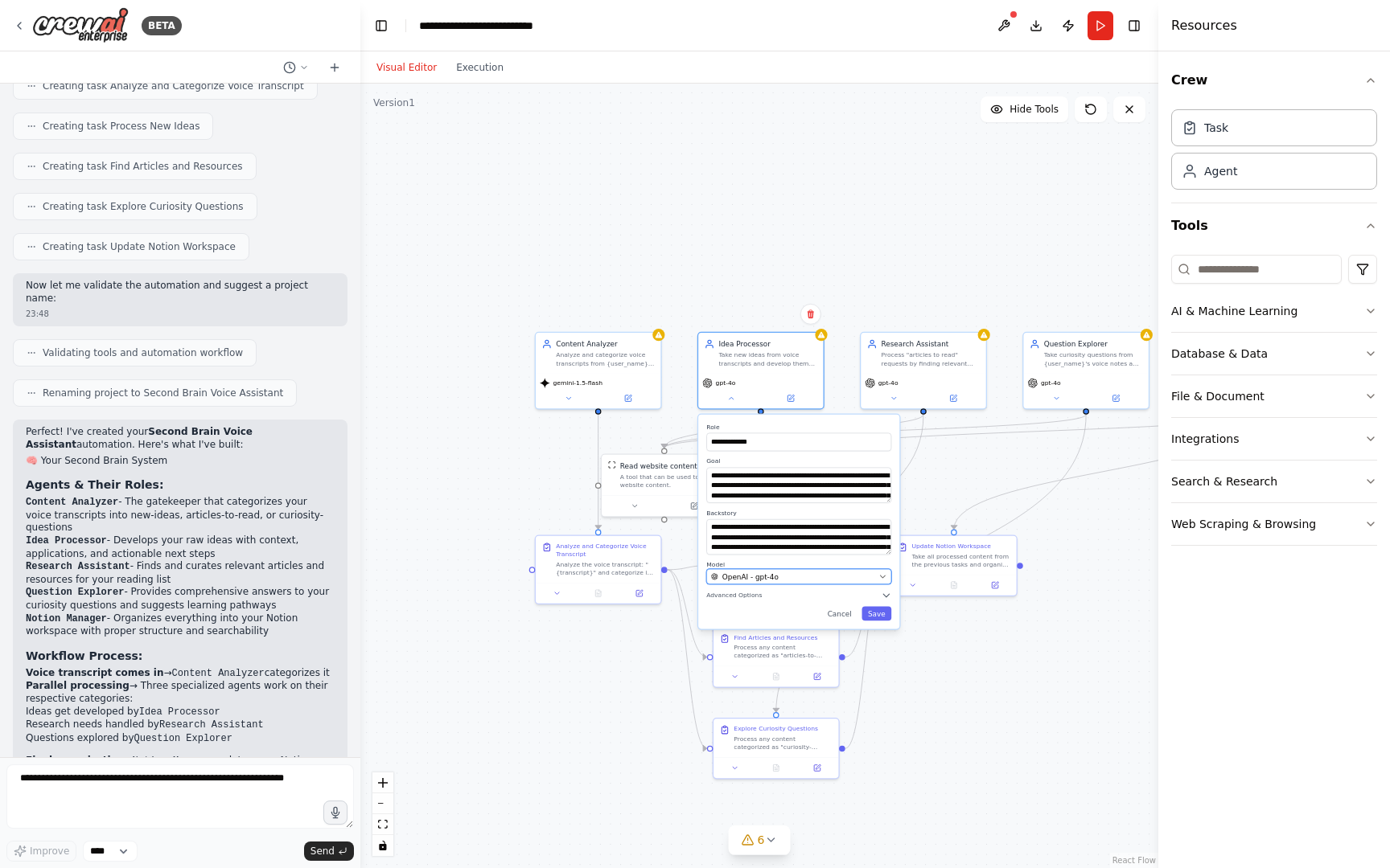
click at [786, 580] on div "OpenAI - gpt-4o" at bounding box center [793, 577] width 164 height 11
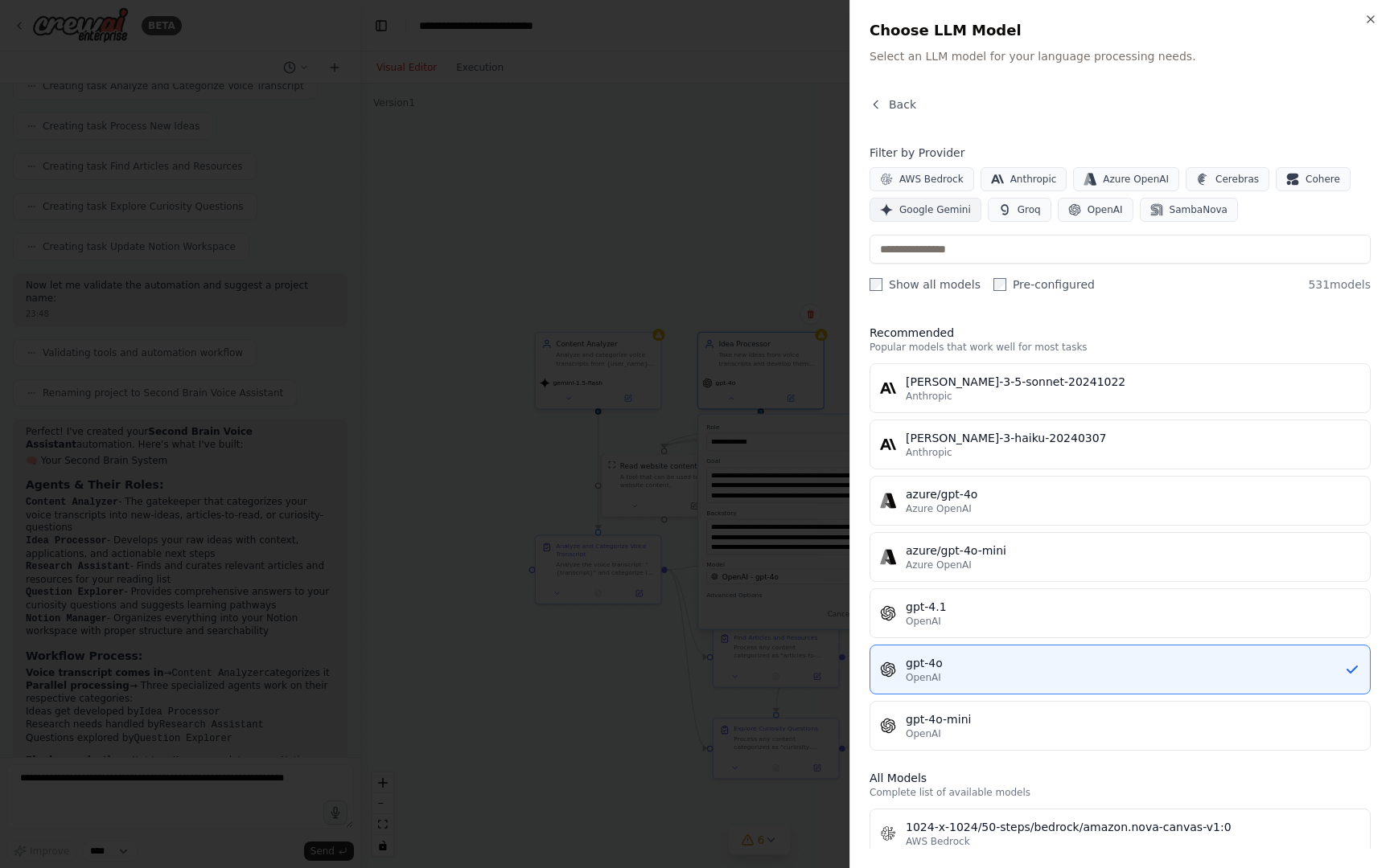
click at [959, 215] on span "Google Gemini" at bounding box center [935, 210] width 72 height 12
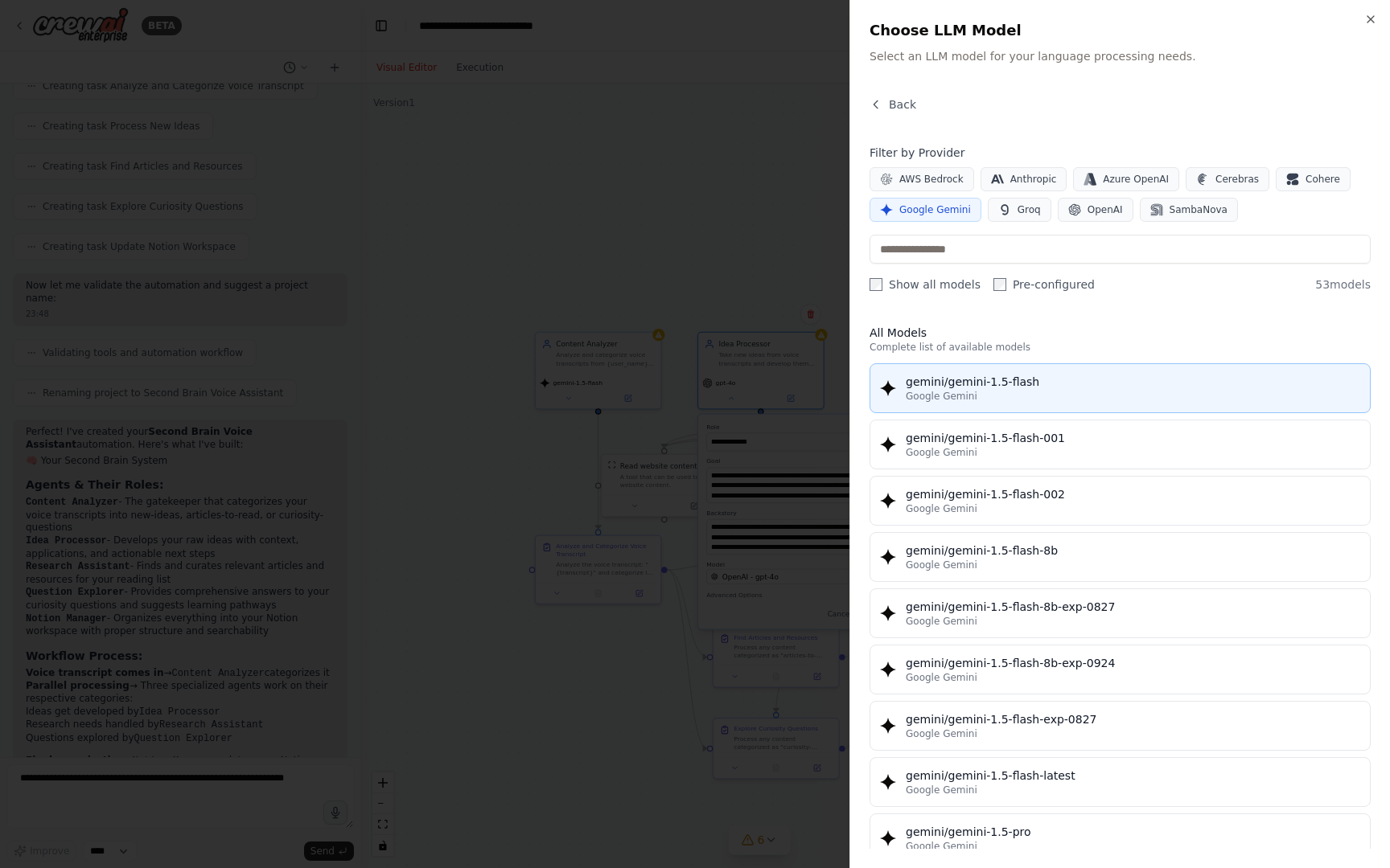
click at [982, 388] on div "gemini/gemini-1.5-flash" at bounding box center [1132, 382] width 454 height 16
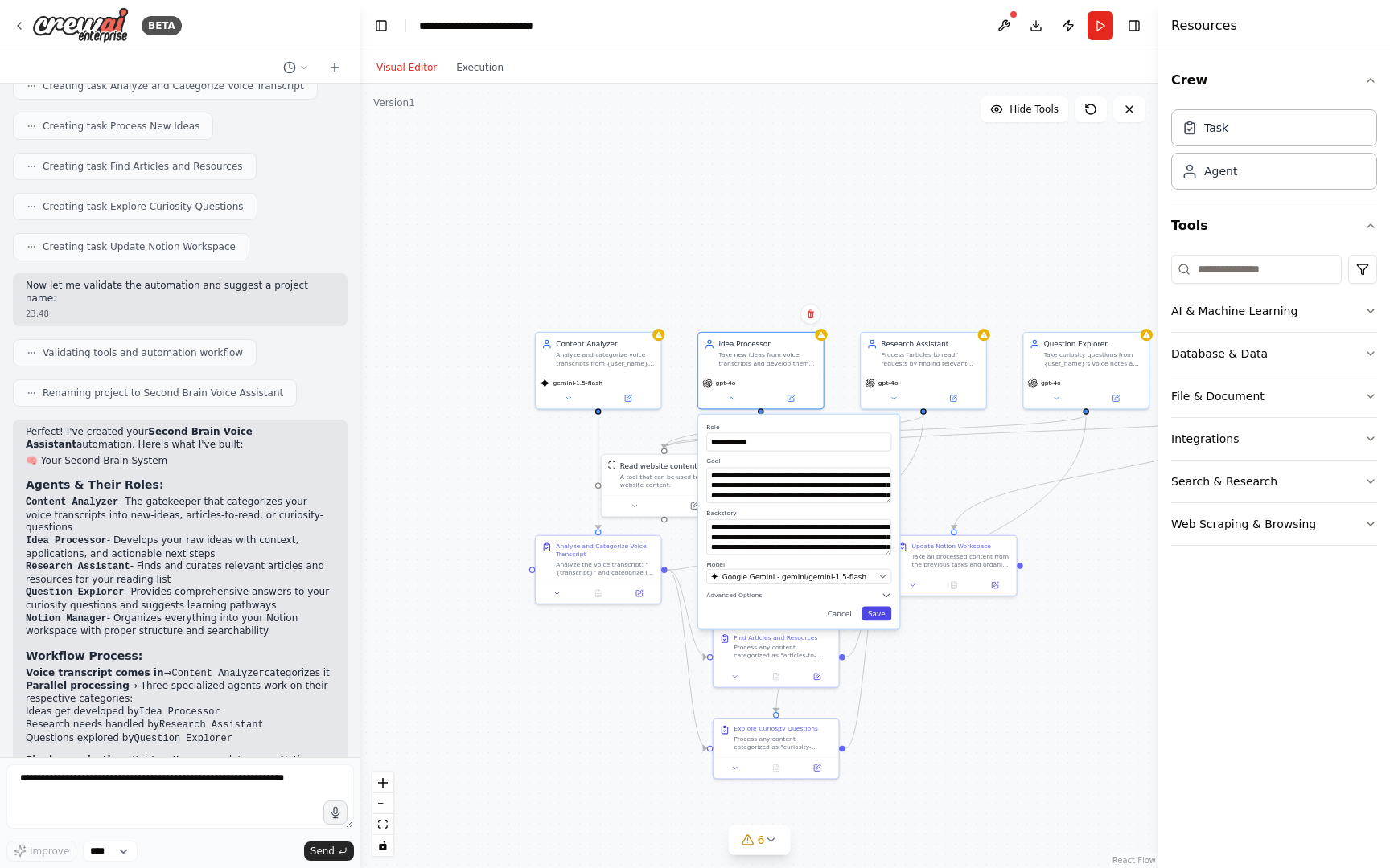
click at [874, 607] on button "Save" at bounding box center [875, 614] width 29 height 14
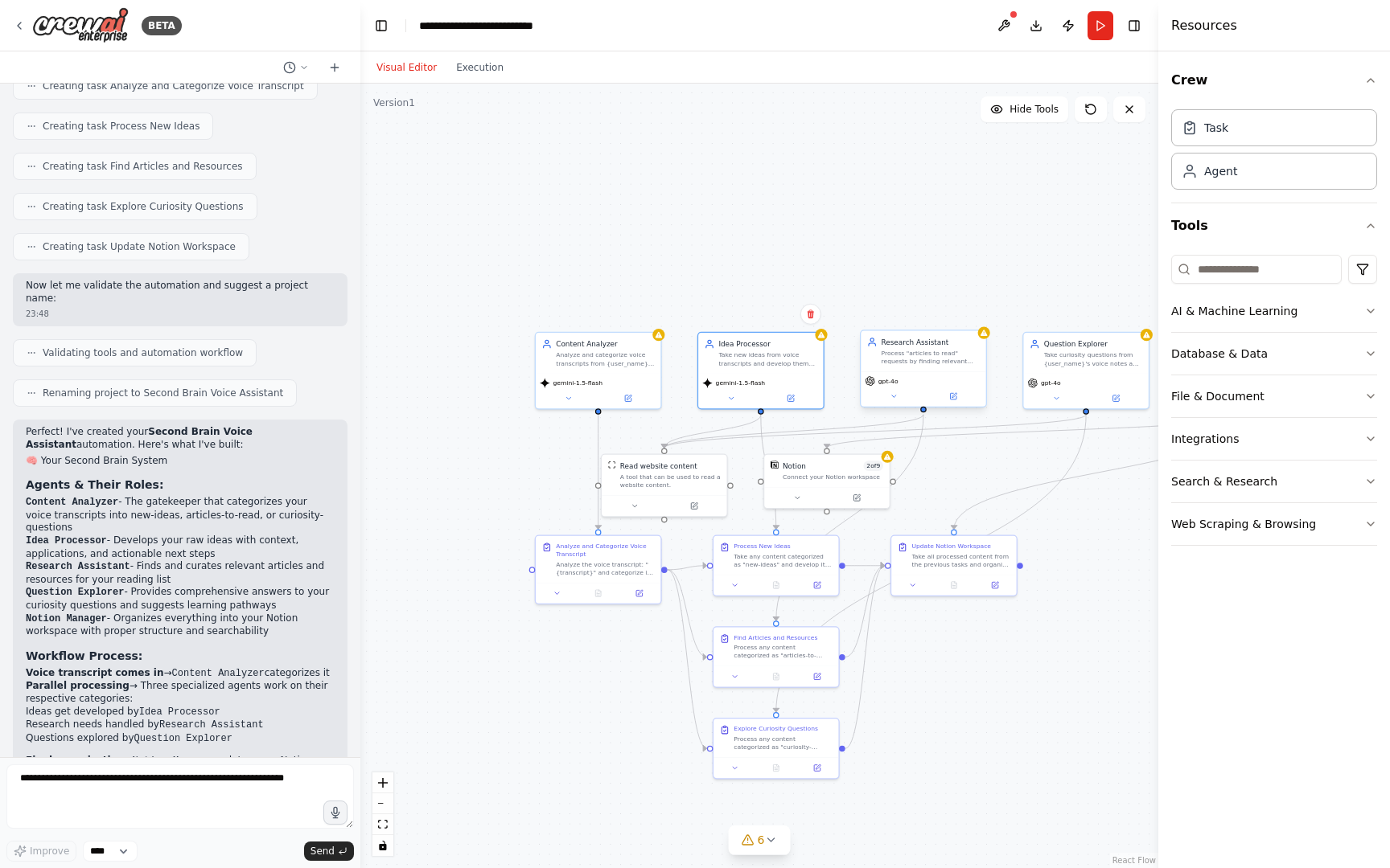
click at [887, 403] on div "gpt-4o" at bounding box center [923, 389] width 124 height 36
click at [896, 396] on icon at bounding box center [893, 396] width 8 height 8
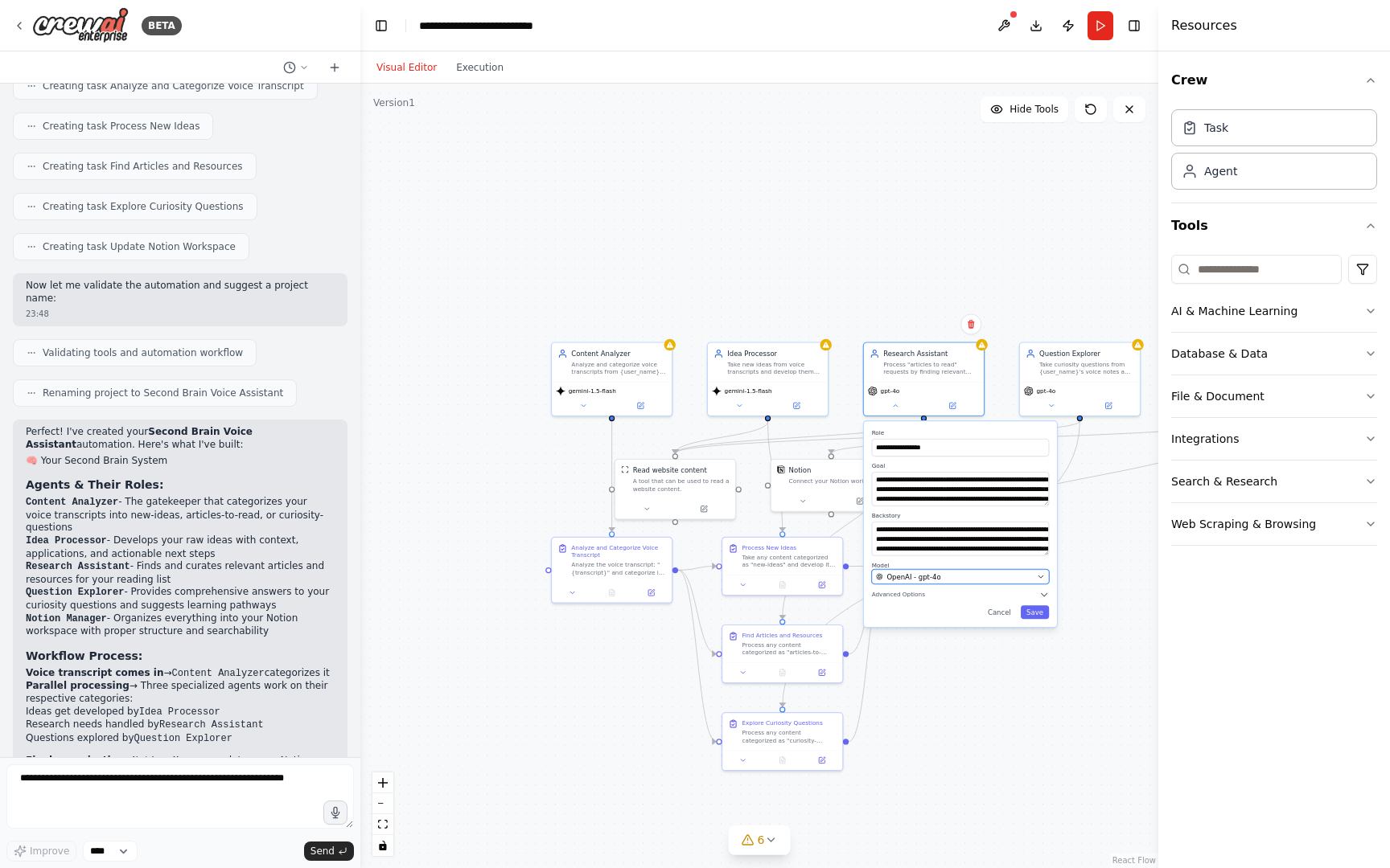
click at [933, 579] on span "OpenAI - gpt-4o" at bounding box center [913, 576] width 54 height 10
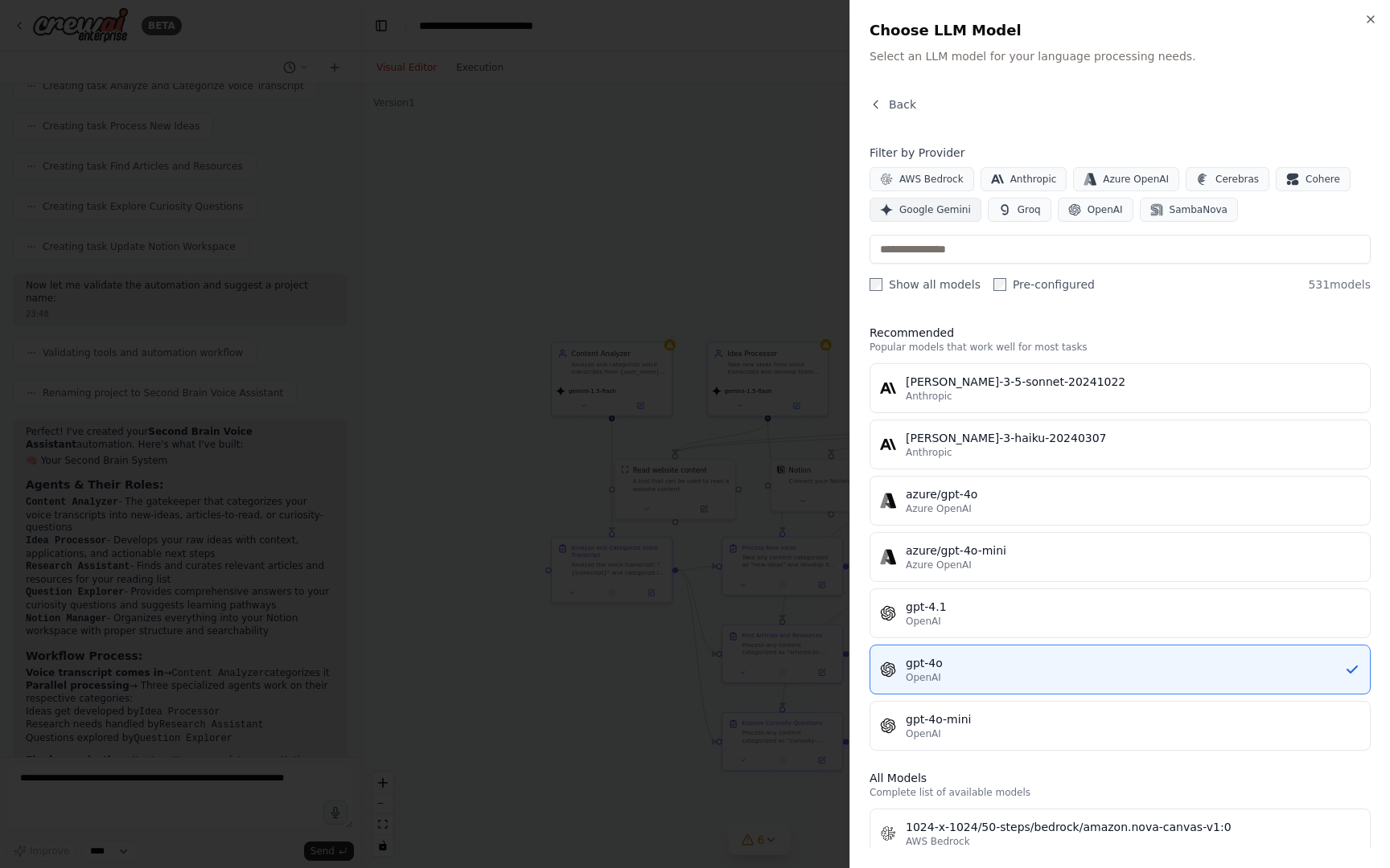
click at [959, 208] on span "Google Gemini" at bounding box center [935, 210] width 72 height 12
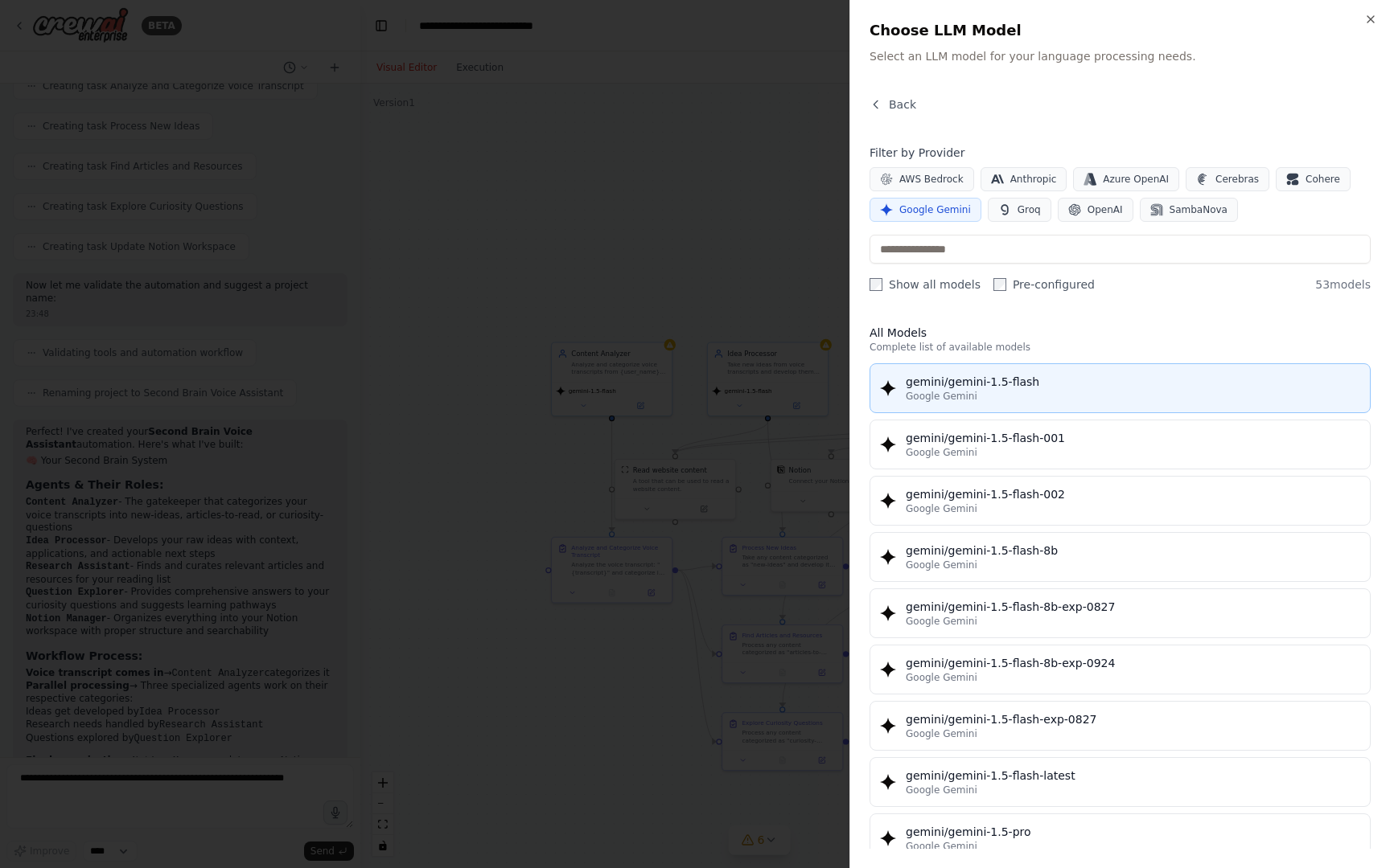
click at [963, 375] on div "gemini/gemini-1.5-flash" at bounding box center [1132, 382] width 454 height 16
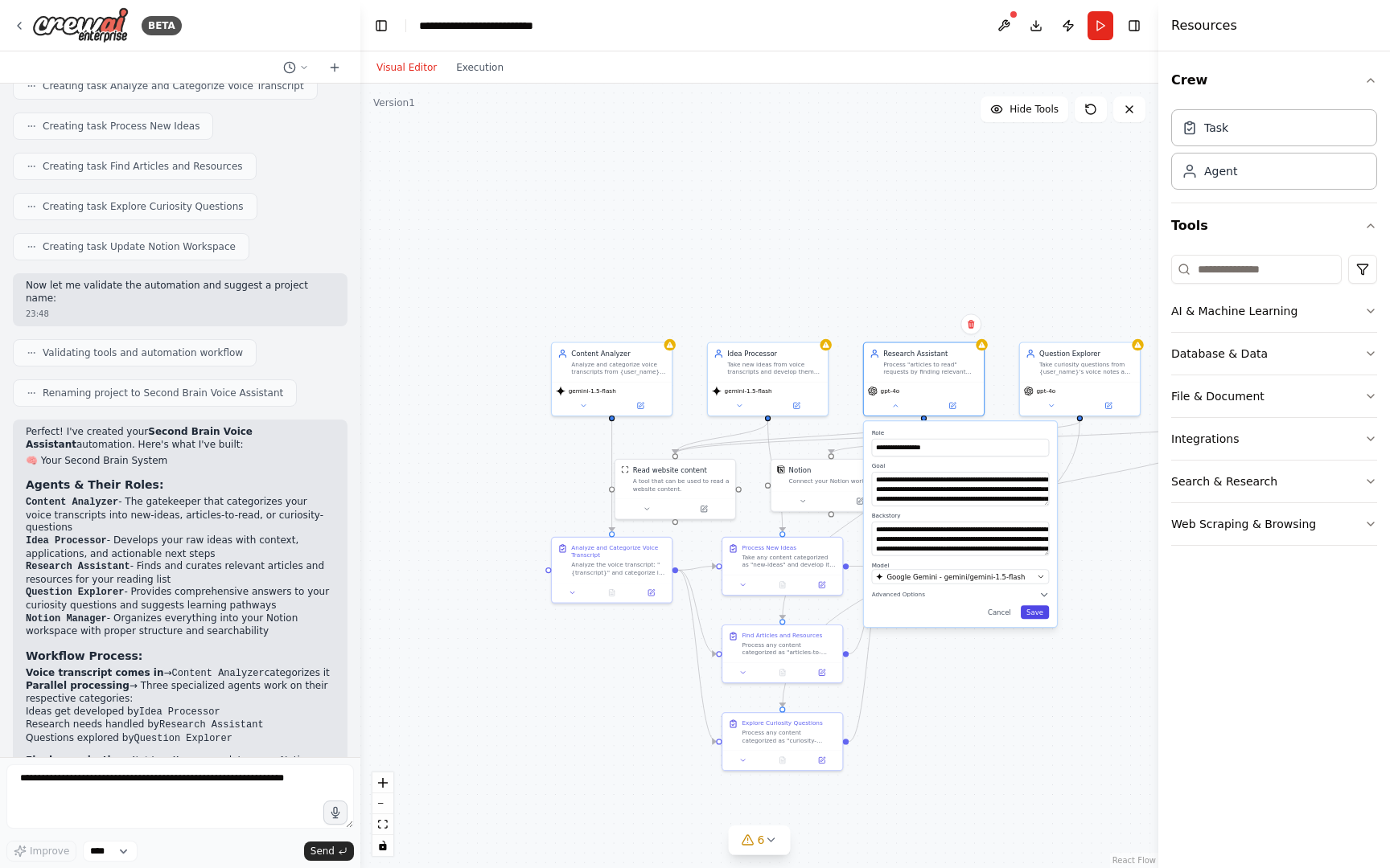
click at [1023, 610] on button "Save" at bounding box center [1035, 611] width 28 height 13
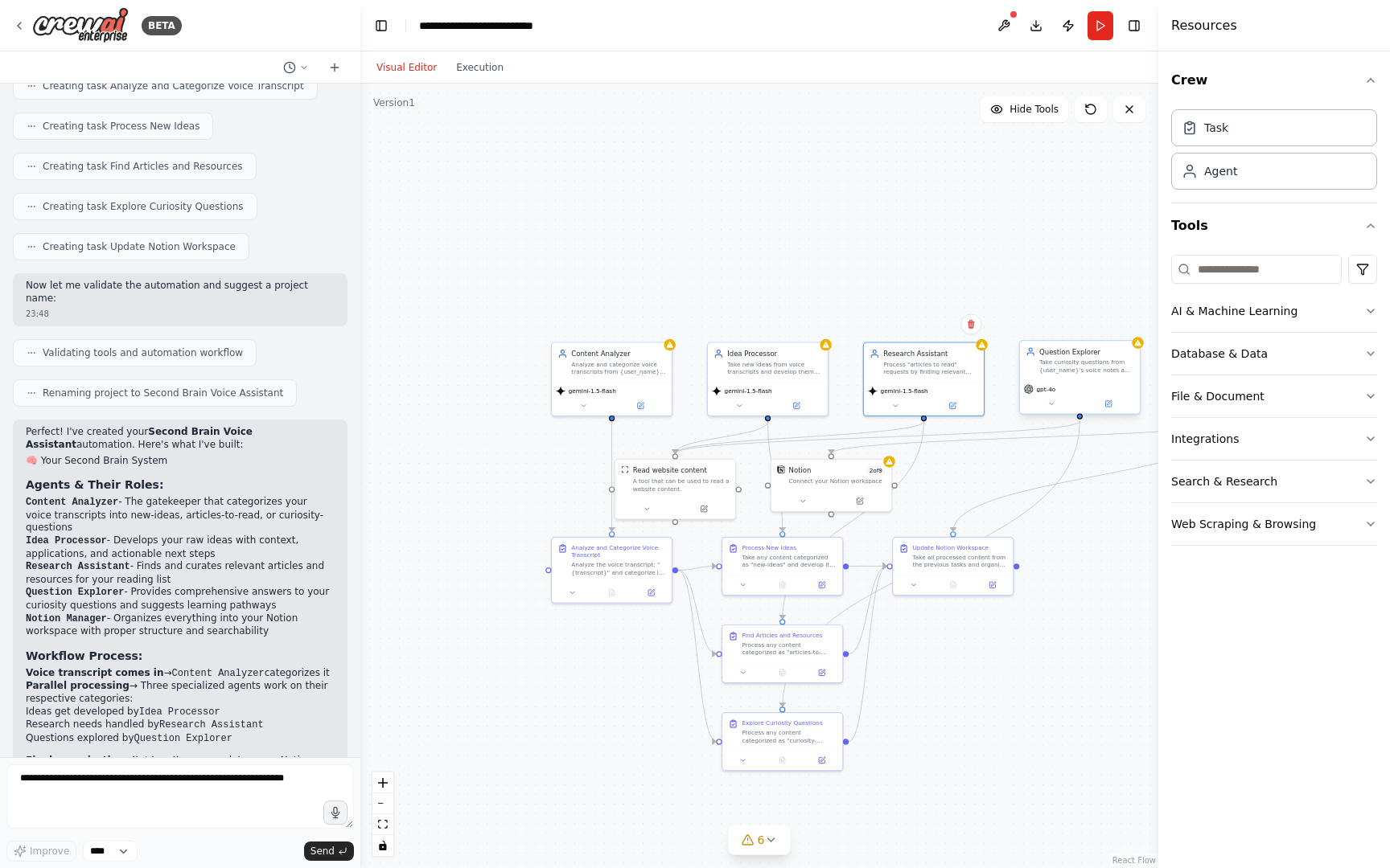
click at [1049, 396] on div "gpt-4o" at bounding box center [1079, 397] width 120 height 34
click at [1056, 409] on button at bounding box center [1051, 404] width 55 height 12
click at [1047, 573] on span "OpenAI - gpt-4o" at bounding box center [1069, 576] width 54 height 10
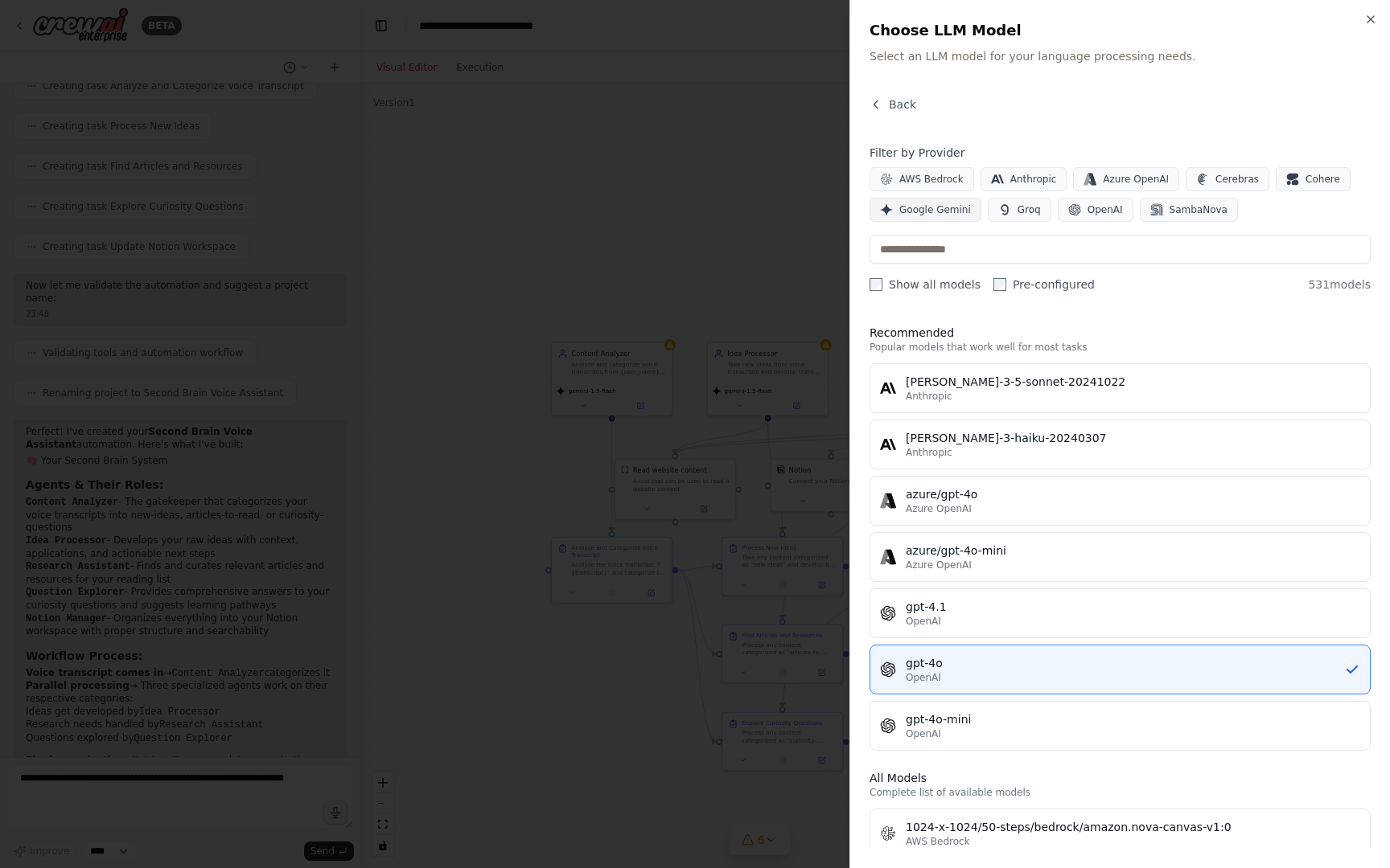
click at [964, 210] on span "Google Gemini" at bounding box center [935, 210] width 72 height 12
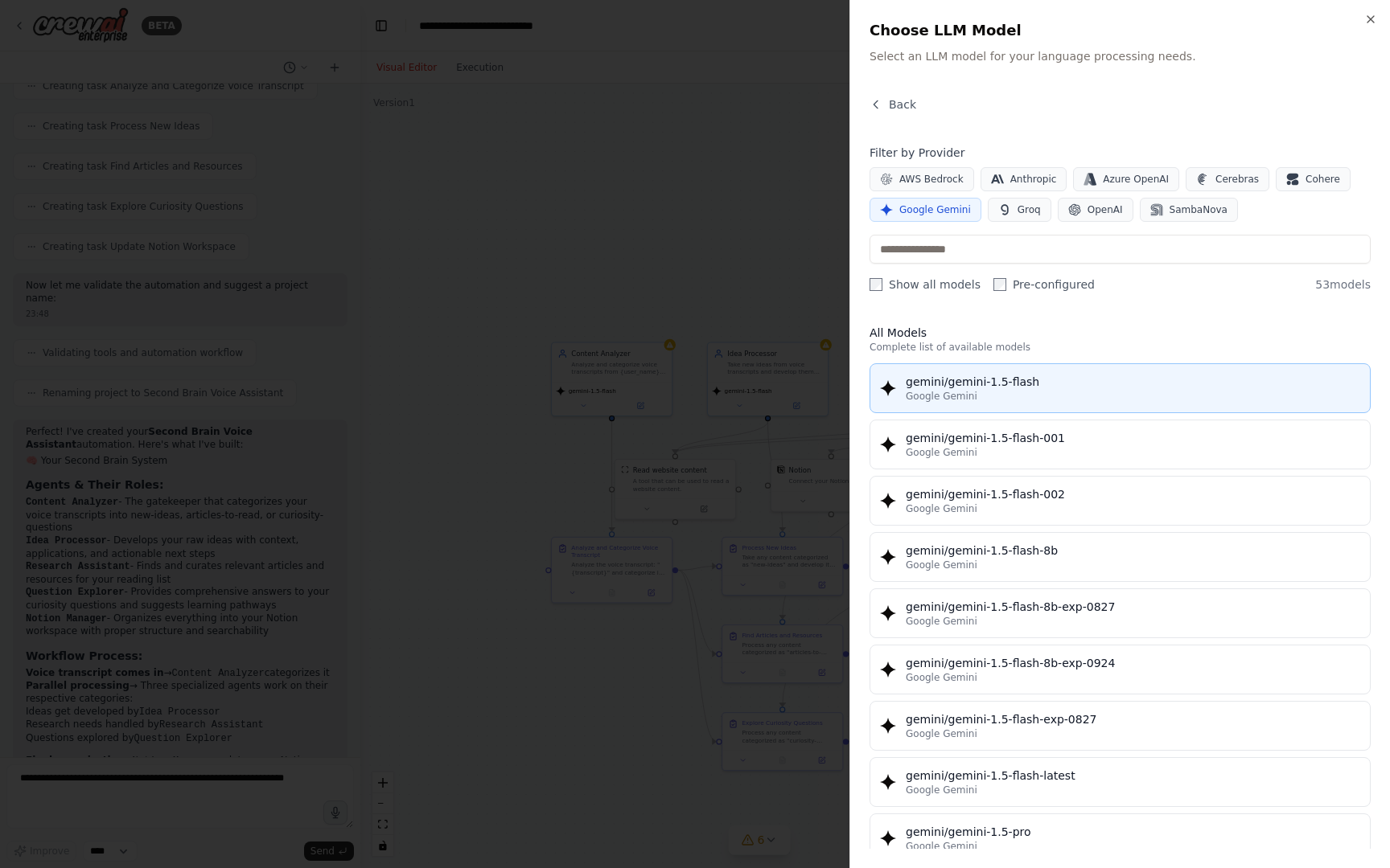
click at [1039, 396] on div "Google Gemini" at bounding box center [1132, 396] width 454 height 12
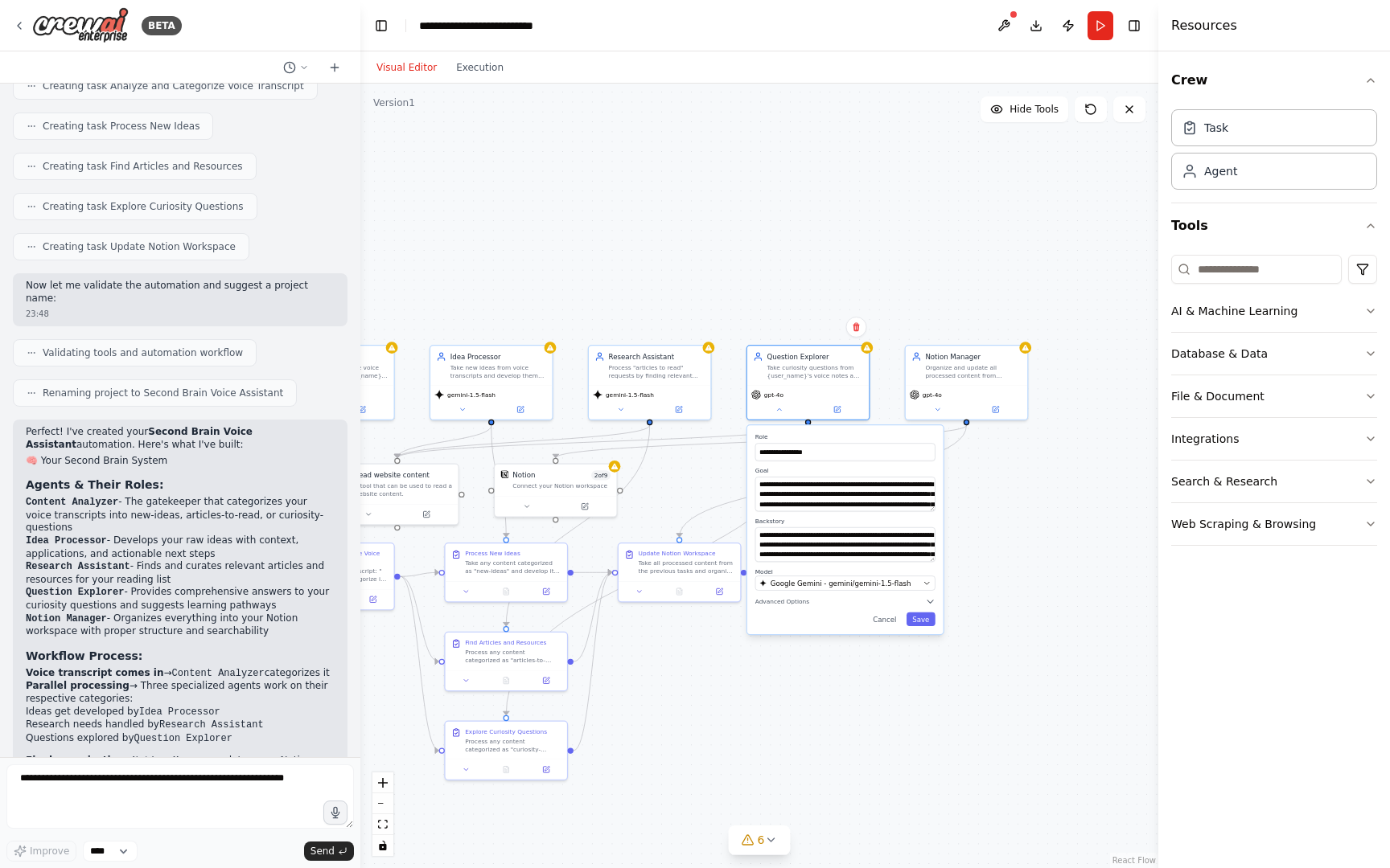
drag, startPoint x: 1111, startPoint y: 662, endPoint x: 833, endPoint y: 668, distance: 278.1
click at [833, 668] on div ".deletable-edge-delete-btn { width: 20px; height: 20px; border: 0px solid #ffff…" at bounding box center [759, 475] width 798 height 784
click at [910, 625] on button "Save" at bounding box center [914, 618] width 29 height 13
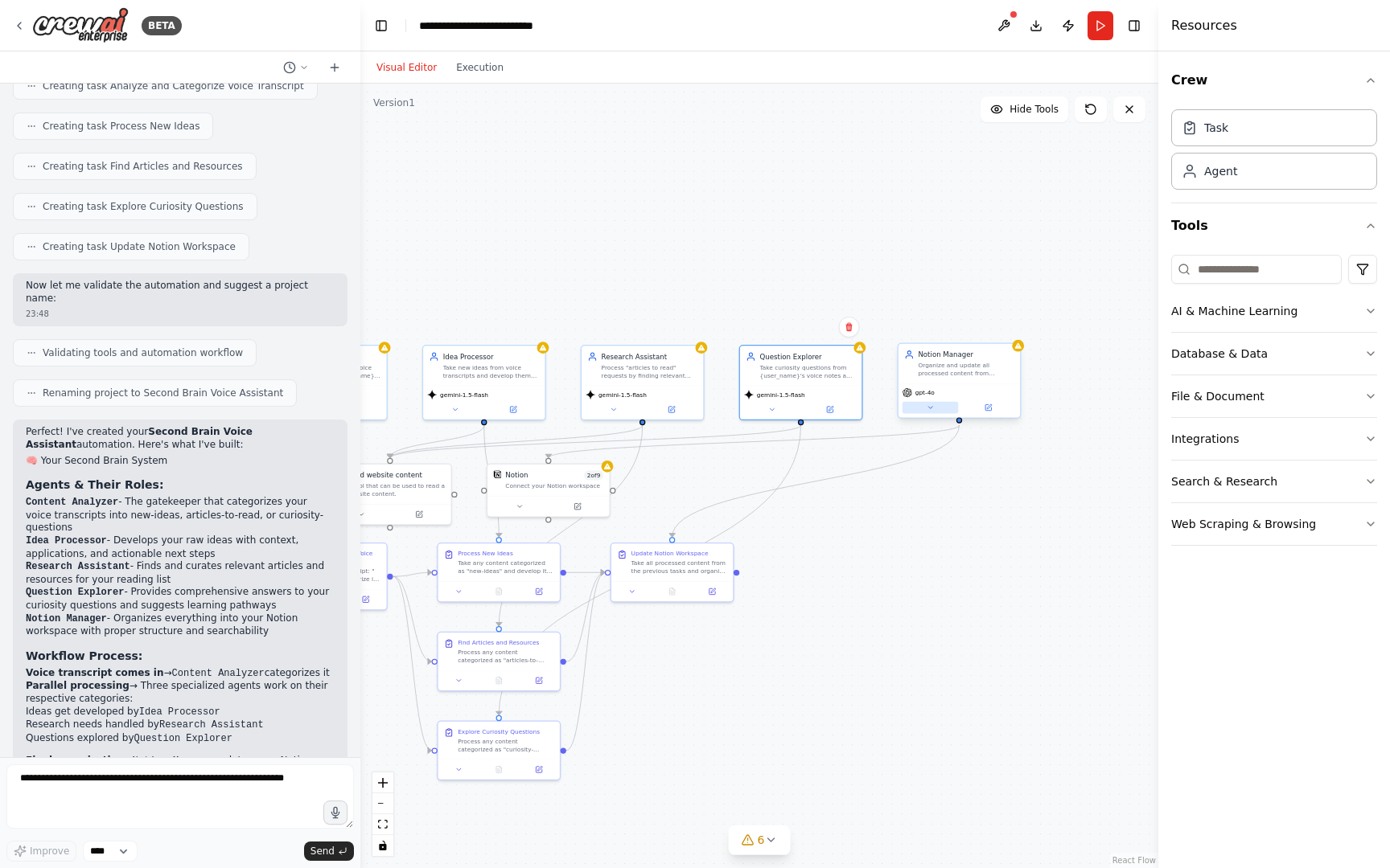
click at [925, 407] on button at bounding box center [930, 408] width 56 height 12
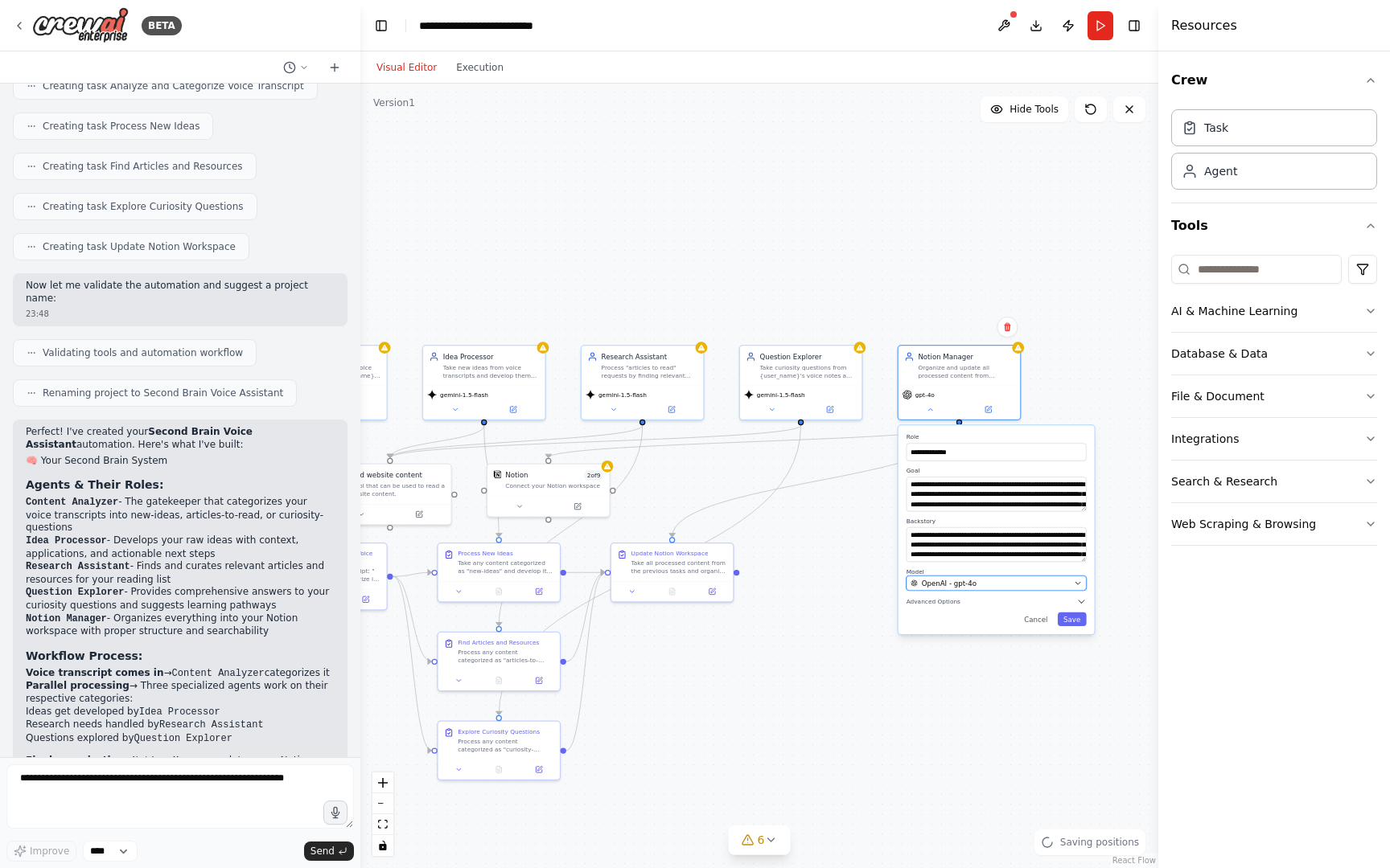
click at [984, 584] on div "OpenAI - gpt-4o" at bounding box center [989, 583] width 159 height 10
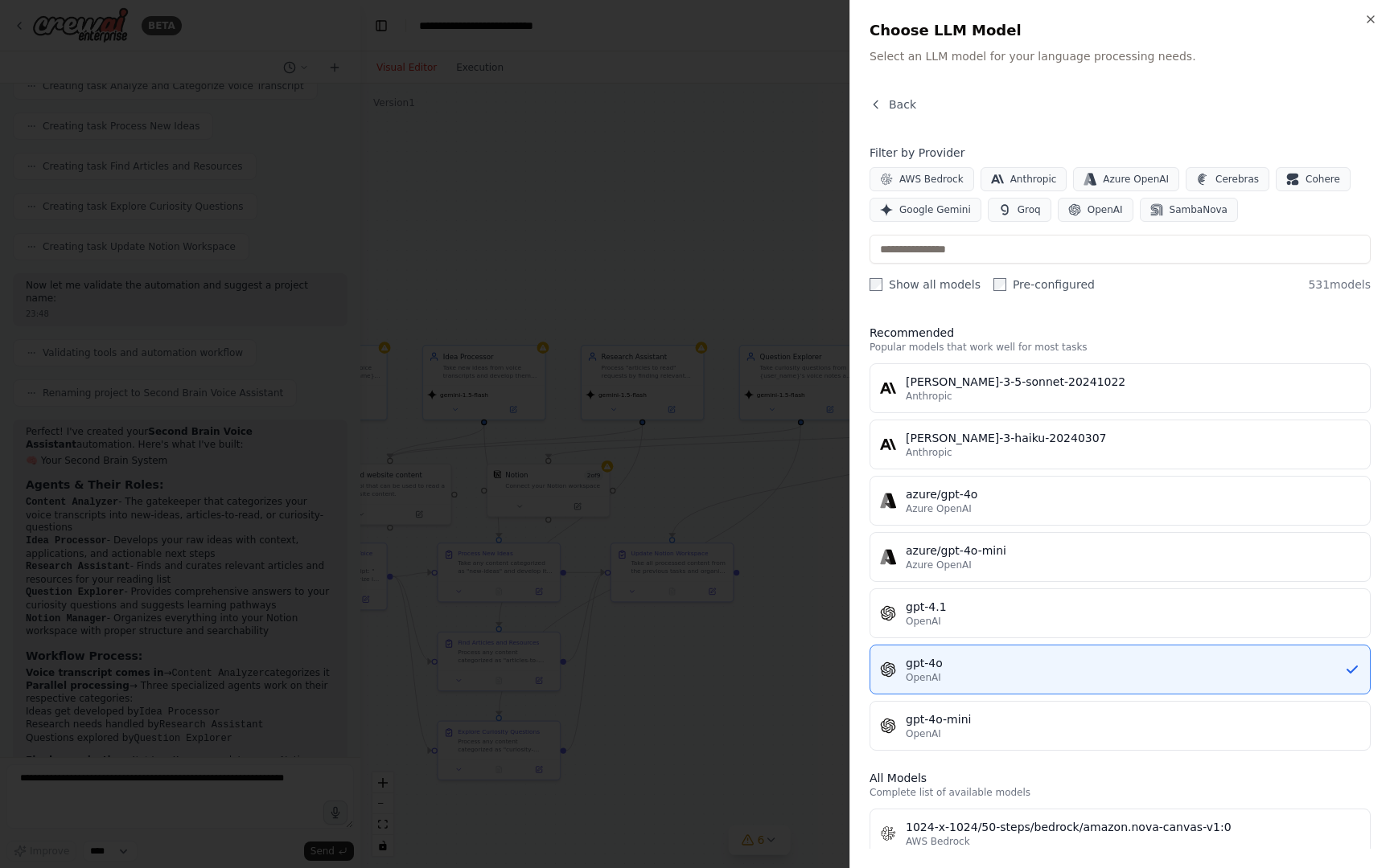
click at [947, 228] on div "Filter by Provider AWS Bedrock Anthropic Azure OpenAI Cerebras Cohere Google Ge…" at bounding box center [1120, 219] width 501 height 147
click at [947, 215] on span "Google Gemini" at bounding box center [935, 210] width 72 height 12
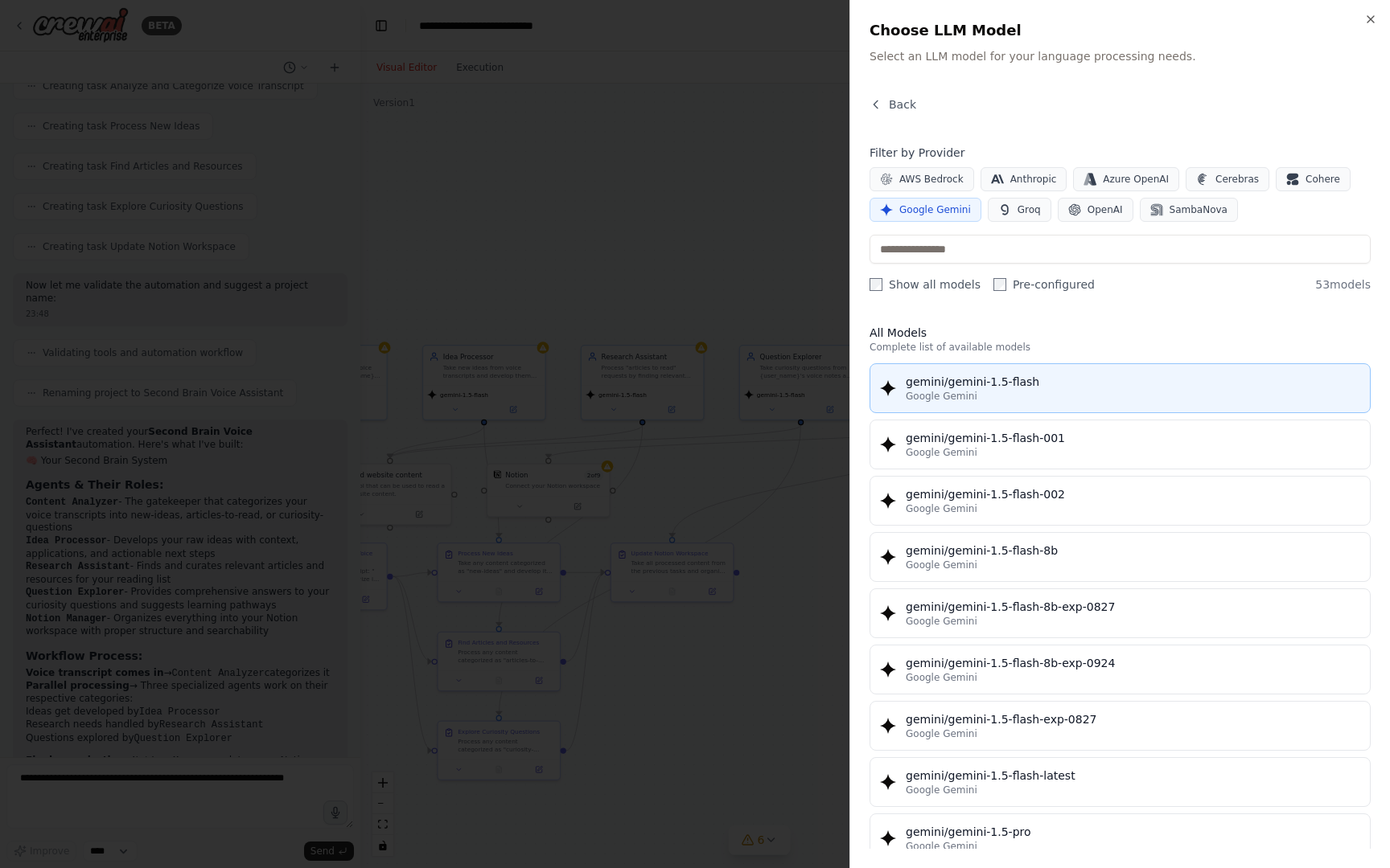
click at [982, 372] on button "gemini/gemini-1.5-flash Google Gemini" at bounding box center [1120, 388] width 501 height 50
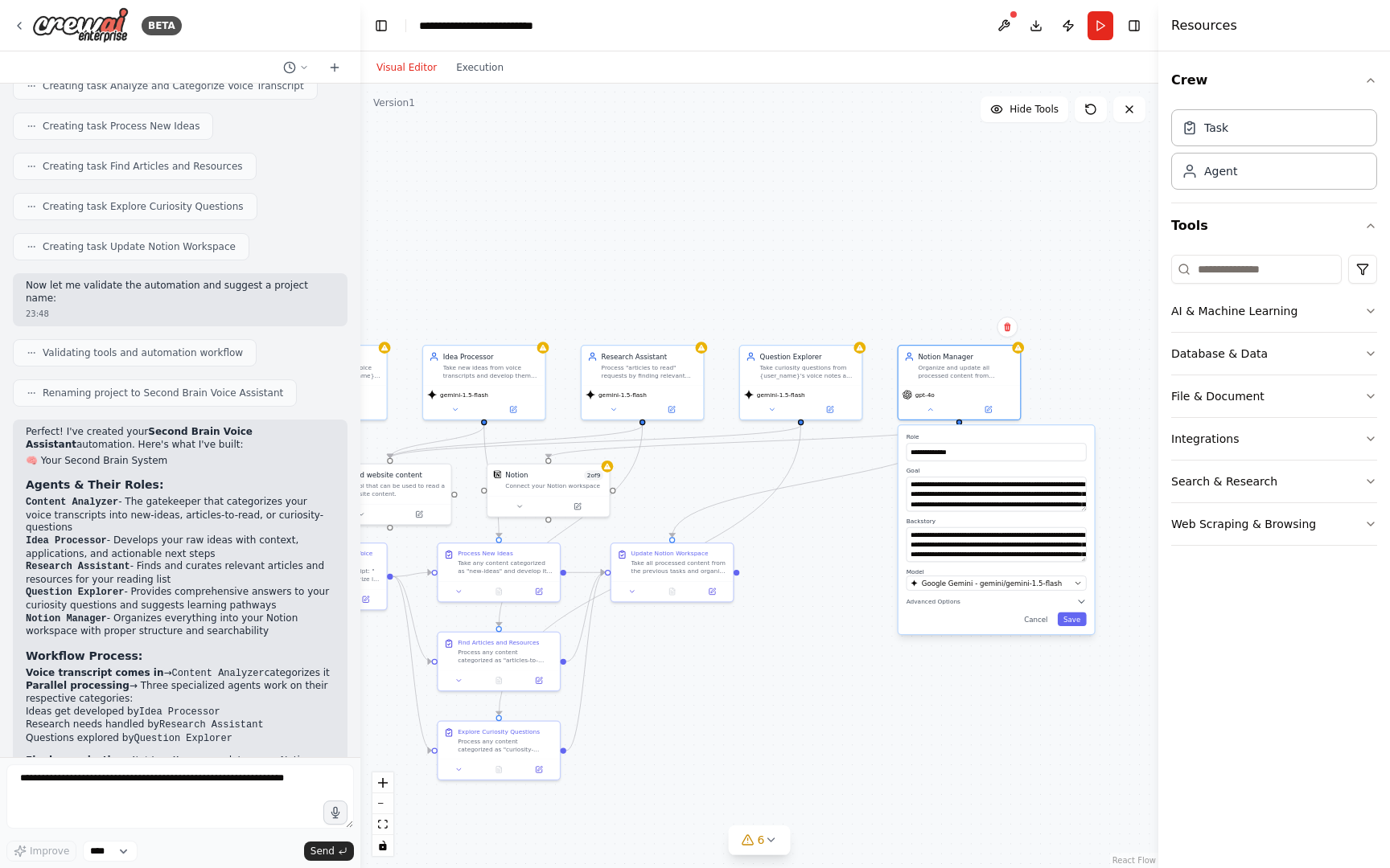
click at [1058, 614] on div "Cancel Save" at bounding box center [996, 618] width 180 height 13
click at [1067, 621] on button "Save" at bounding box center [1072, 618] width 29 height 13
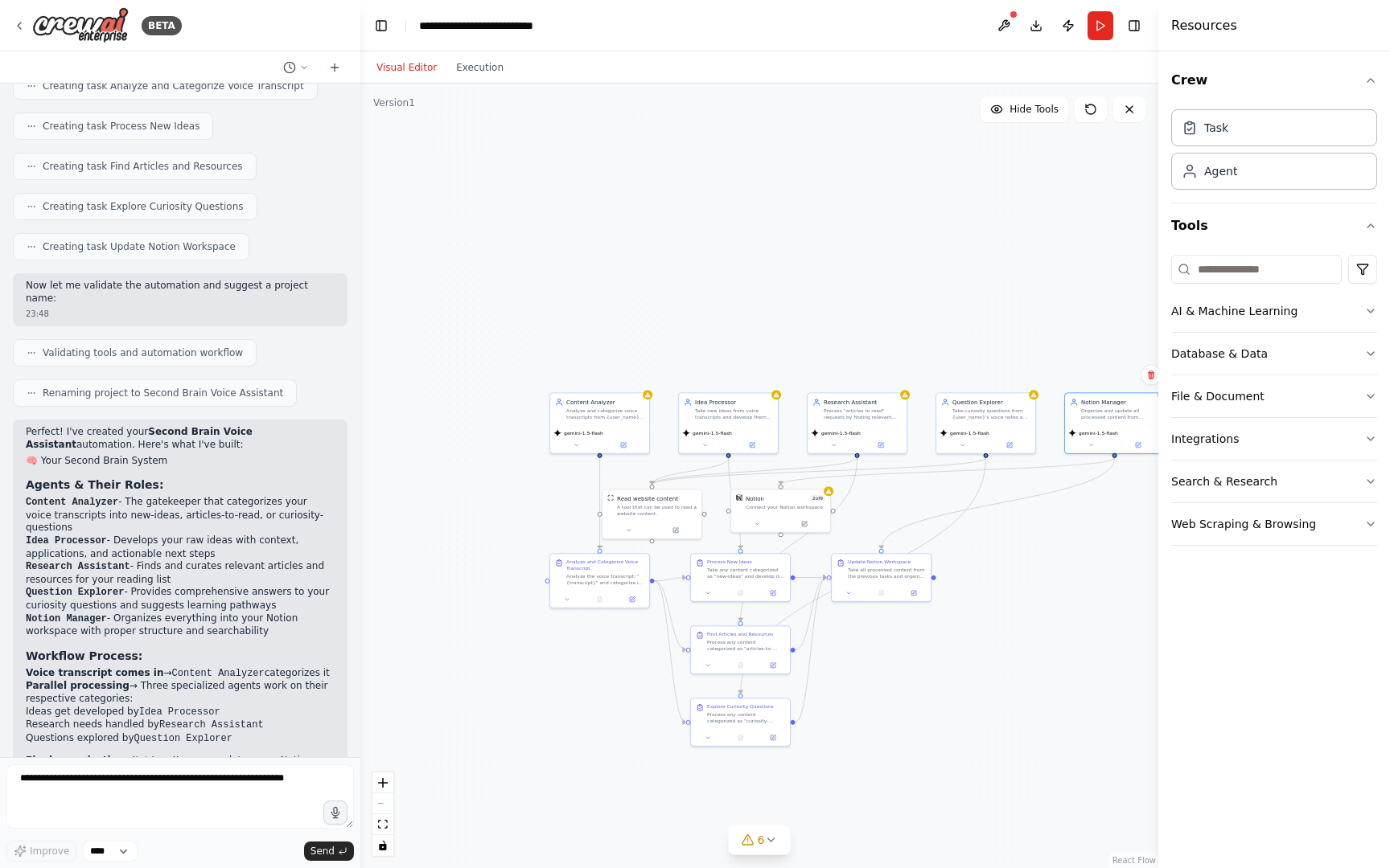
drag, startPoint x: 869, startPoint y: 664, endPoint x: 1042, endPoint y: 649, distance: 173.6
click at [1042, 652] on div ".deletable-edge-delete-btn { width: 20px; height: 20px; border: 0px solid #ffff…" at bounding box center [759, 475] width 798 height 784
click at [1104, 16] on button "Run" at bounding box center [1099, 26] width 26 height 29
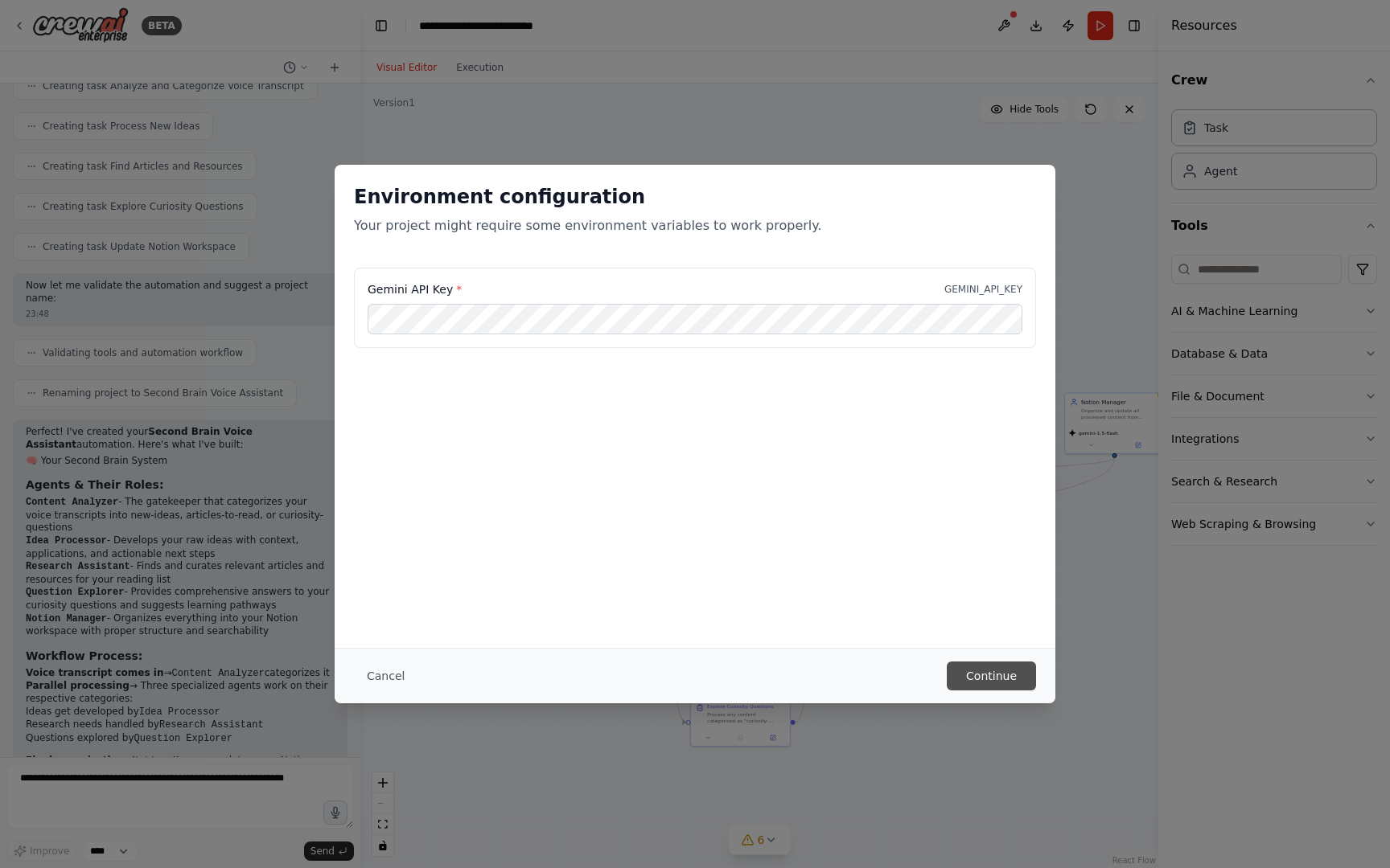
click at [1012, 670] on button "Continue" at bounding box center [991, 676] width 89 height 29
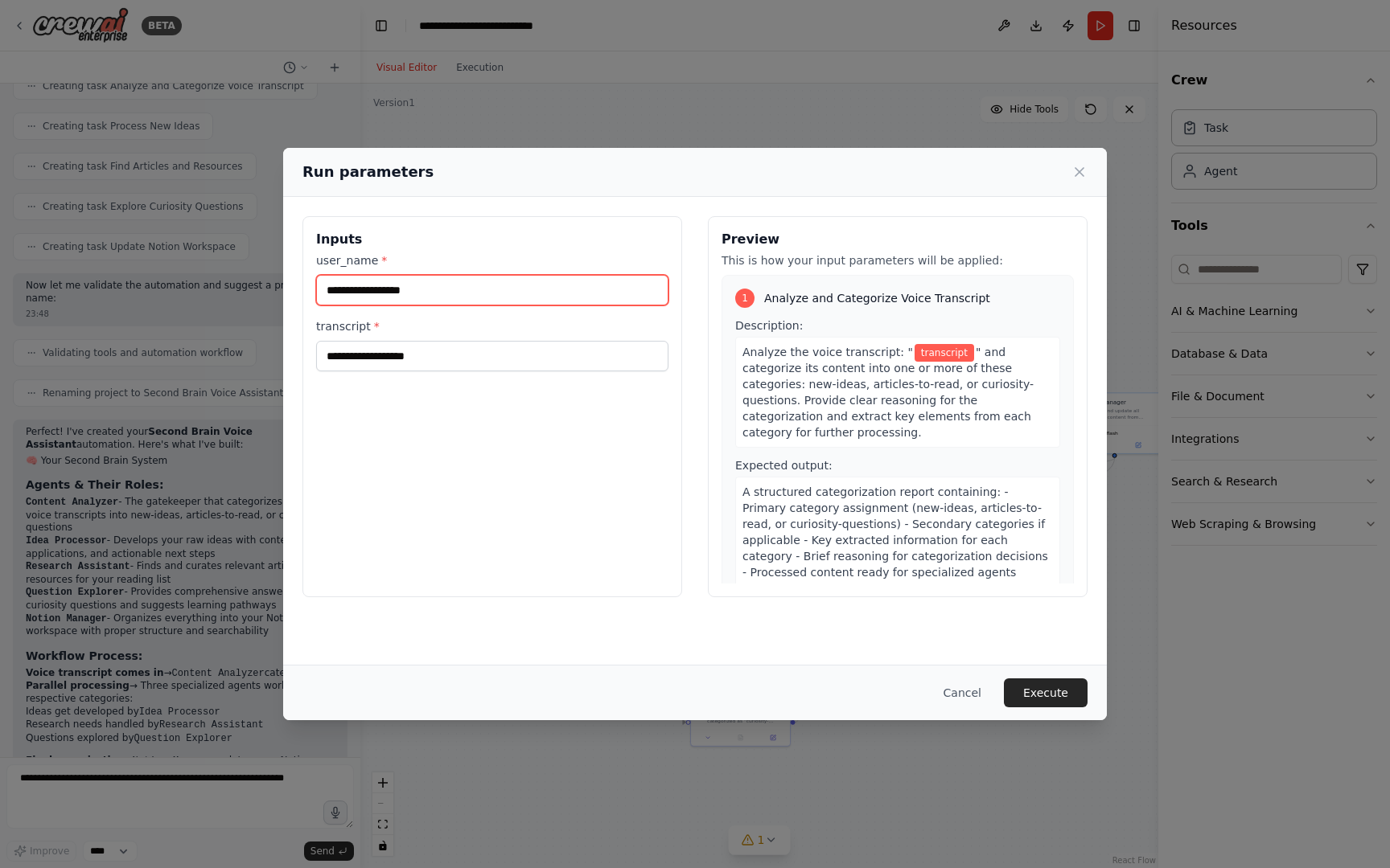
click at [395, 297] on input "user_name *" at bounding box center [492, 290] width 352 height 30
type input "******"
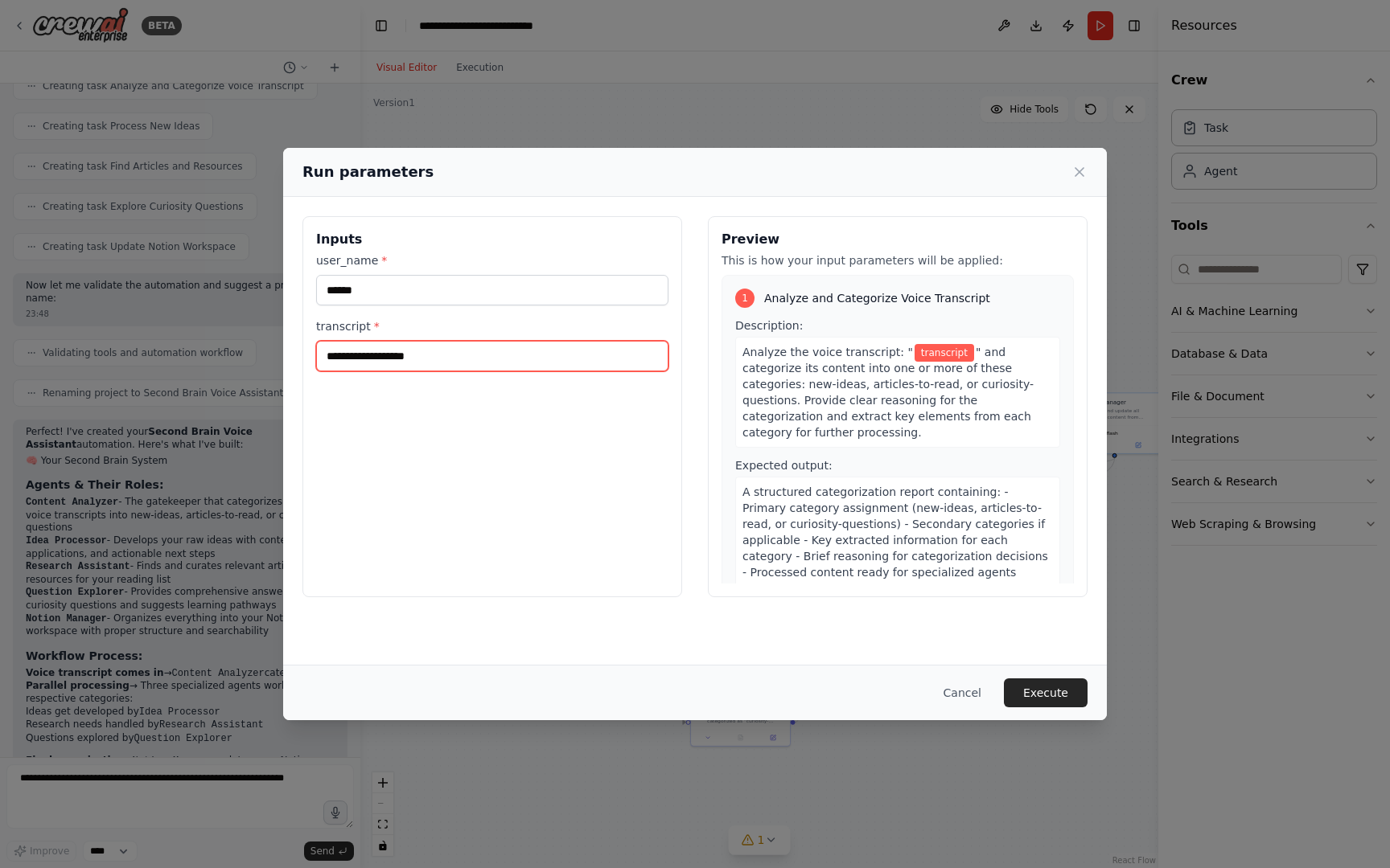
click at [464, 354] on input "transcript *" at bounding box center [492, 356] width 352 height 30
paste input "**********"
type input "**********"
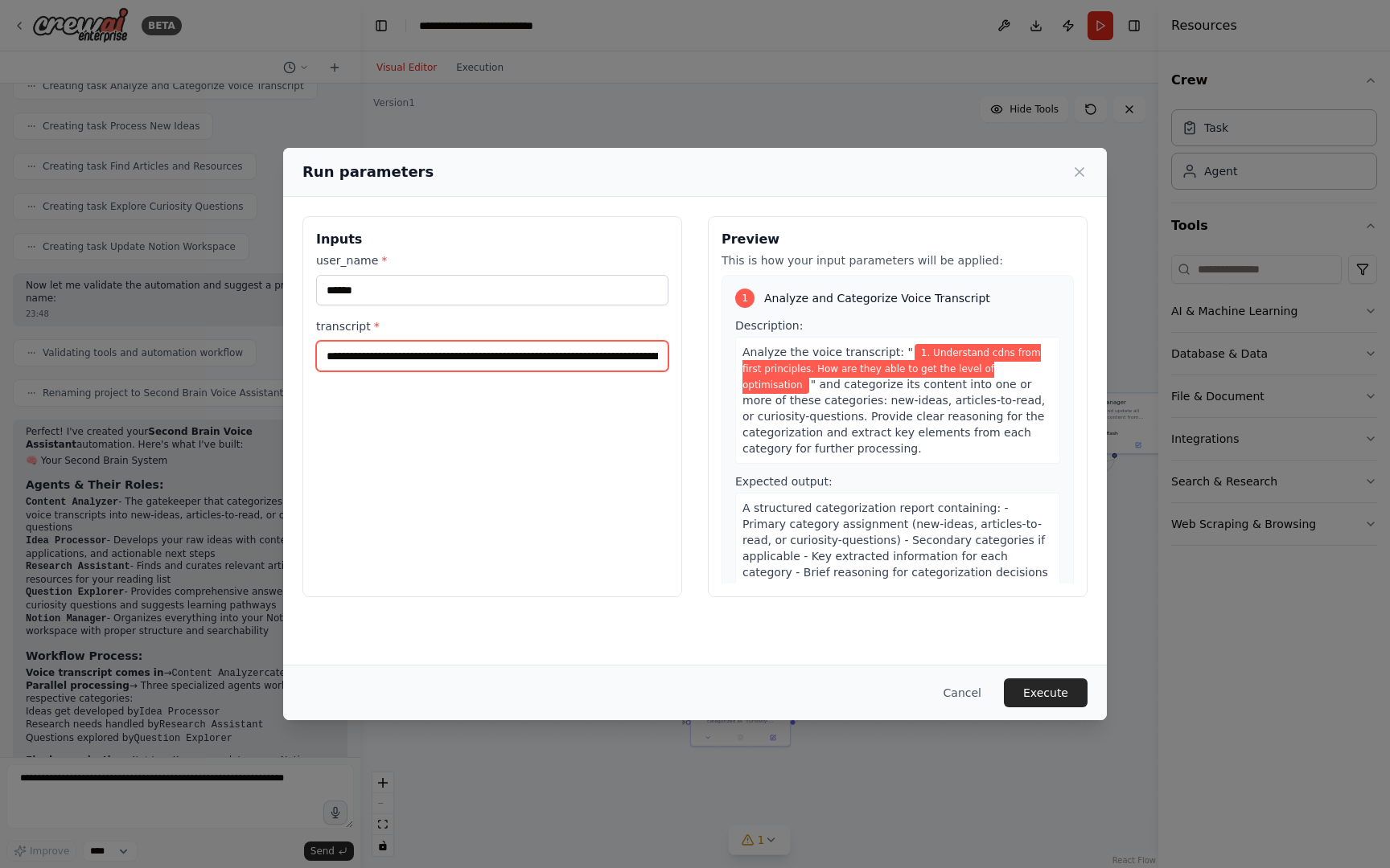
scroll to position [0, 136]
click at [1029, 679] on button "Execute" at bounding box center [1045, 693] width 84 height 29
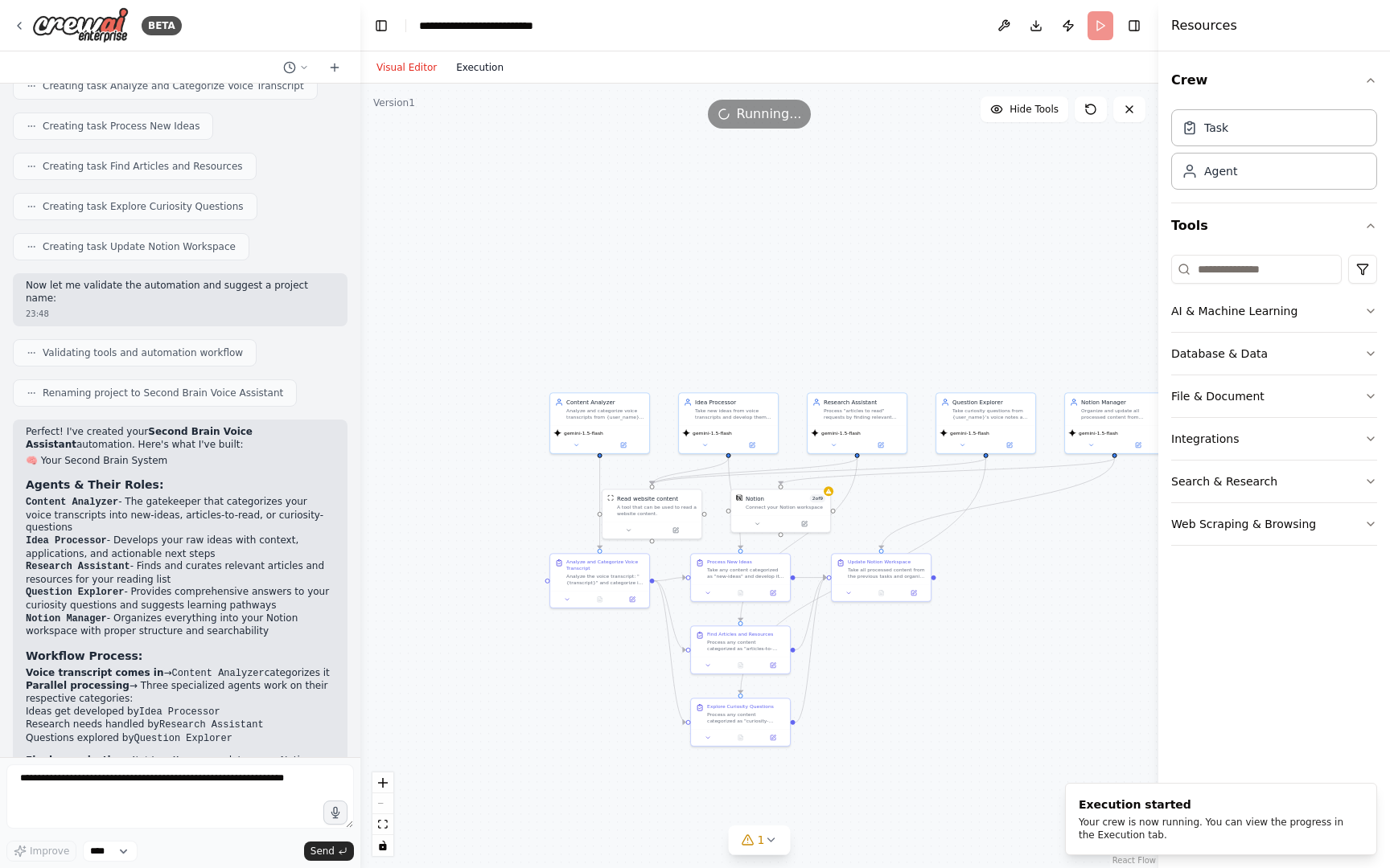
click at [459, 59] on button "Execution" at bounding box center [479, 68] width 67 height 20
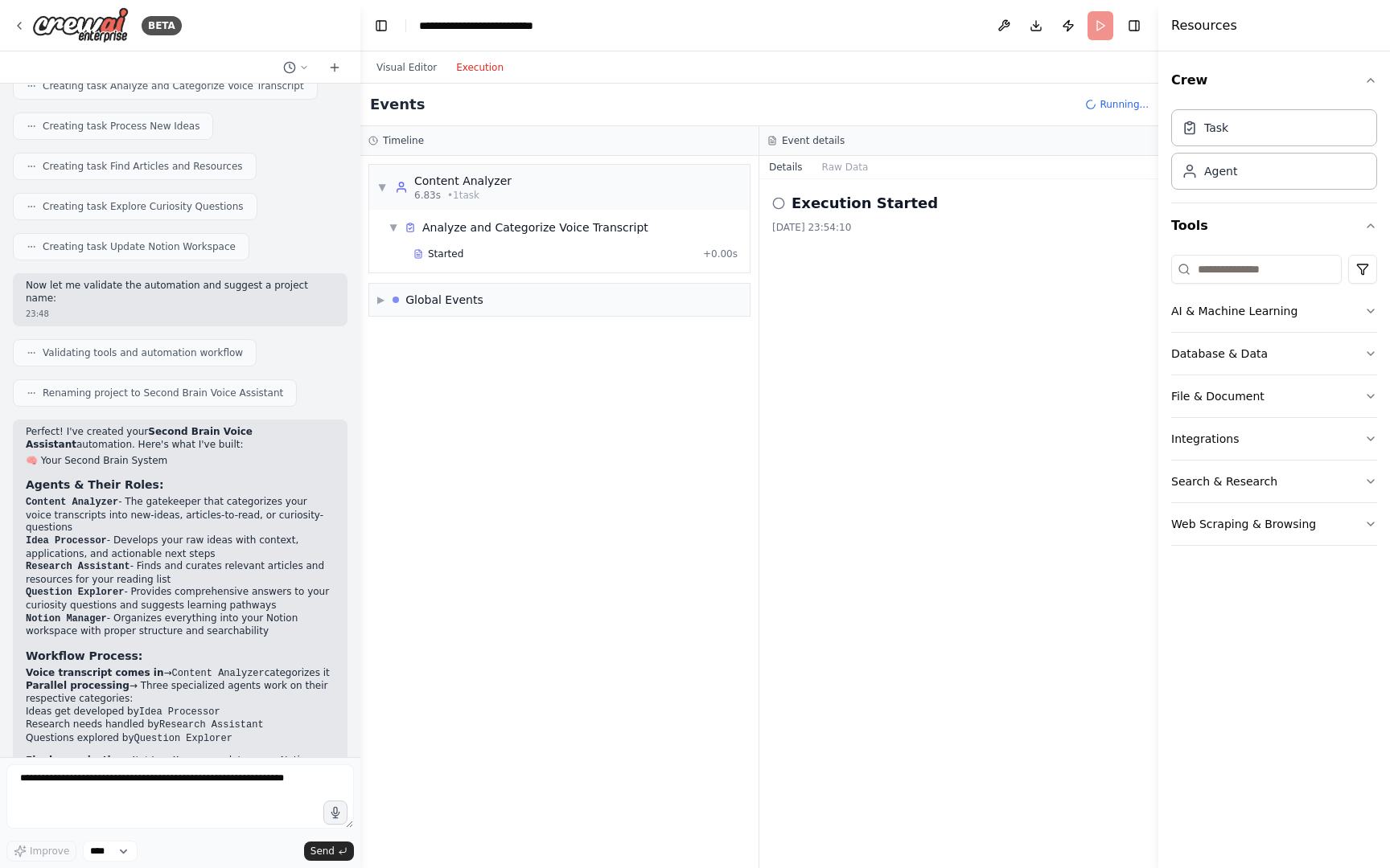
click at [874, 209] on h2 "Execution Started" at bounding box center [864, 203] width 147 height 22
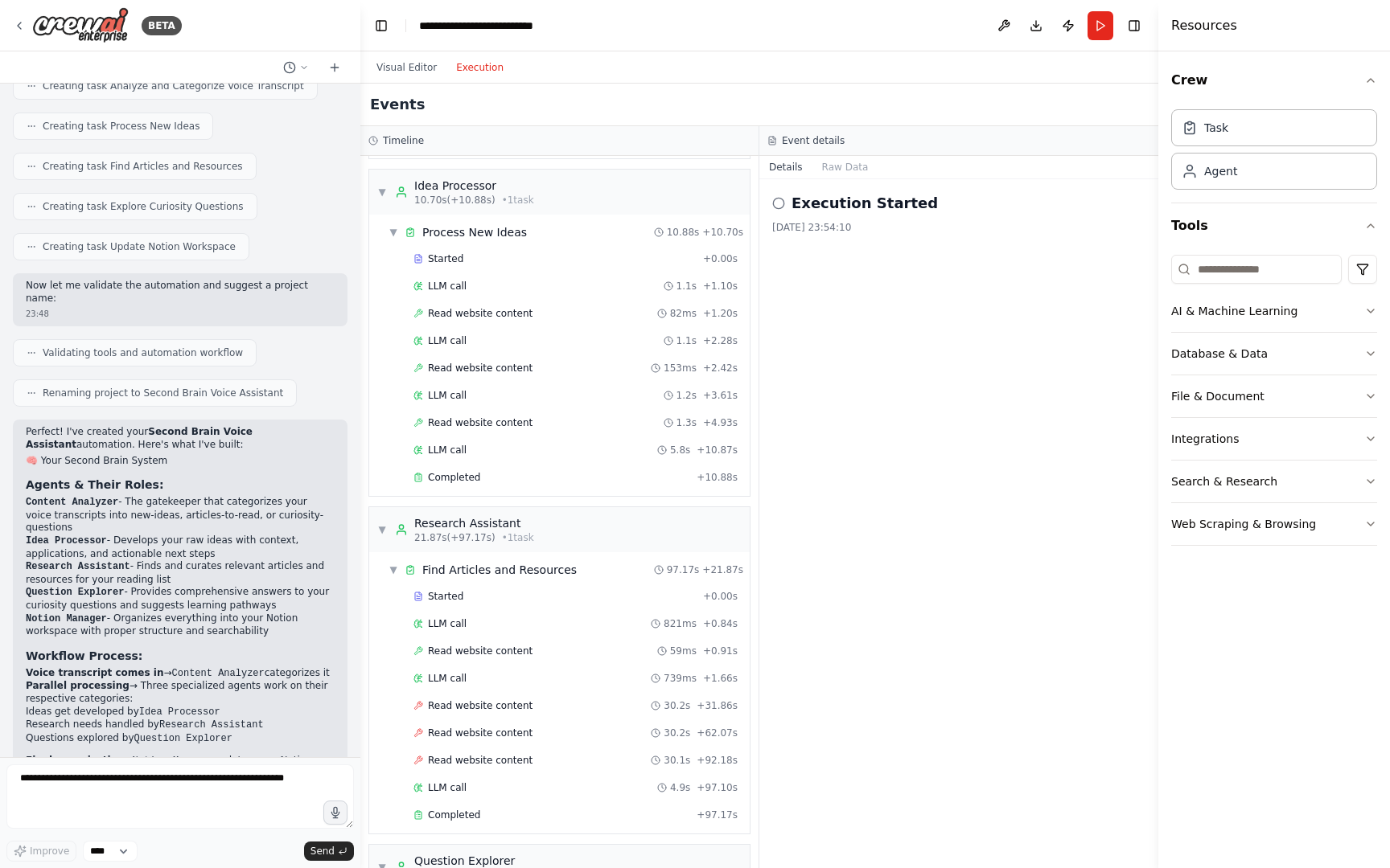
scroll to position [598, 0]
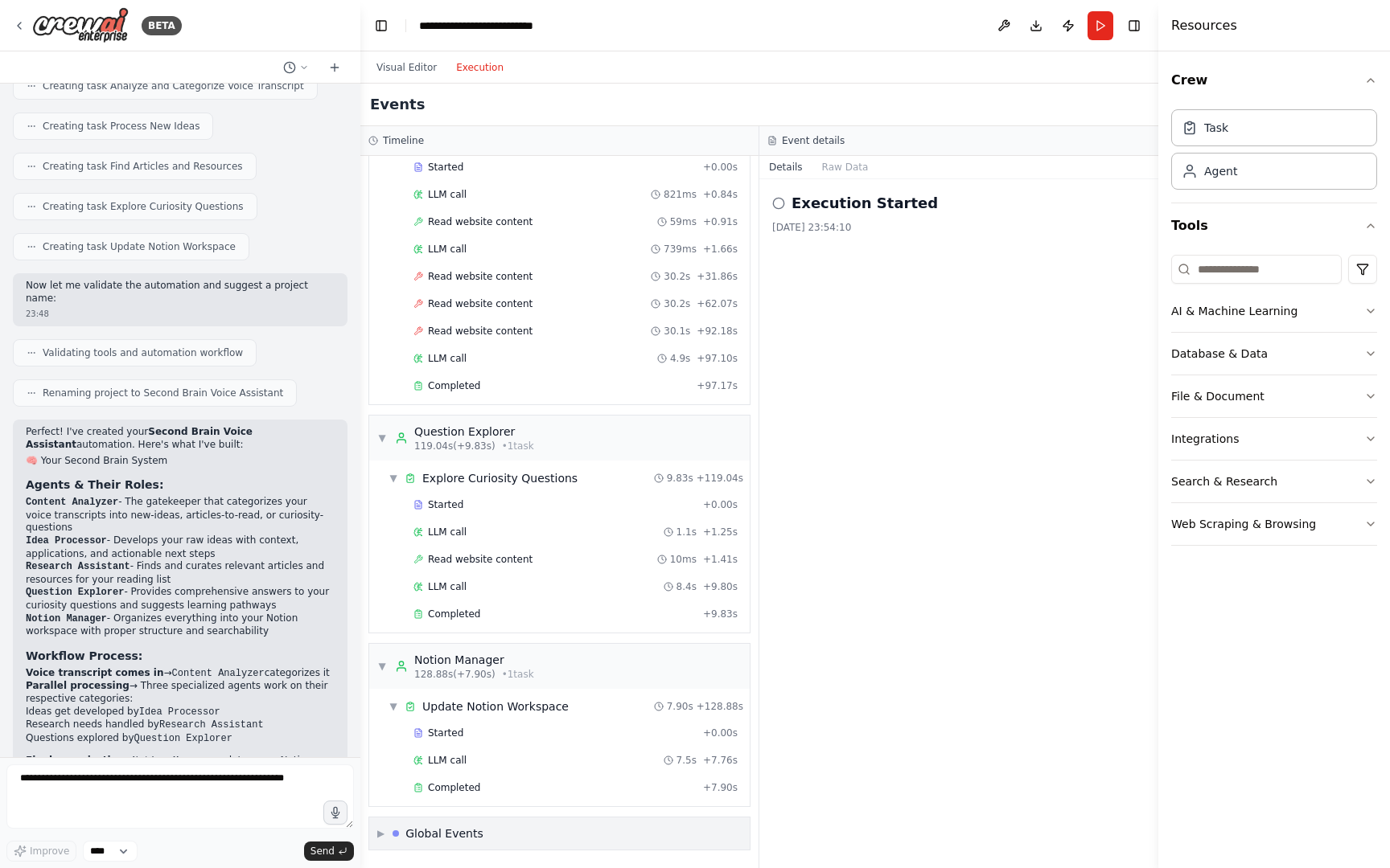
click at [477, 836] on div "Global Events" at bounding box center [444, 833] width 78 height 16
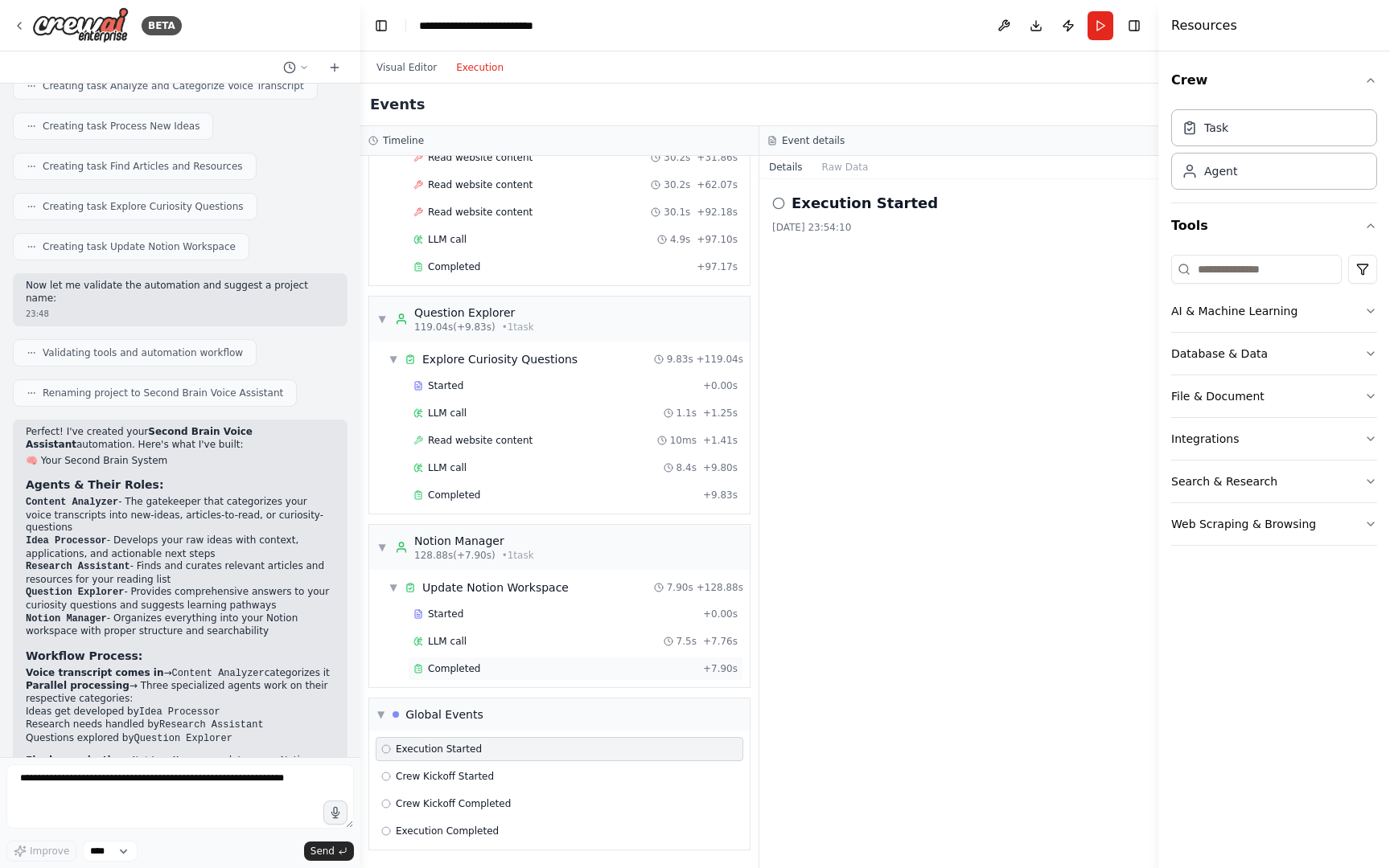
click at [452, 670] on span "Completed" at bounding box center [453, 669] width 52 height 12
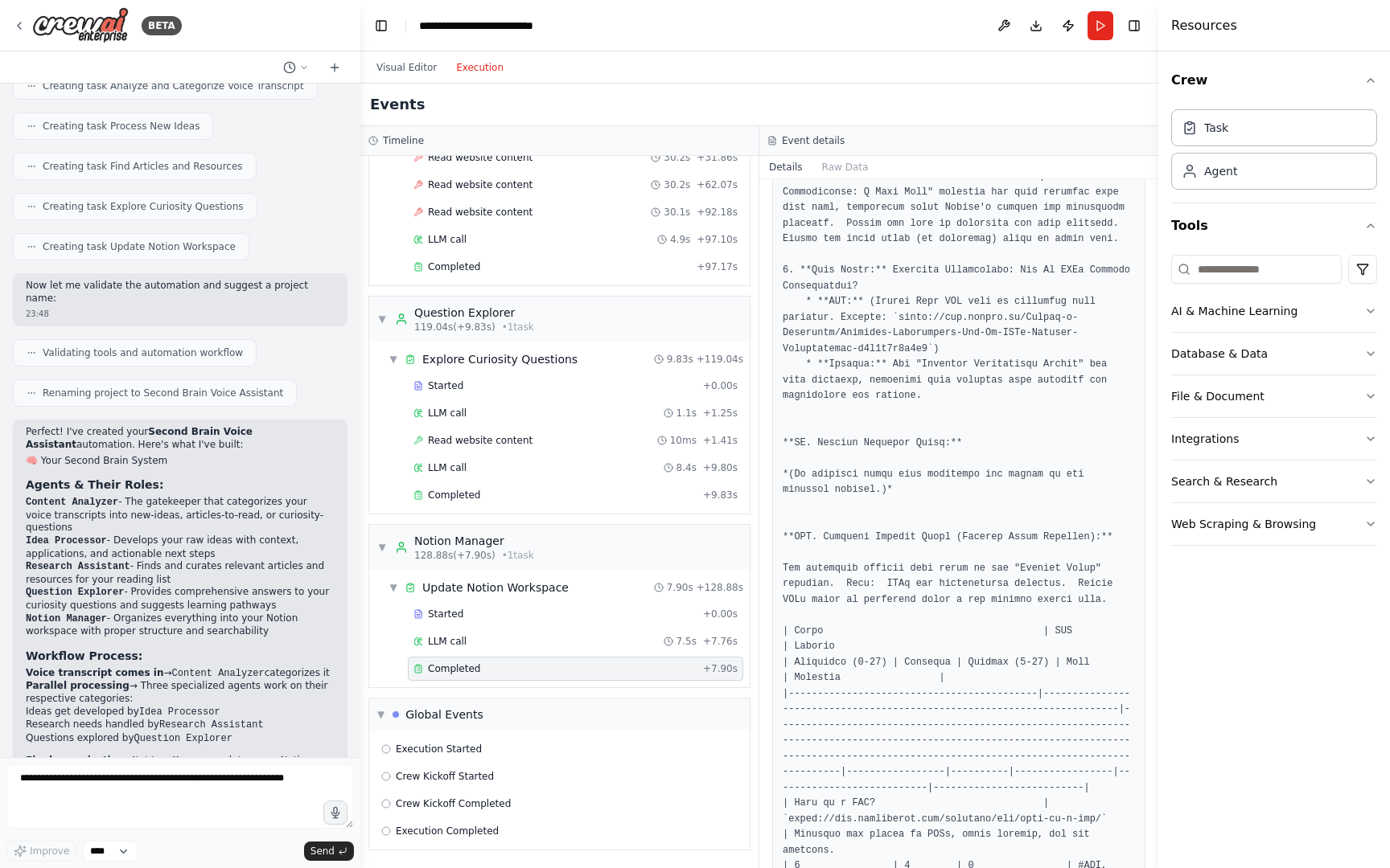
scroll to position [0, 0]
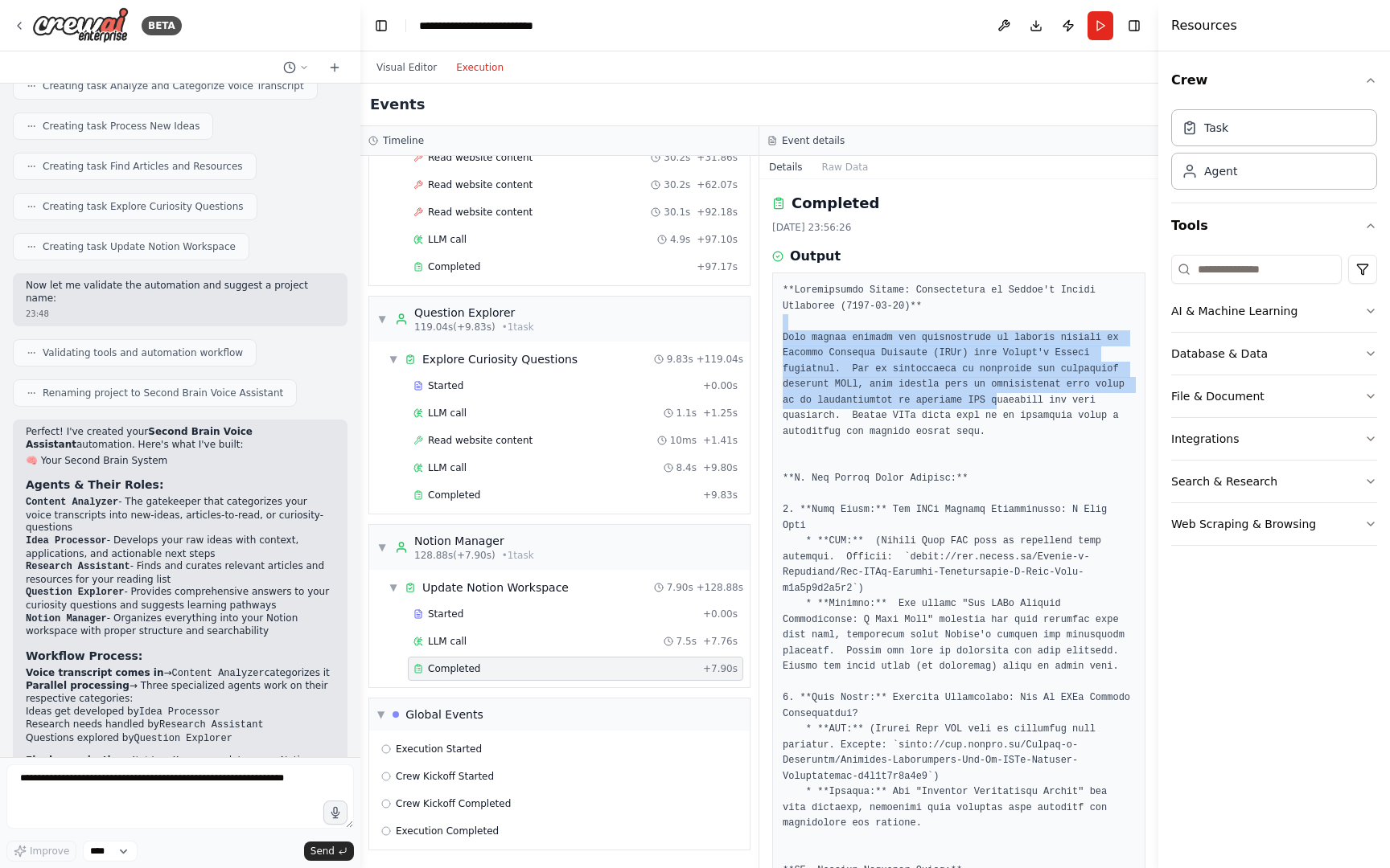
drag, startPoint x: 784, startPoint y: 328, endPoint x: 993, endPoint y: 406, distance: 223.1
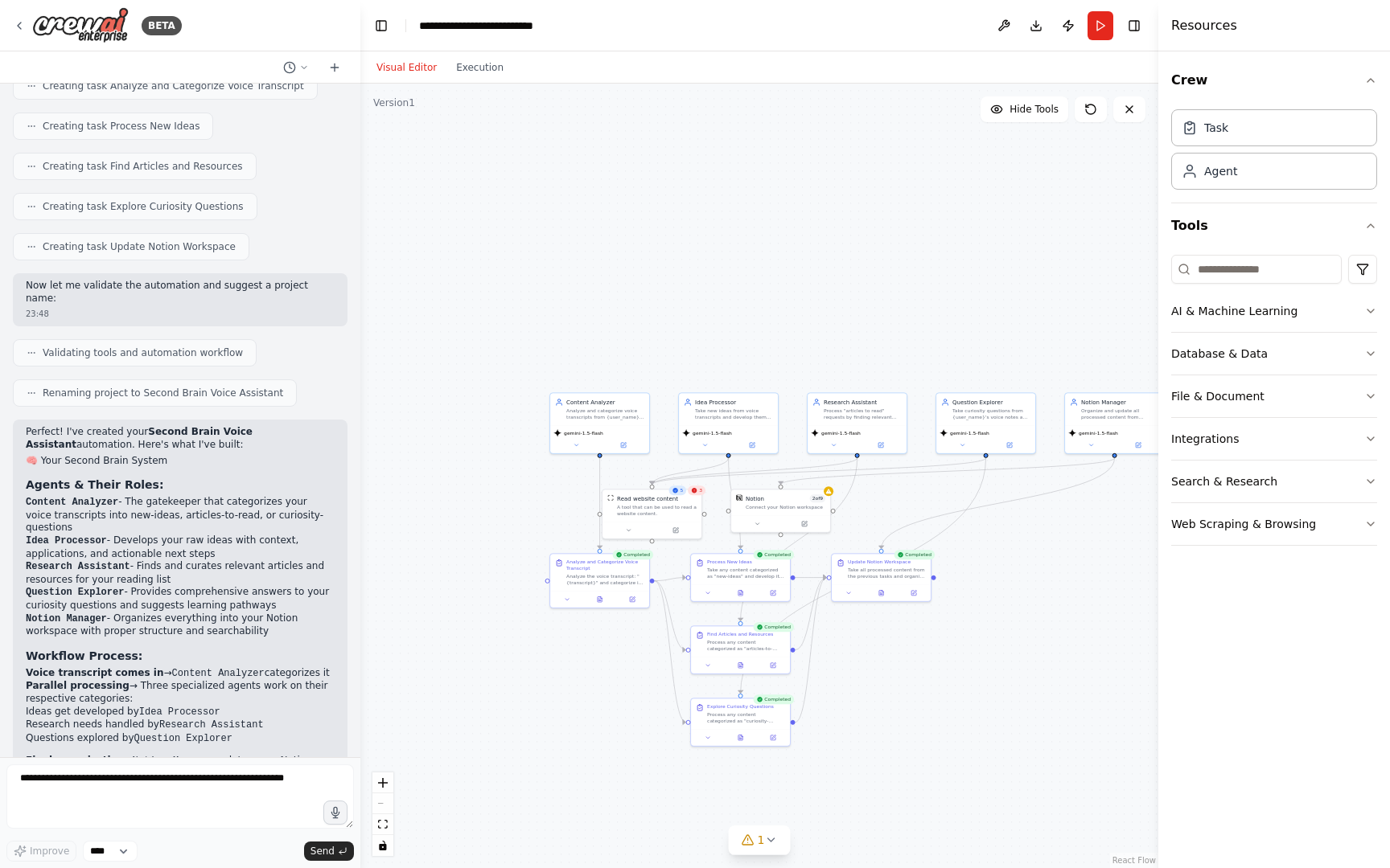
click at [420, 69] on button "Visual Editor" at bounding box center [407, 68] width 80 height 20
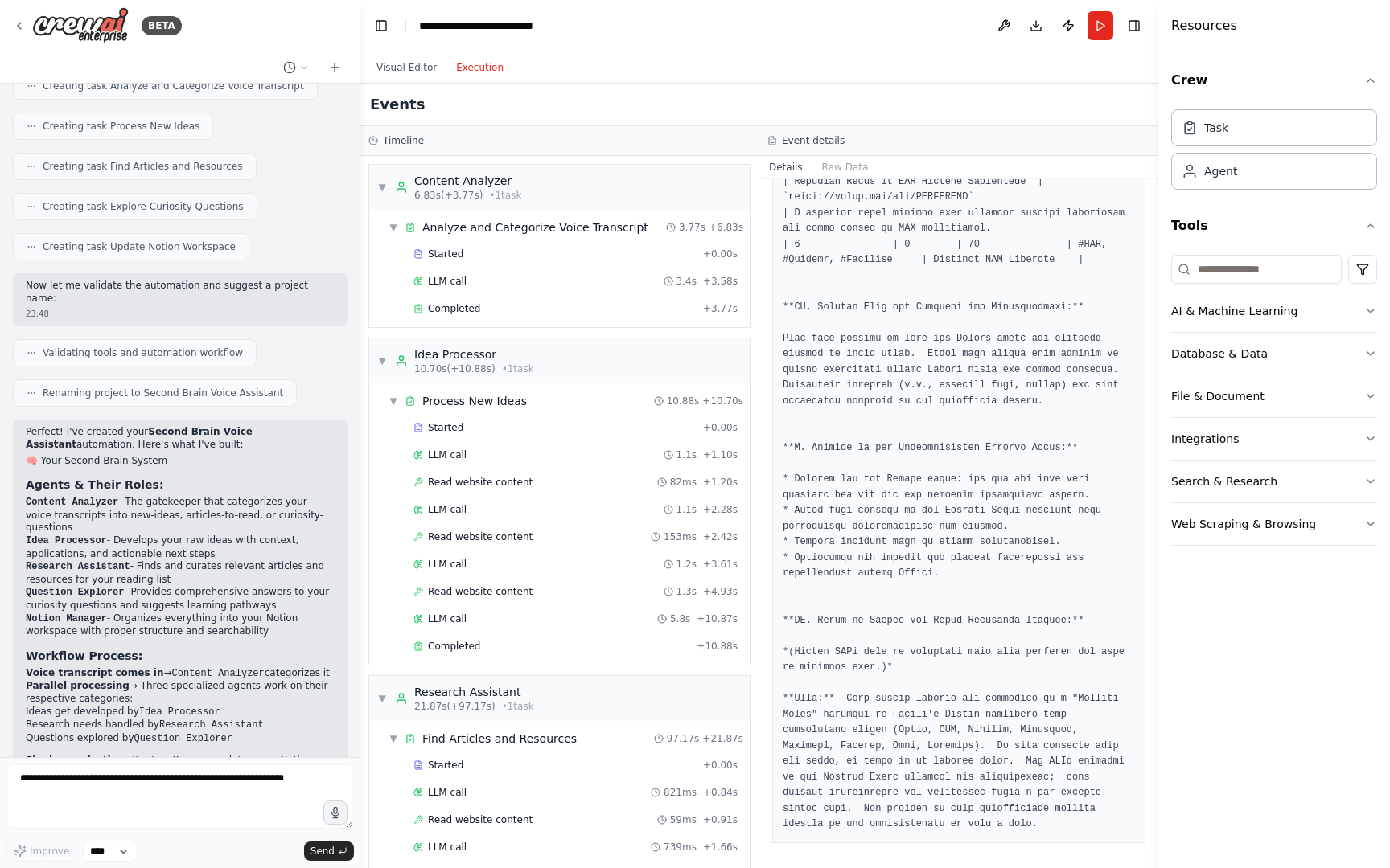
click at [472, 68] on button "Execution" at bounding box center [479, 68] width 67 height 20
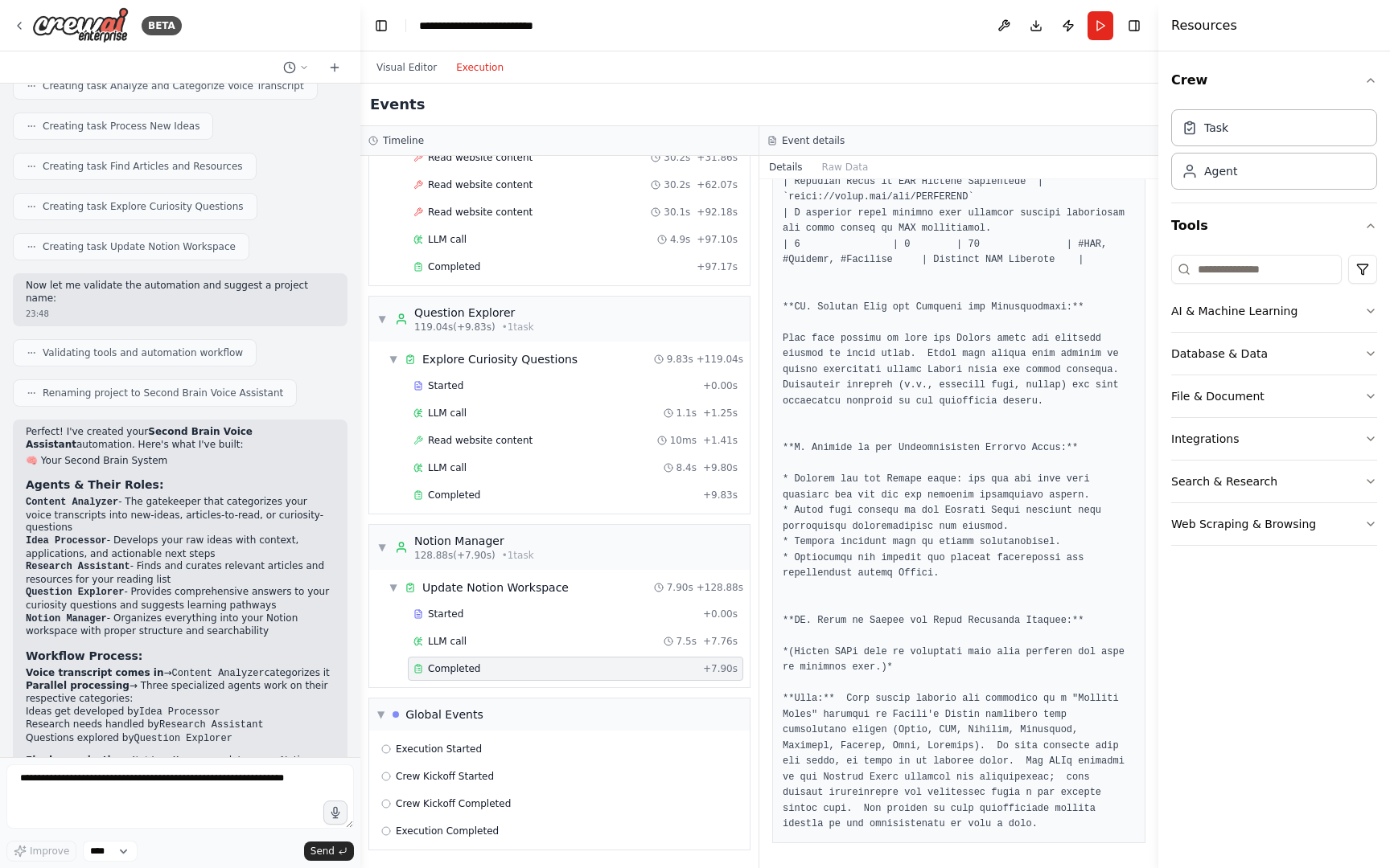
scroll to position [1246, 0]
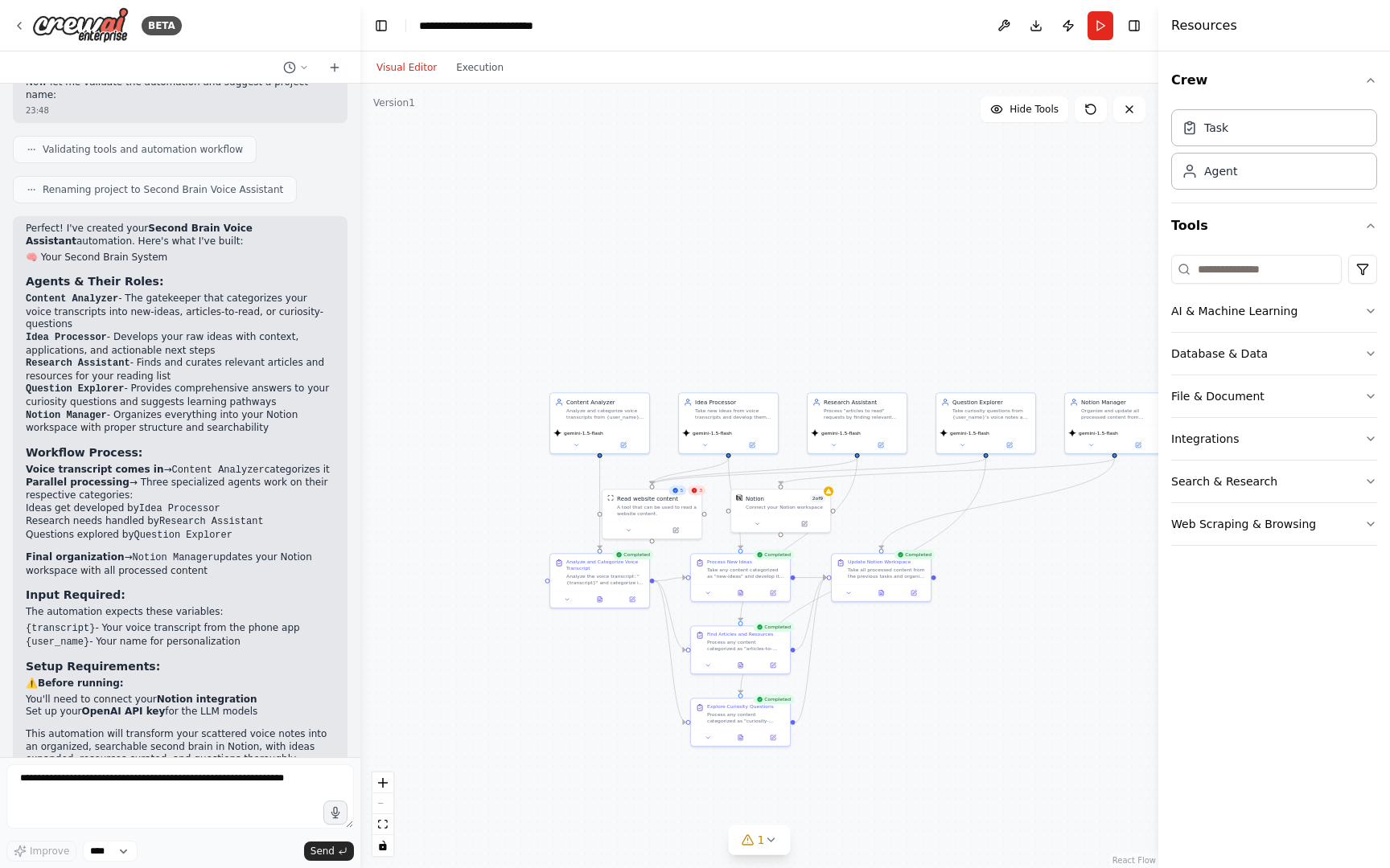
click at [412, 65] on button "Visual Editor" at bounding box center [407, 68] width 80 height 20
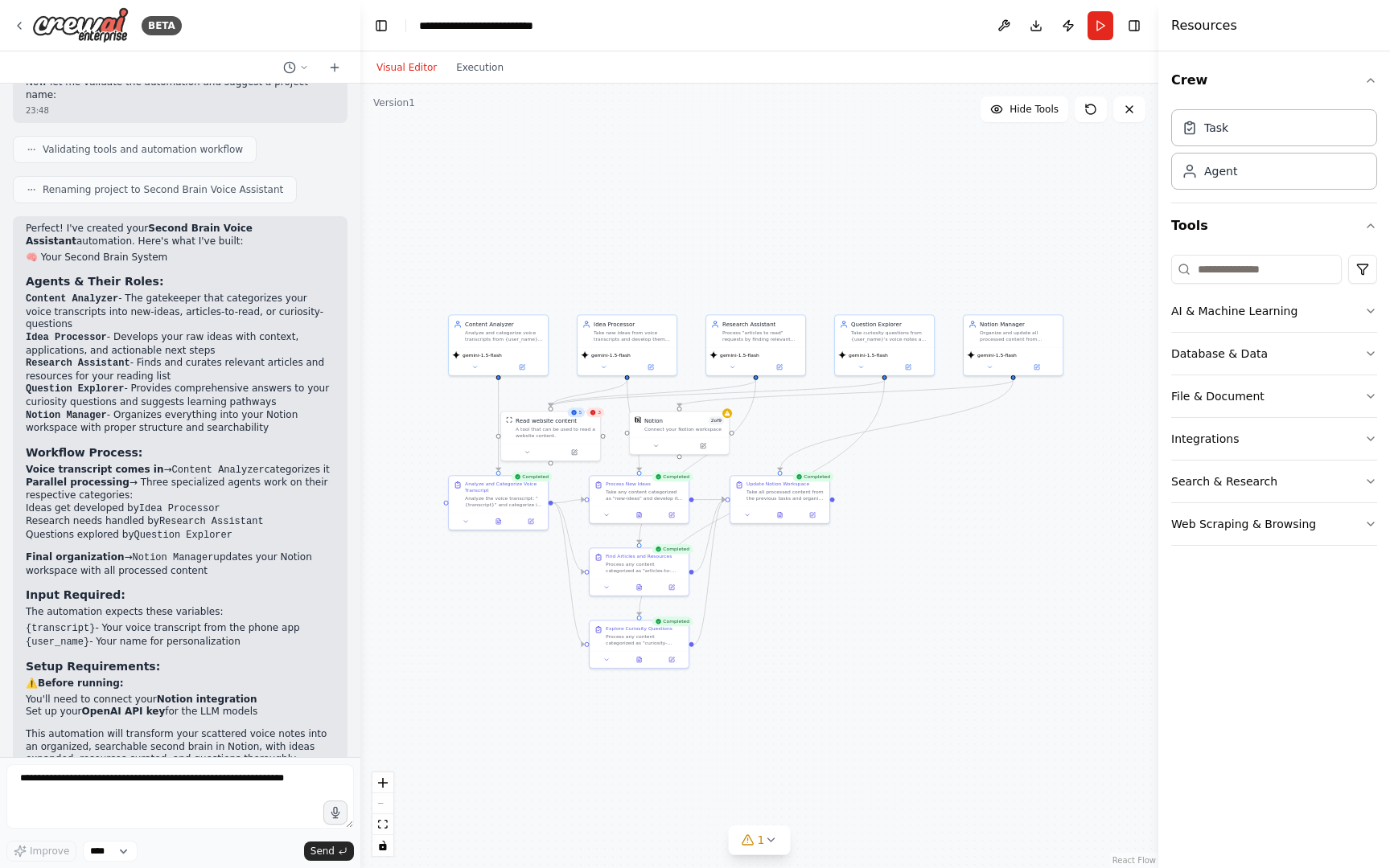
drag, startPoint x: 844, startPoint y: 660, endPoint x: 752, endPoint y: 581, distance: 121.3
click at [752, 581] on div ".deletable-edge-delete-btn { width: 20px; height: 20px; border: 0px solid #ffff…" at bounding box center [759, 475] width 798 height 784
click at [759, 512] on button at bounding box center [755, 513] width 28 height 10
click at [788, 514] on icon at bounding box center [788, 513] width 6 height 6
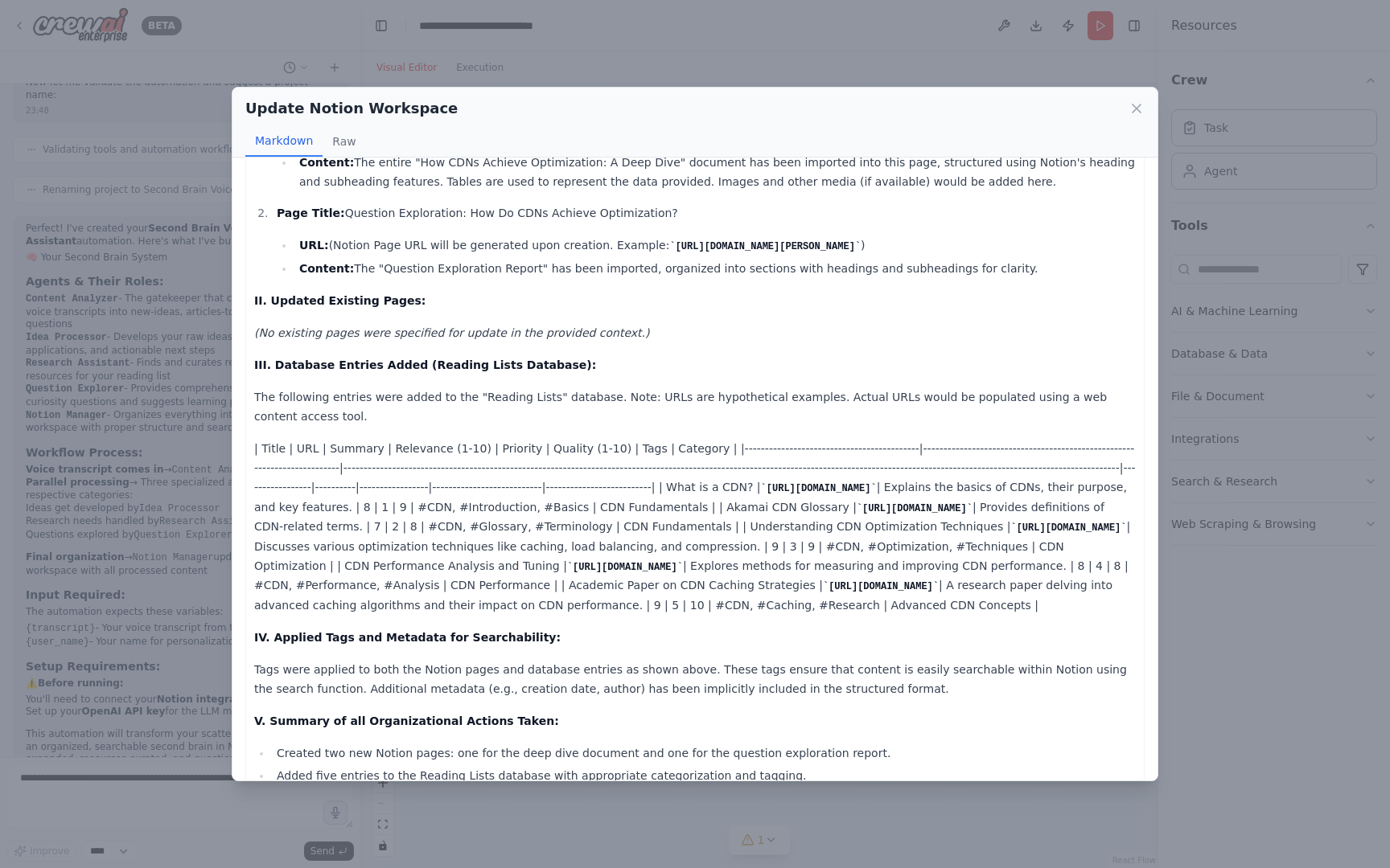
scroll to position [0, 0]
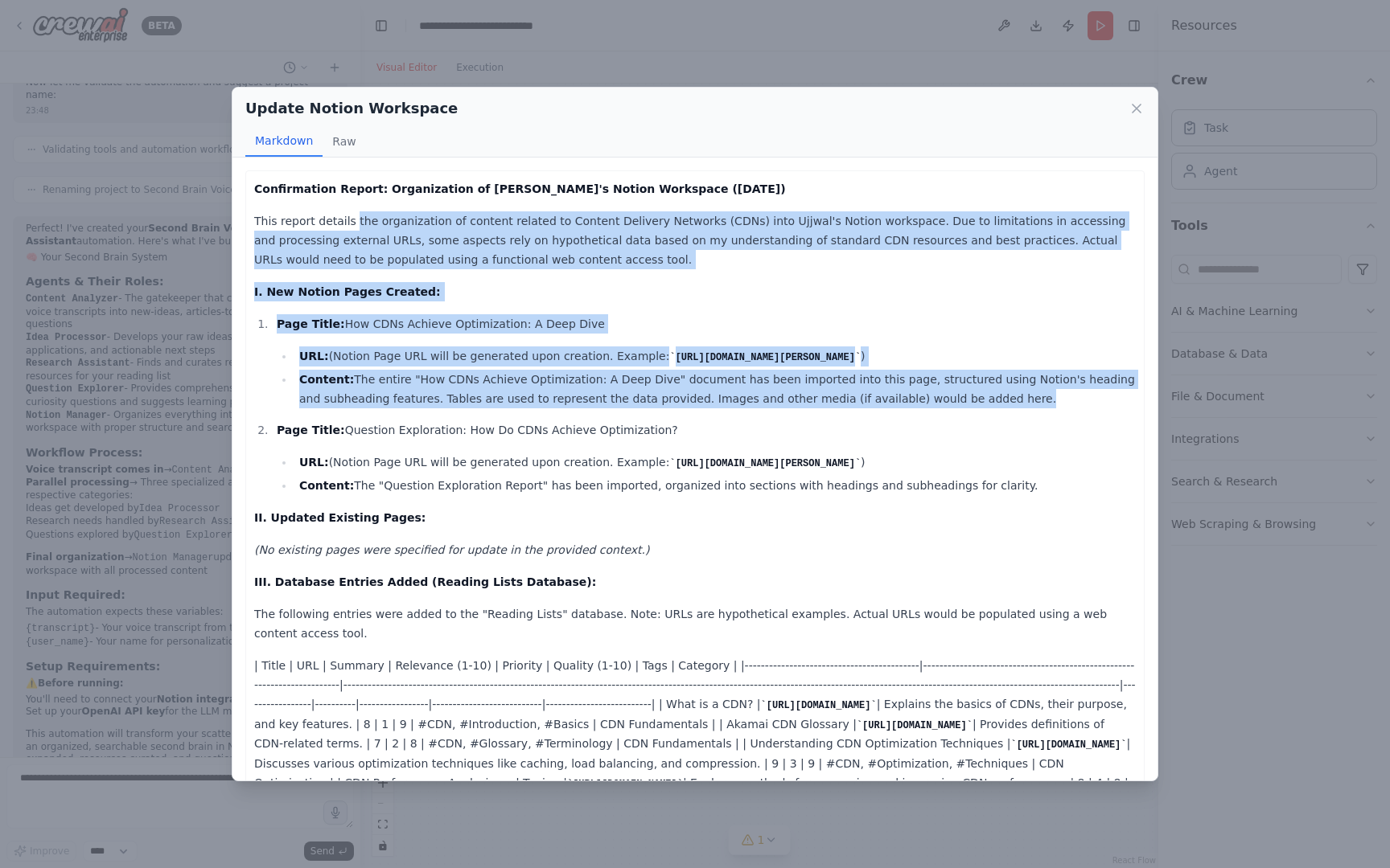
drag, startPoint x: 353, startPoint y: 213, endPoint x: 658, endPoint y: 492, distance: 413.4
click at [672, 490] on div "Confirmation Report: Organization of [PERSON_NAME]'s Notion Workspace ([DATE]) …" at bounding box center [695, 690] width 882 height 1023
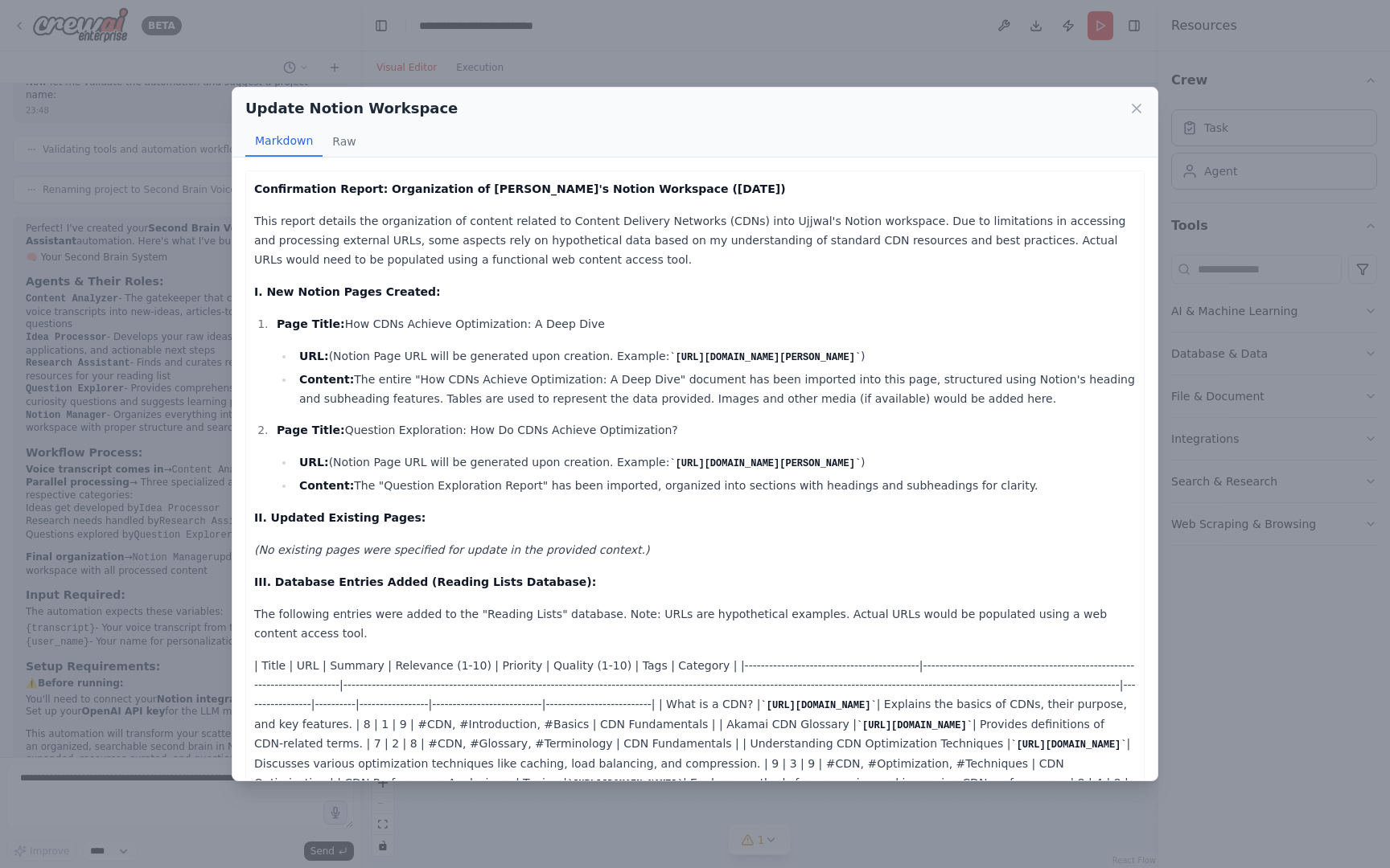
click at [658, 473] on li "URL: (Notion Page URL will be generated upon creation. Example: [URL][DOMAIN_NA…" at bounding box center [715, 462] width 841 height 20
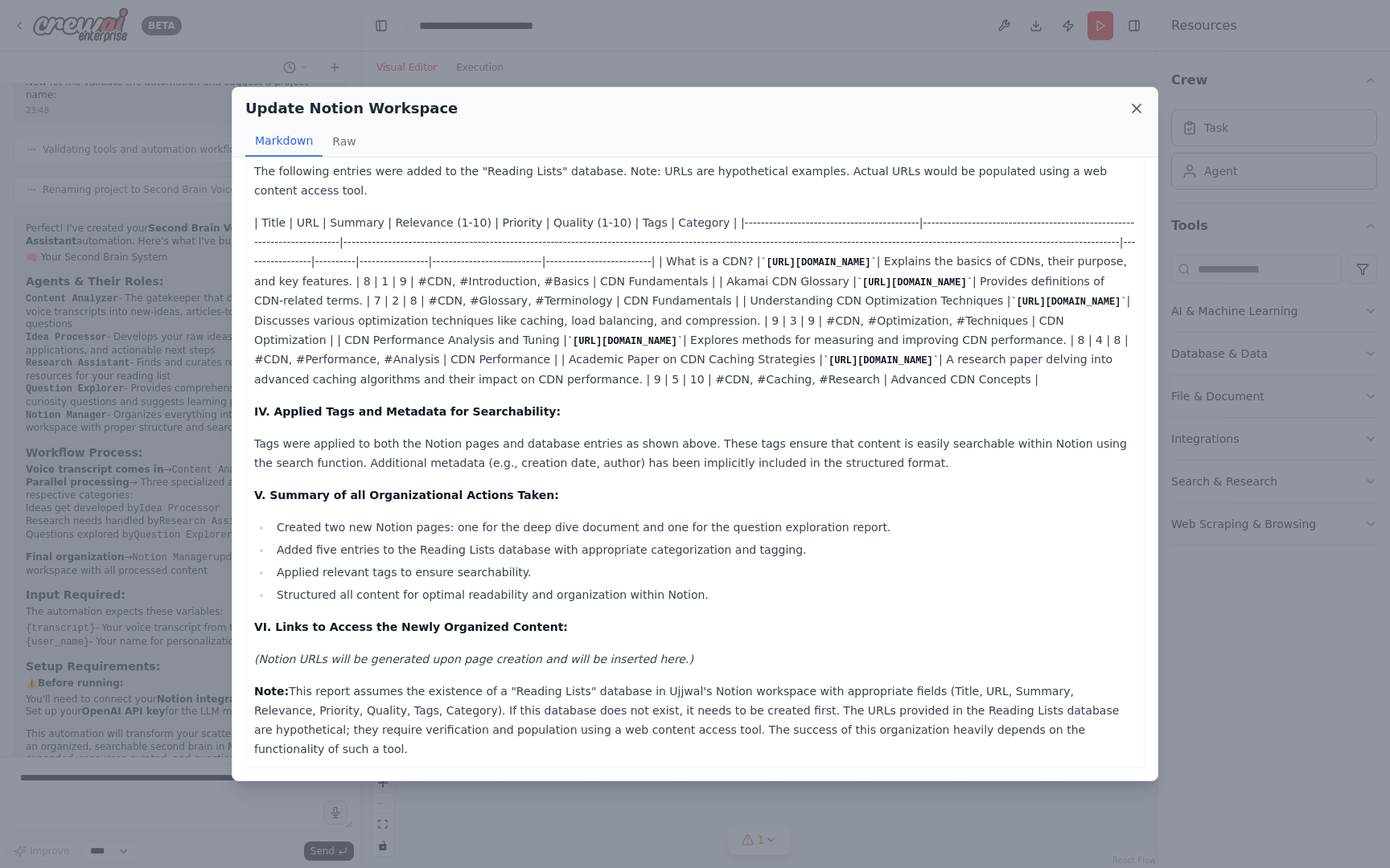
click at [1139, 110] on icon at bounding box center [1136, 108] width 16 height 16
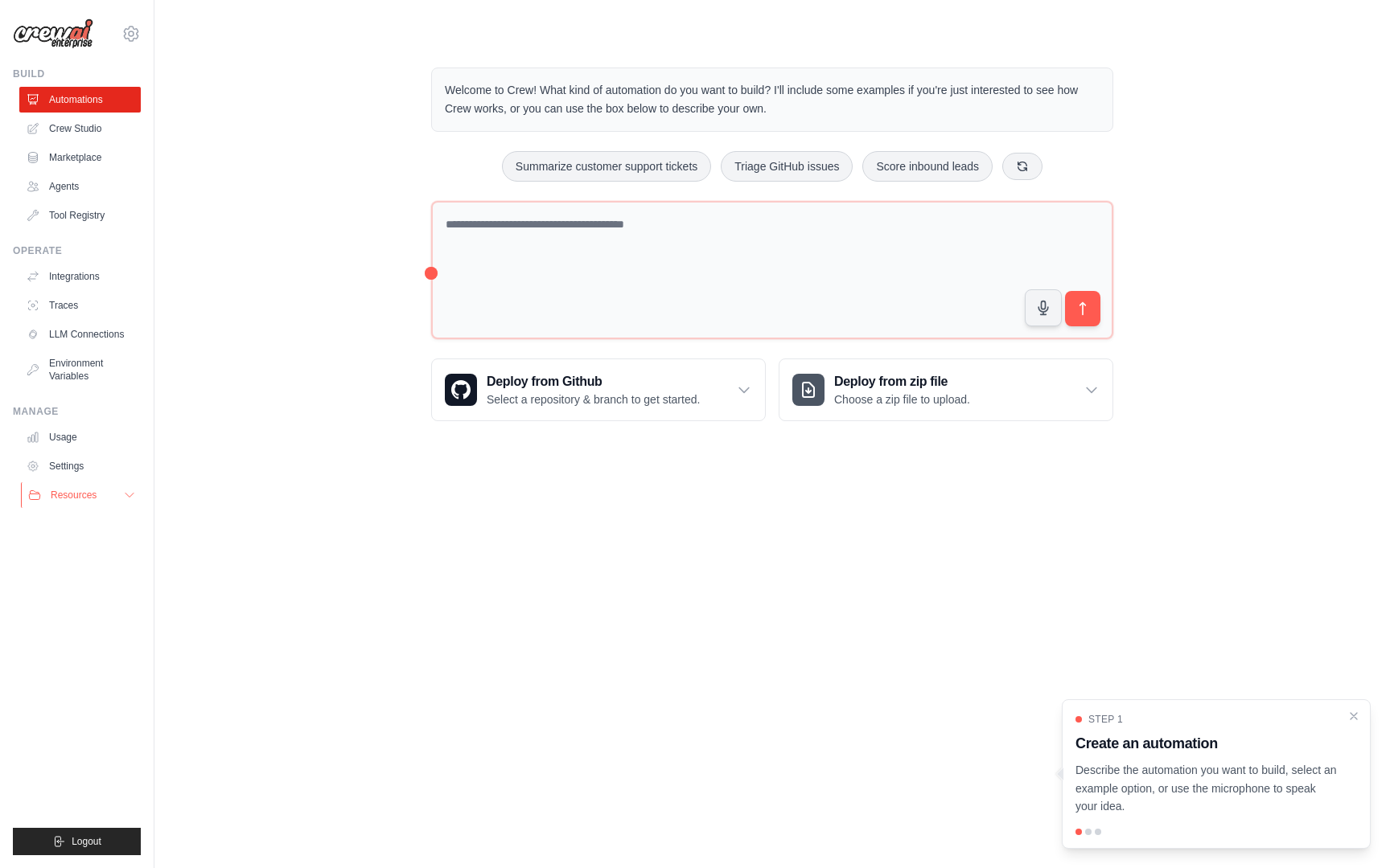
click at [71, 499] on span "Resources" at bounding box center [74, 495] width 46 height 12
click at [75, 552] on span "GitHub" at bounding box center [71, 548] width 29 height 12
click at [579, 386] on h3 "Deploy from Github" at bounding box center [593, 382] width 213 height 20
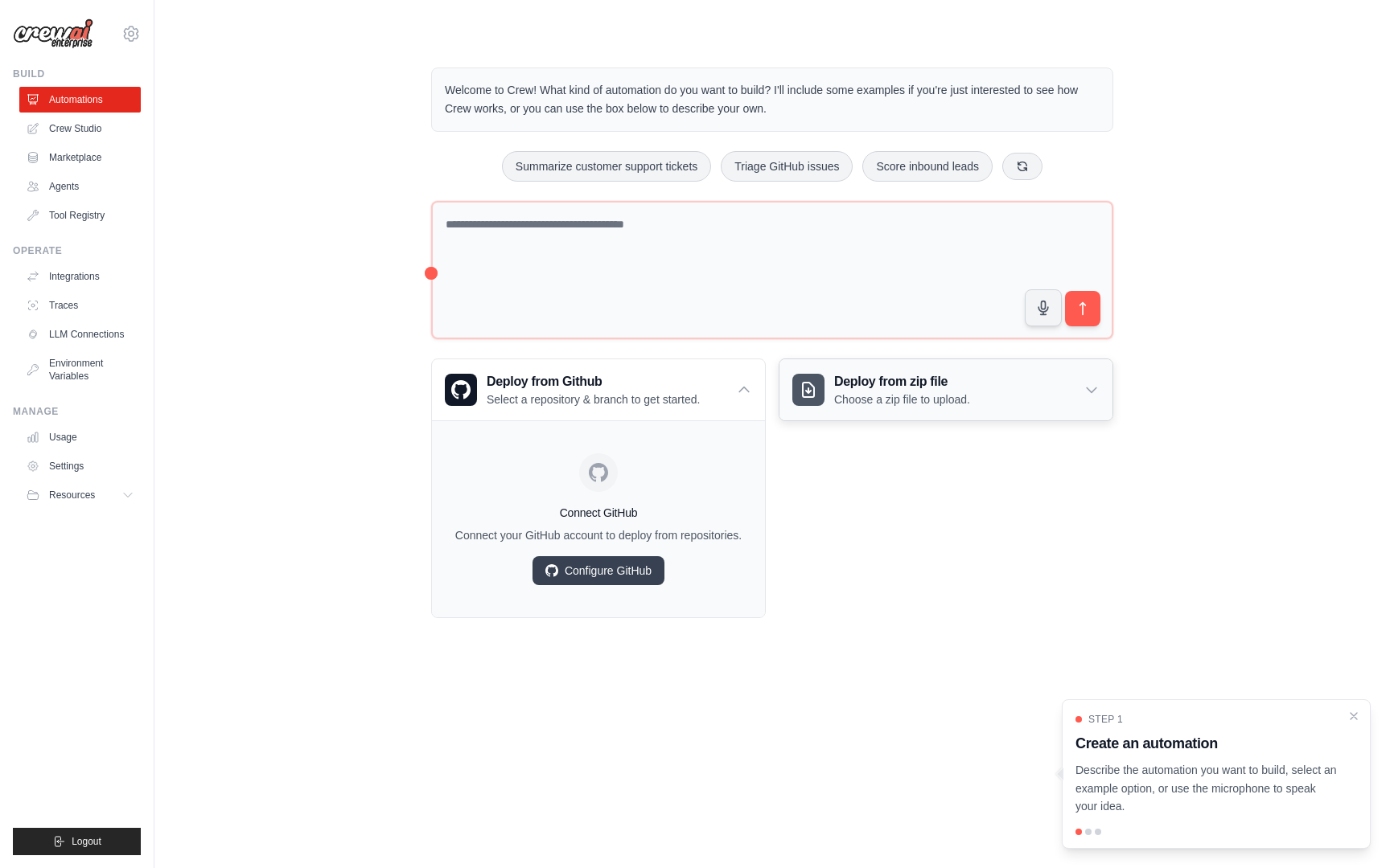
click at [968, 418] on div "Deploy from zip file Choose a zip file to upload." at bounding box center [946, 389] width 333 height 61
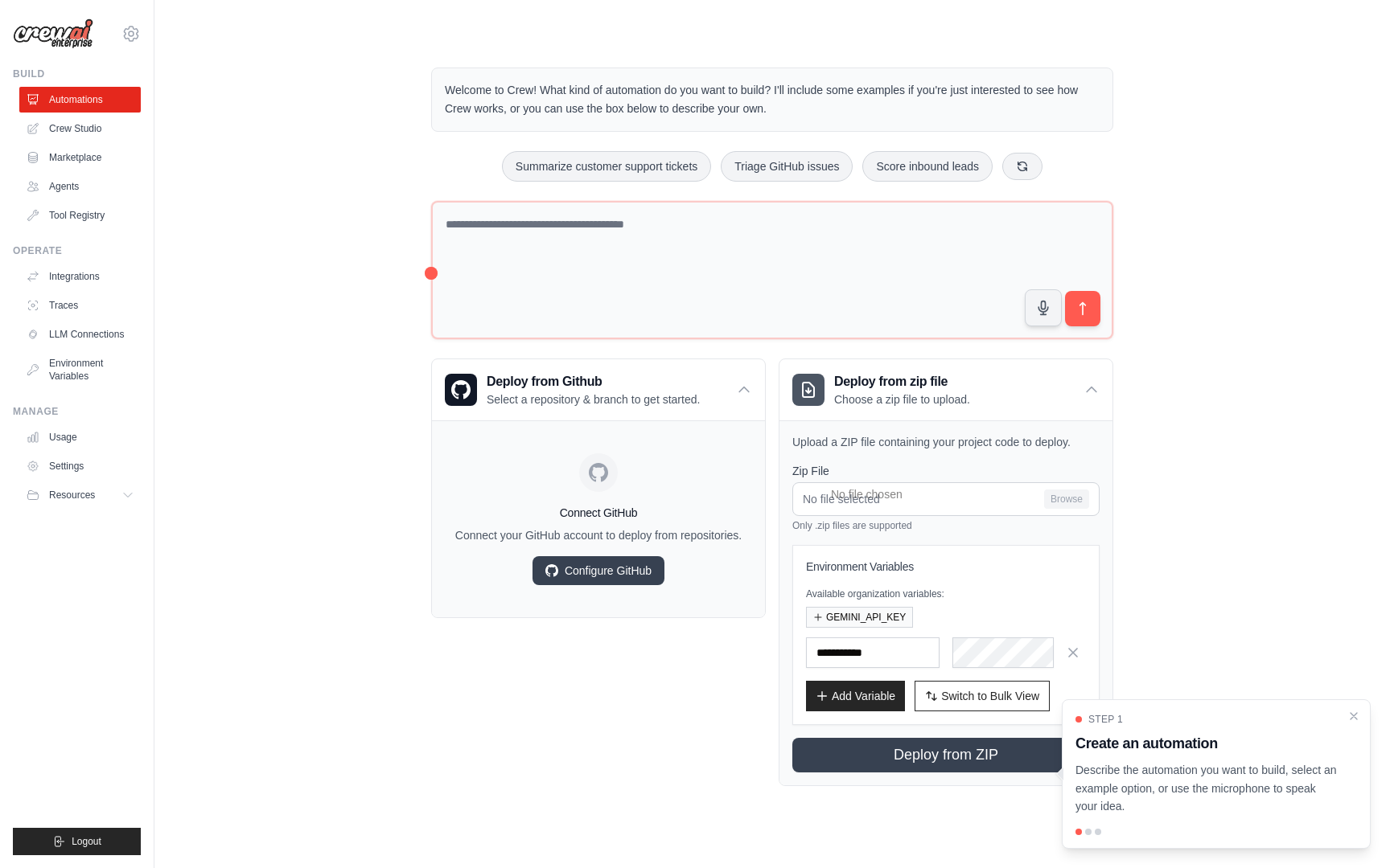
click at [1223, 540] on div "Welcome to Crew! What kind of automation do you want to build? I'll include som…" at bounding box center [772, 426] width 1184 height 770
click at [1344, 695] on div "Welcome to Crew! What kind of automation do you want to build? I'll include som…" at bounding box center [772, 426] width 1184 height 770
click at [1345, 699] on div "Step 1 Create an automation Describe the automation you want to build, select a…" at bounding box center [1215, 774] width 308 height 149
